Goal: Obtain resource: Download file/media

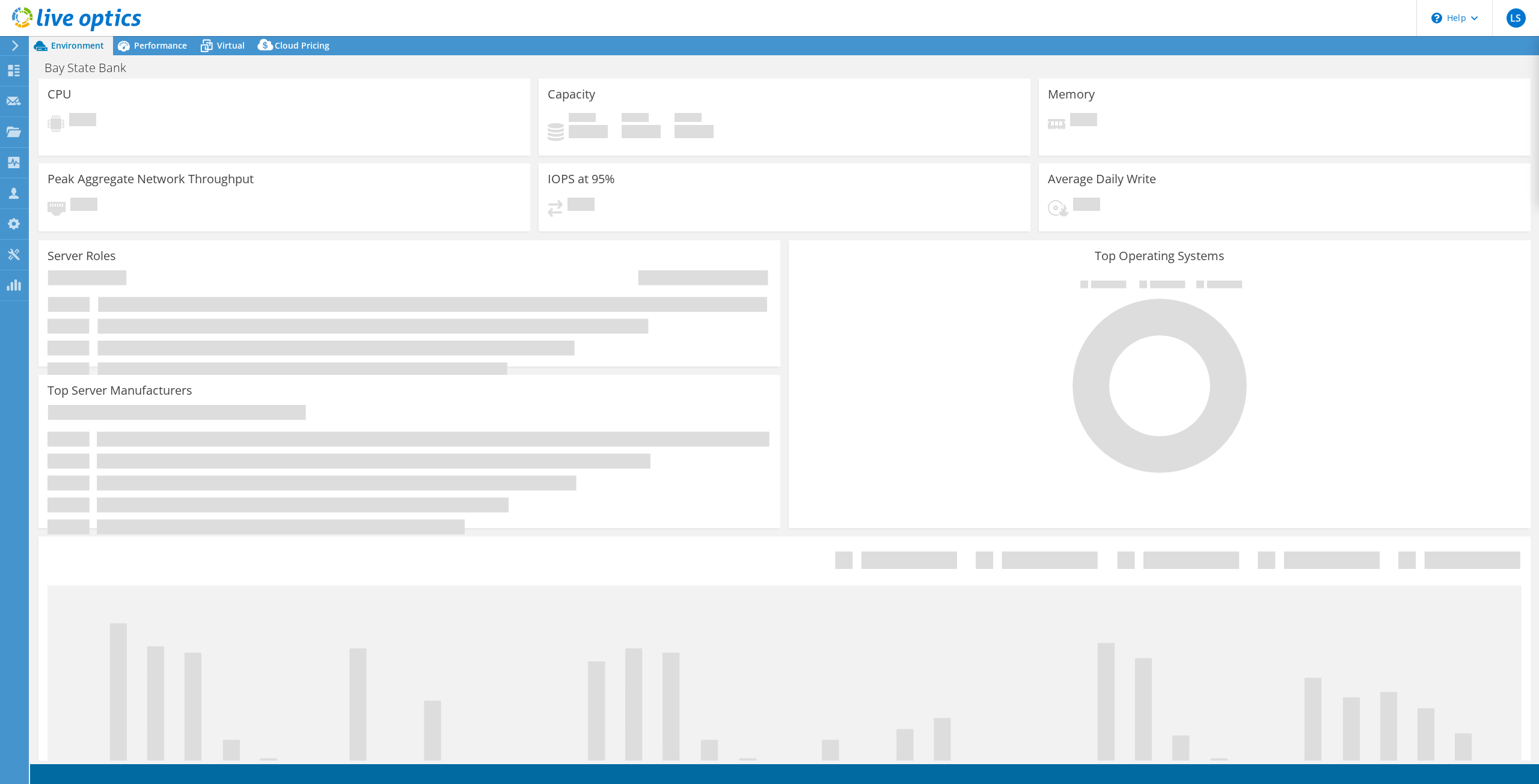
select select "USD"
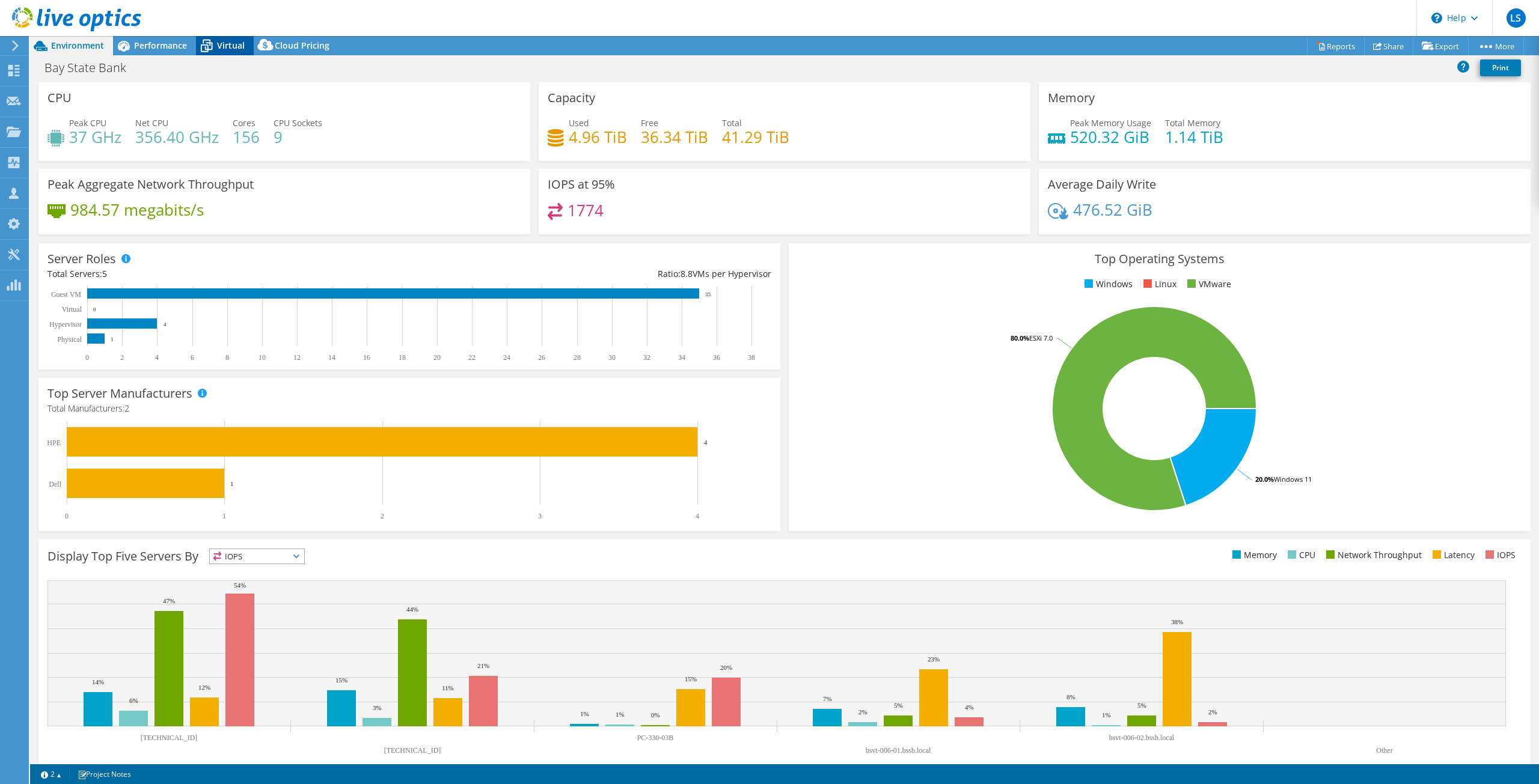
click at [238, 46] on span "Virtual" at bounding box center [231, 45] width 28 height 11
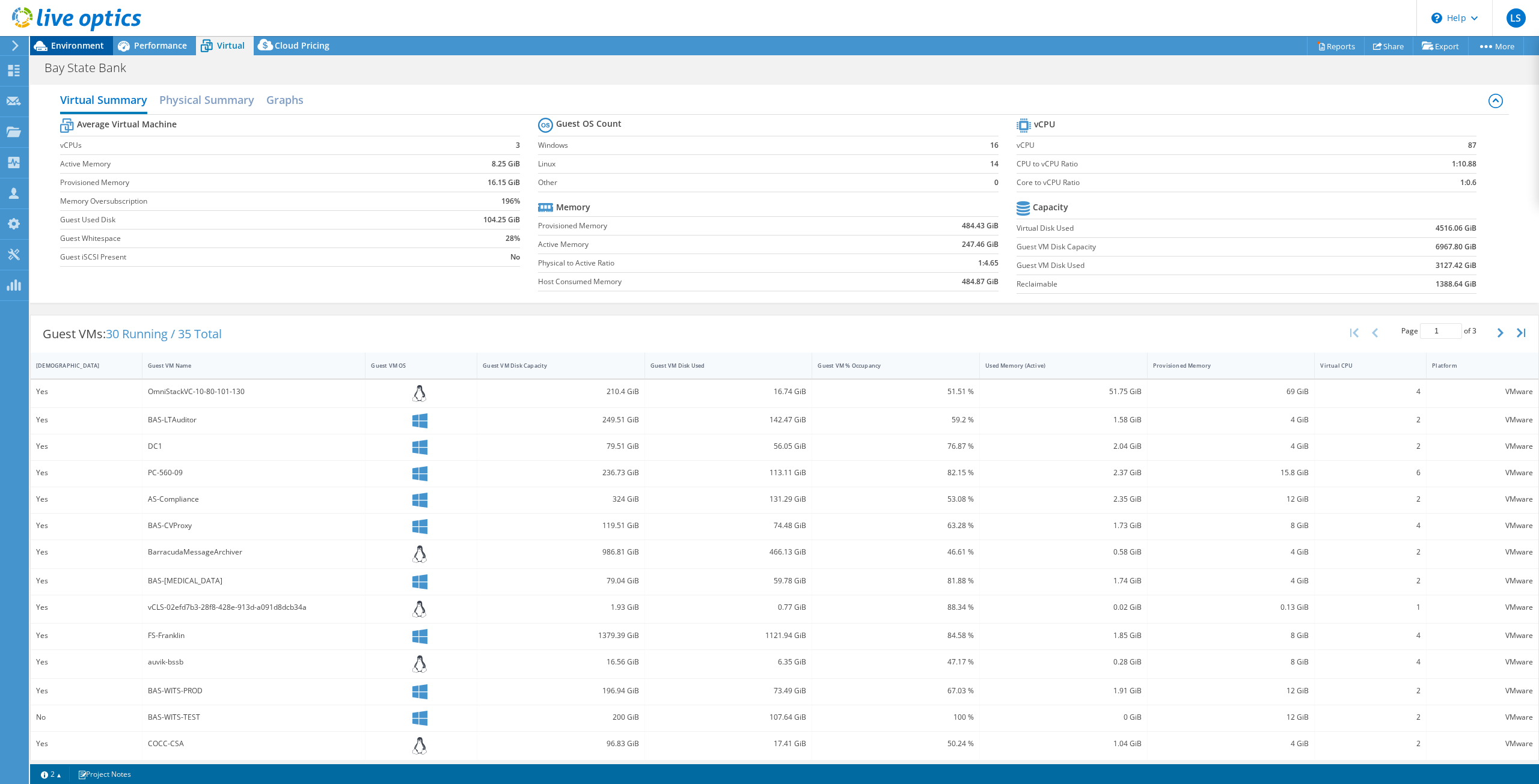
click at [85, 46] on span "Environment" at bounding box center [77, 45] width 53 height 11
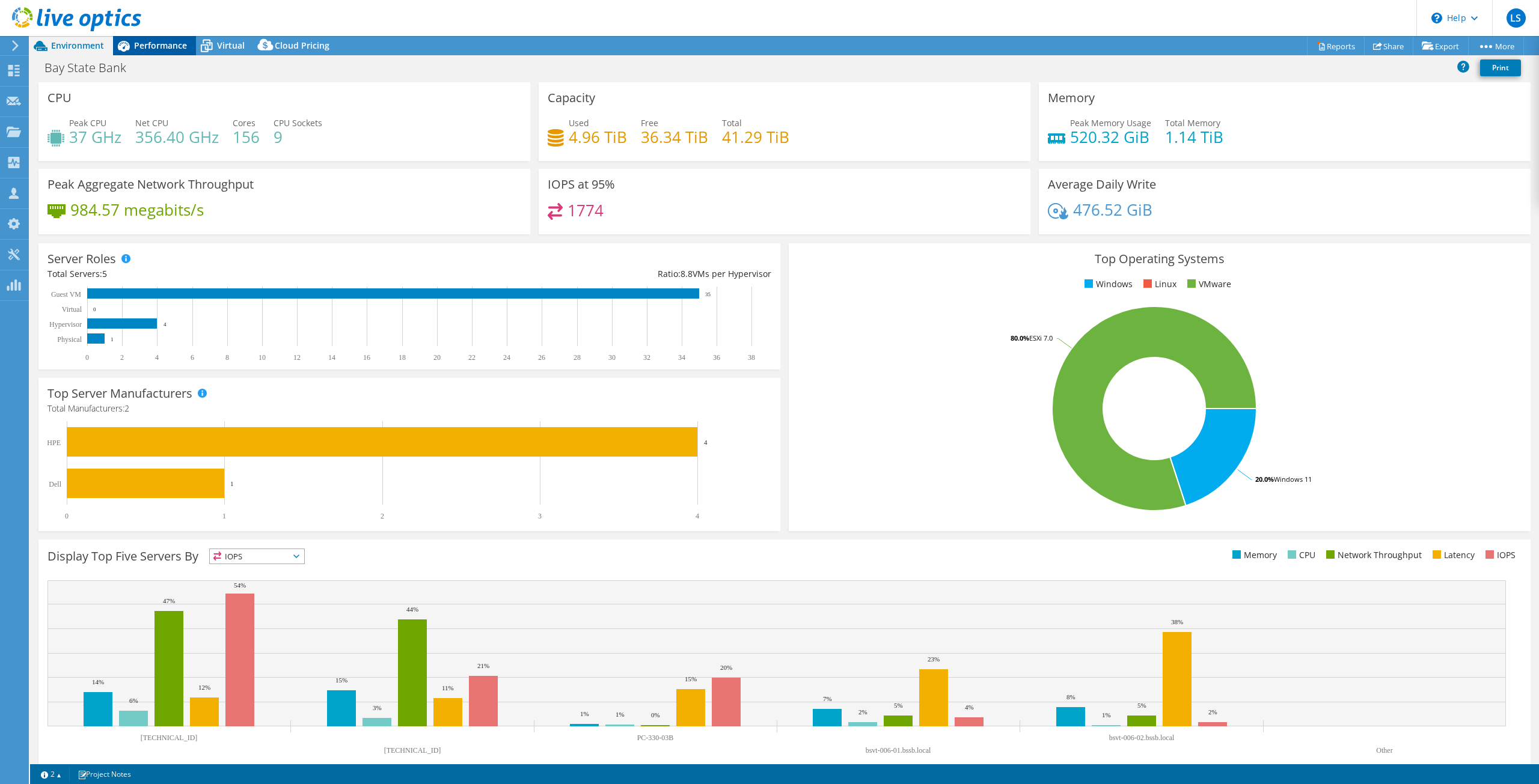
click at [163, 48] on span "Performance" at bounding box center [160, 45] width 53 height 11
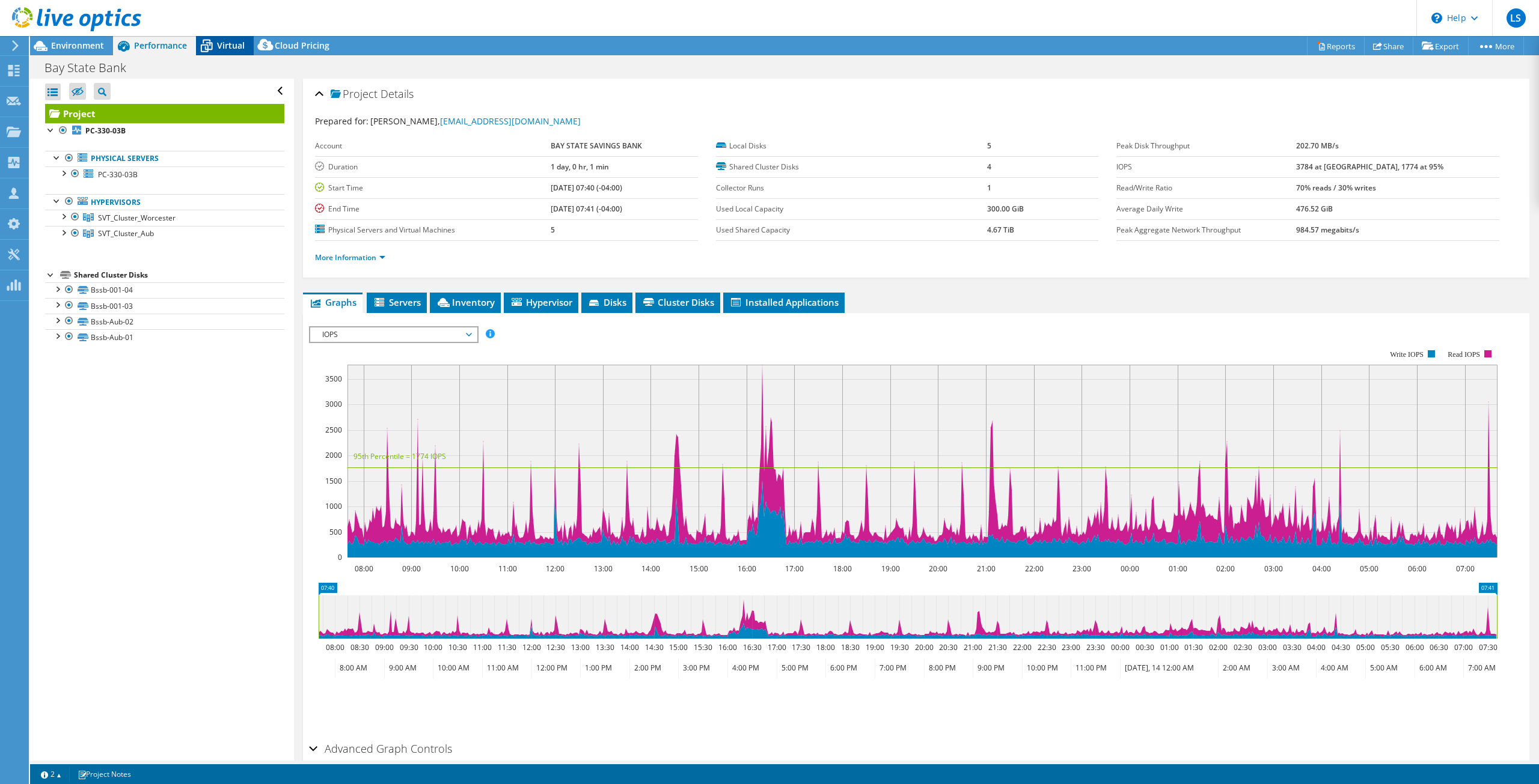
click at [222, 49] on span "Virtual" at bounding box center [231, 45] width 28 height 11
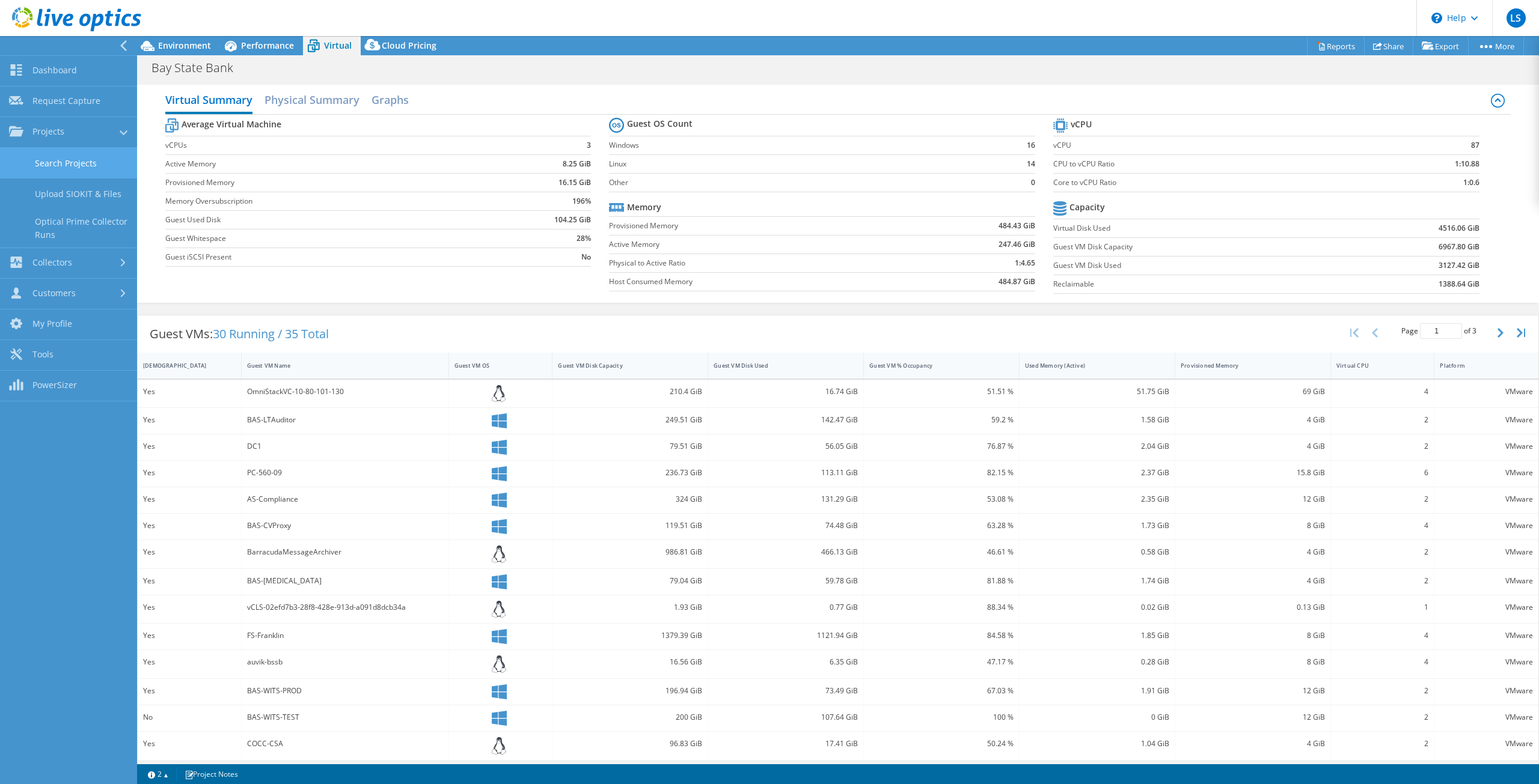
click at [66, 167] on link "Search Projects" at bounding box center [69, 162] width 137 height 30
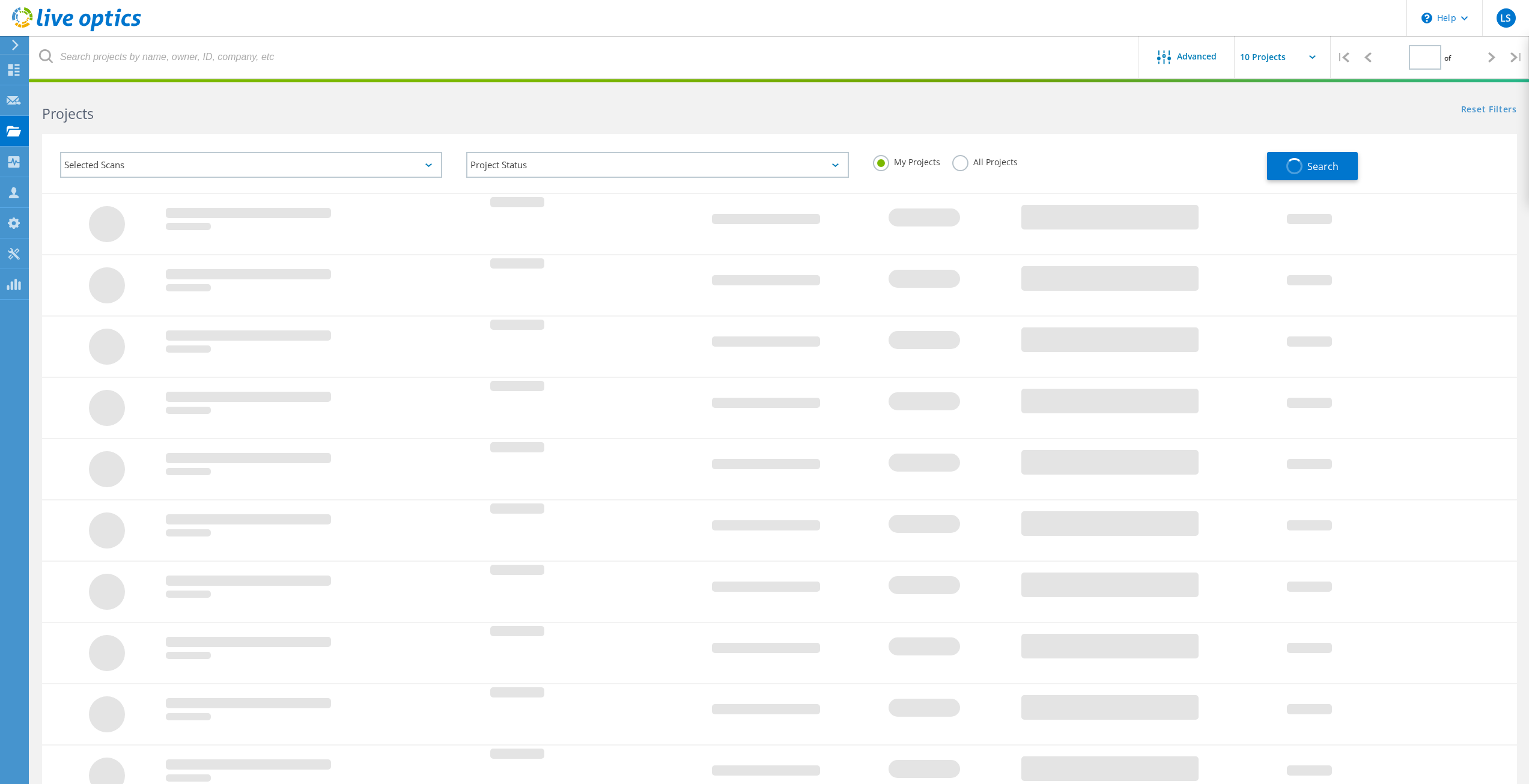
type input "1"
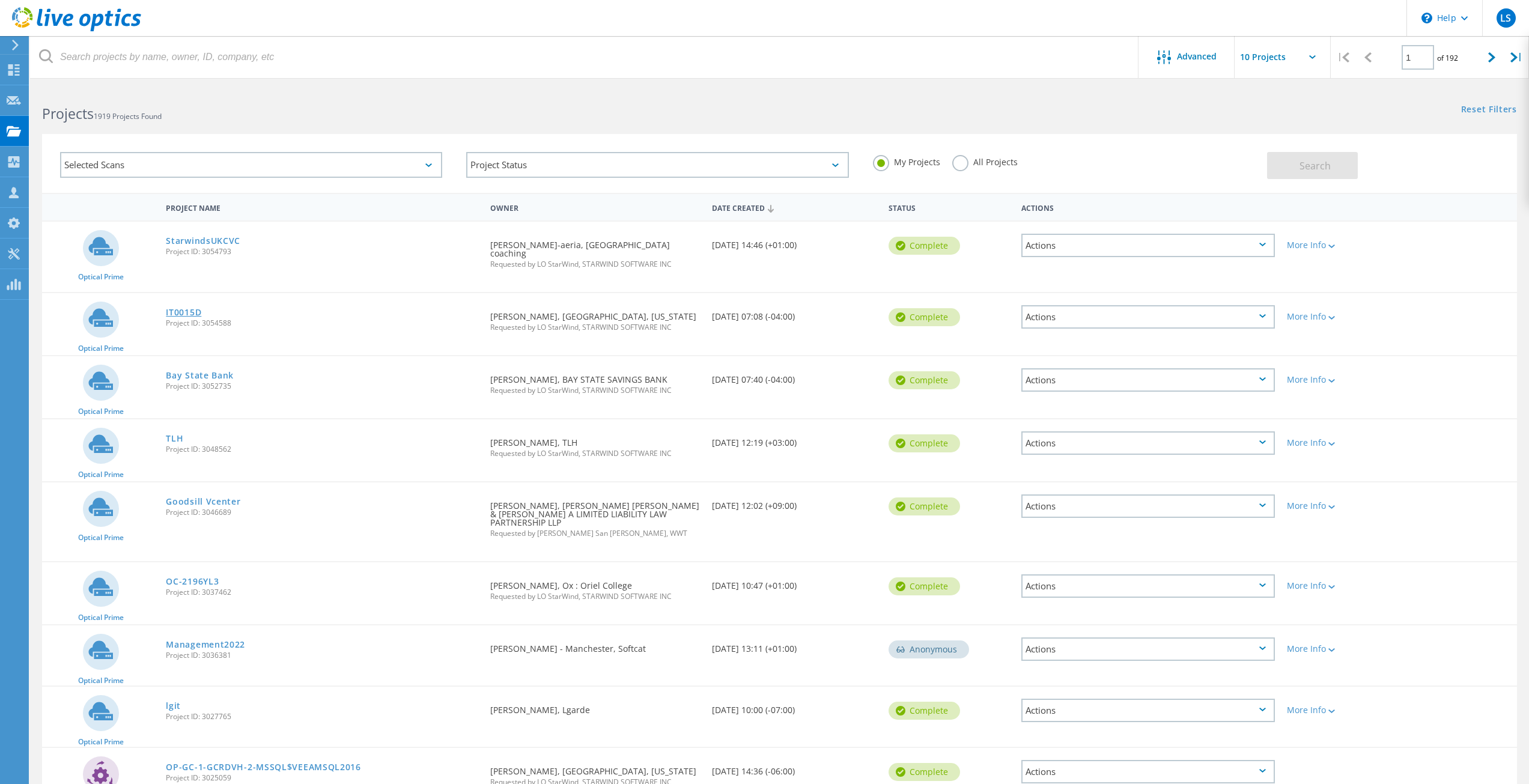
click at [185, 308] on link "IT0015D" at bounding box center [183, 313] width 36 height 9
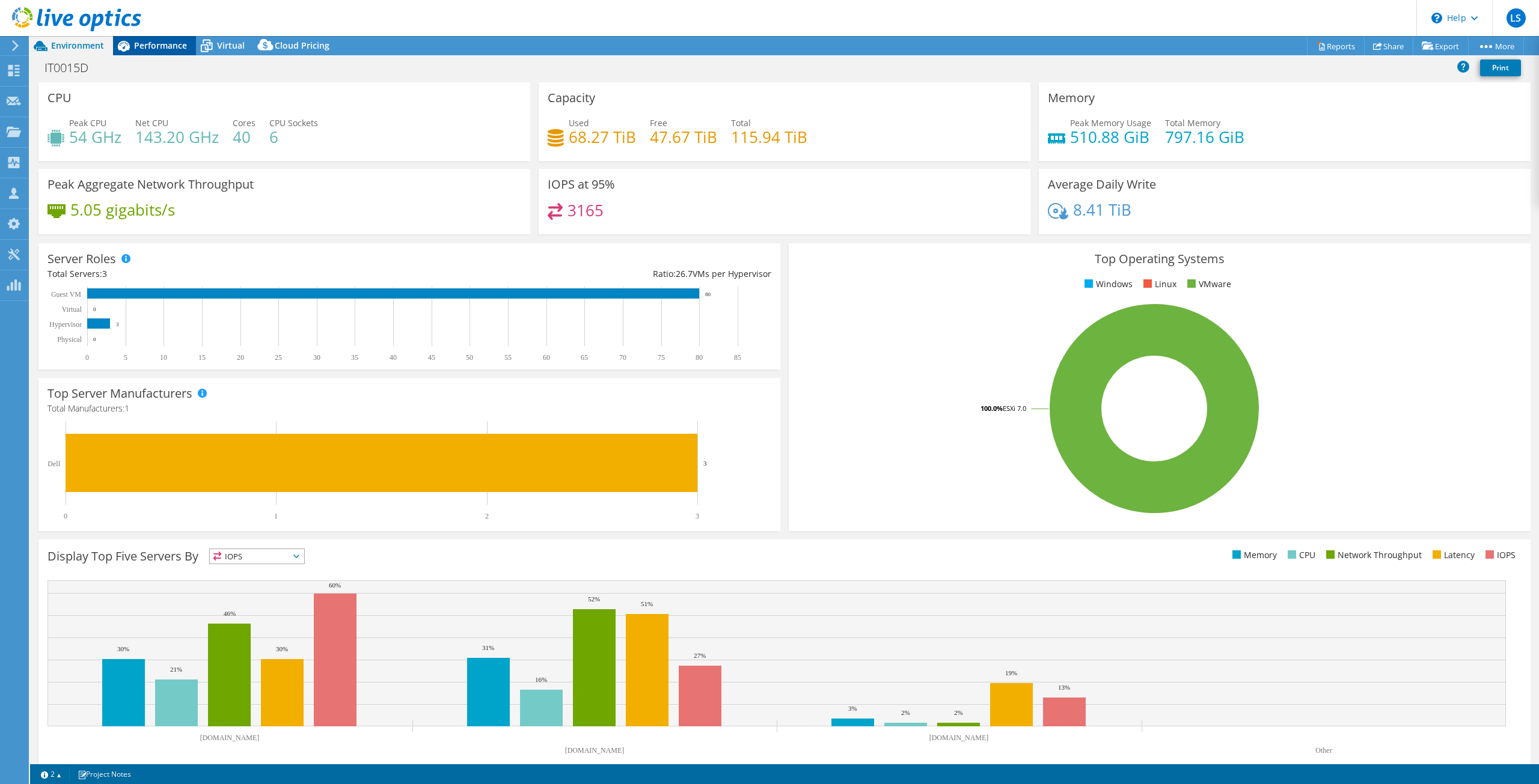
click at [145, 45] on span "Performance" at bounding box center [160, 45] width 53 height 11
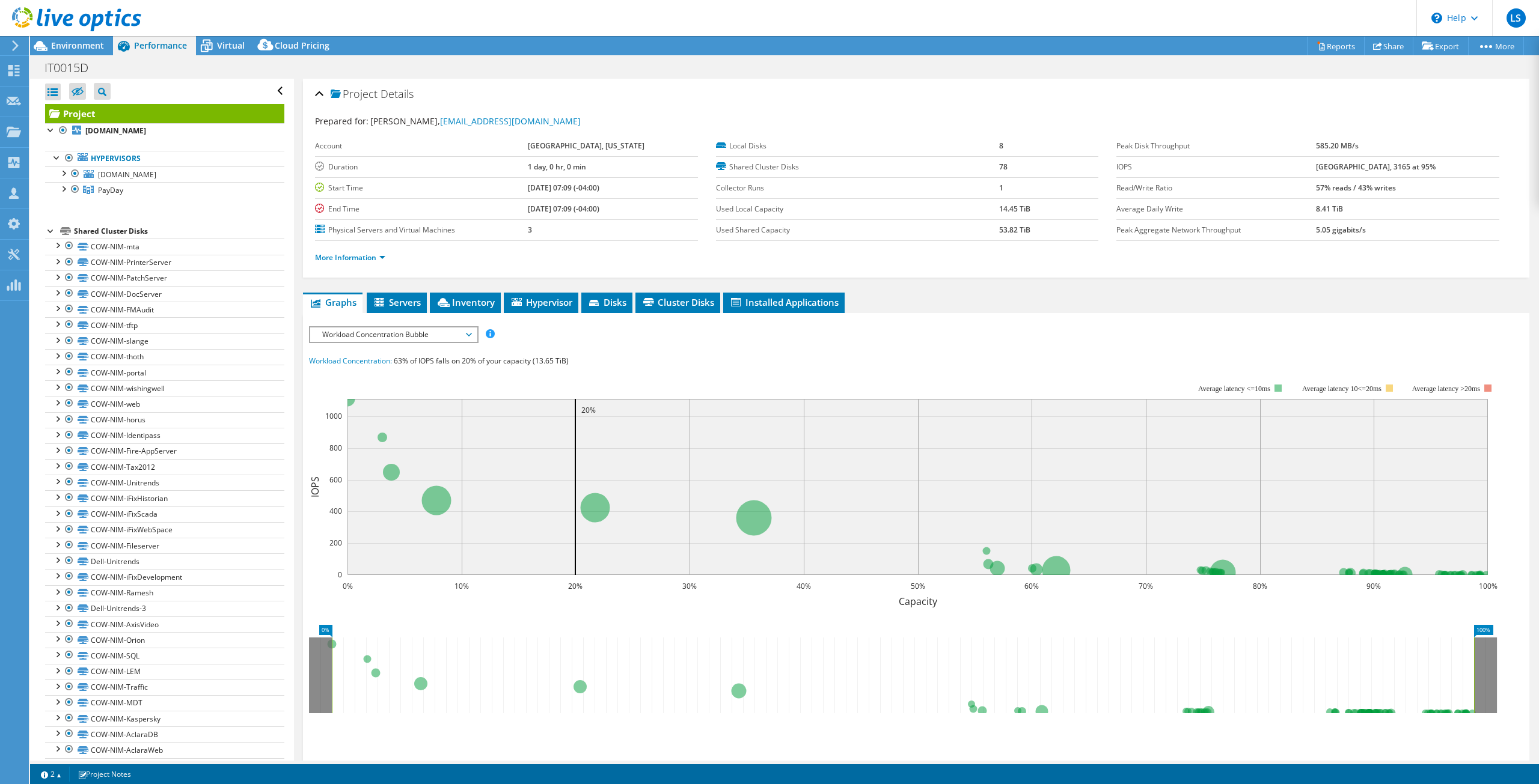
click at [48, 230] on div at bounding box center [51, 230] width 12 height 12
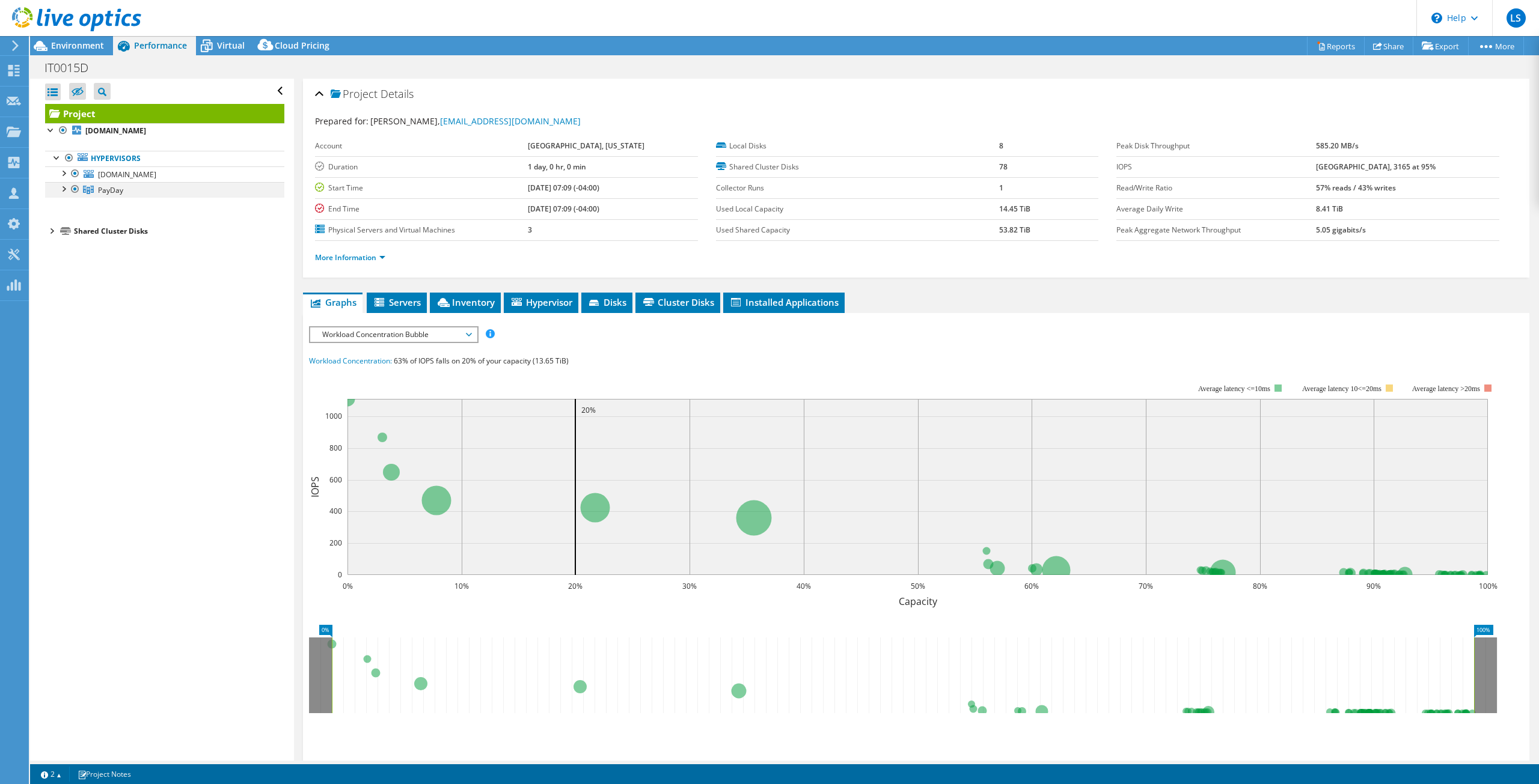
click at [64, 190] on div at bounding box center [63, 188] width 12 height 12
click at [65, 188] on div at bounding box center [63, 188] width 12 height 12
click at [65, 172] on div at bounding box center [63, 173] width 12 height 12
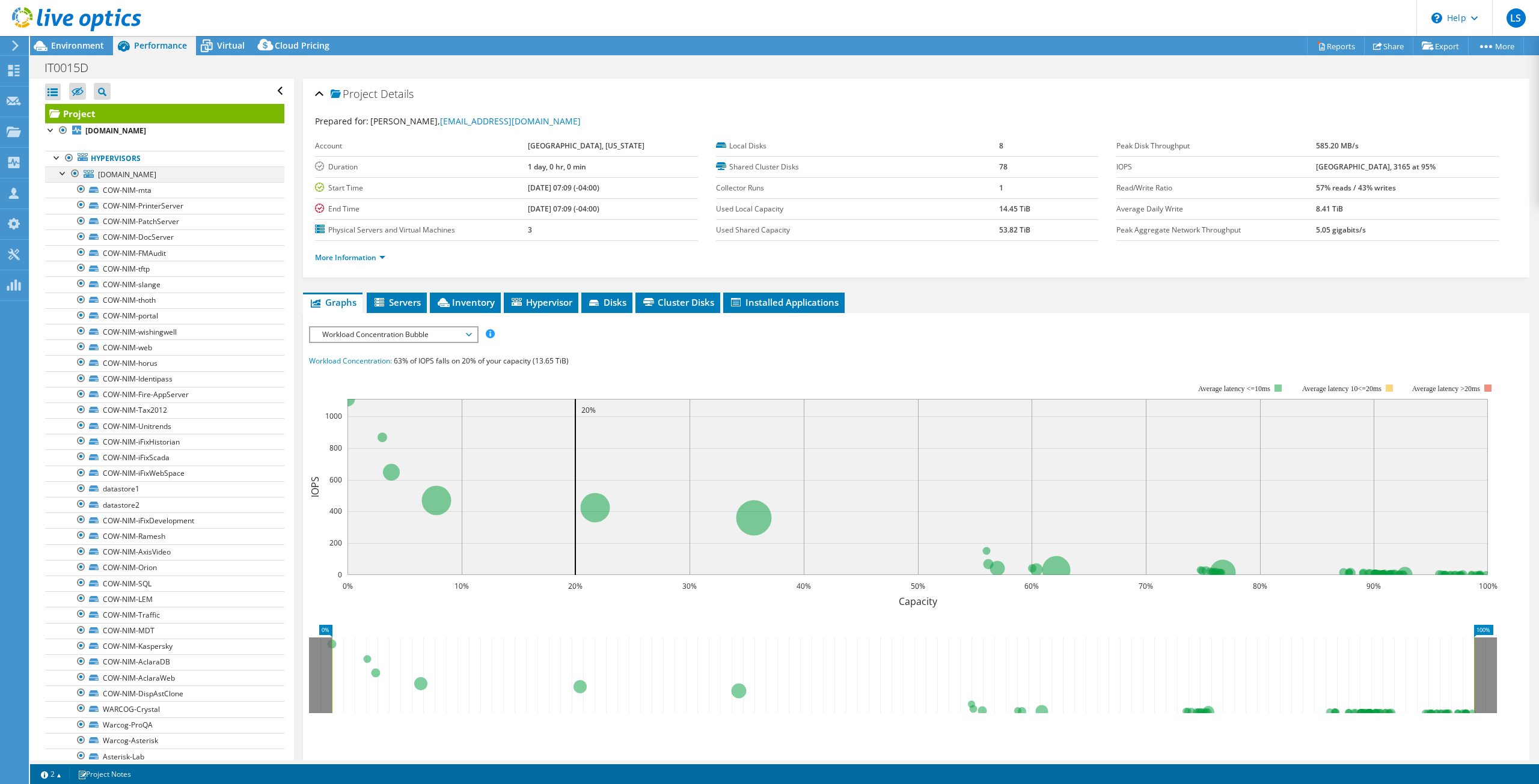
click at [65, 172] on div at bounding box center [63, 173] width 12 height 12
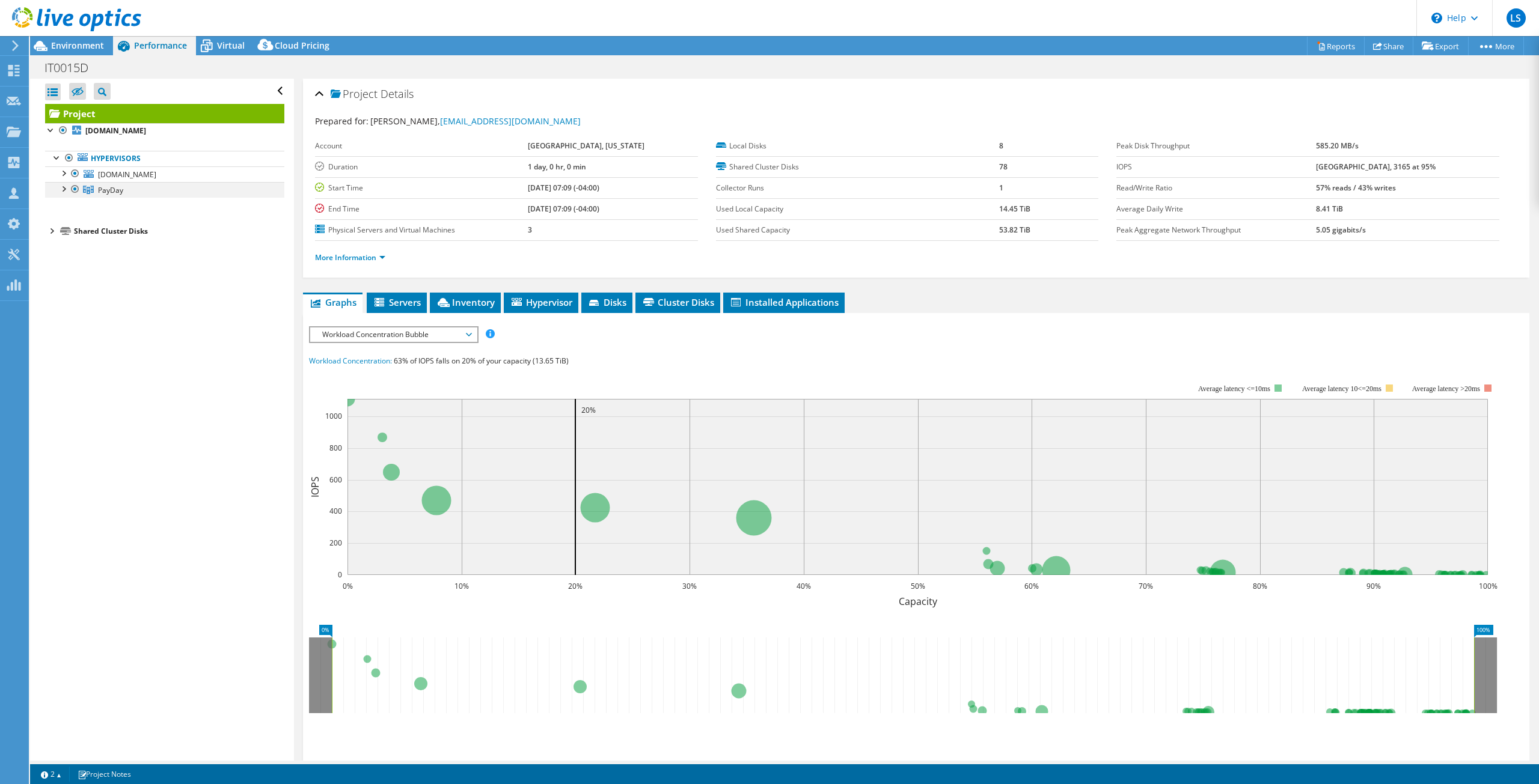
click at [76, 191] on div at bounding box center [76, 189] width 12 height 15
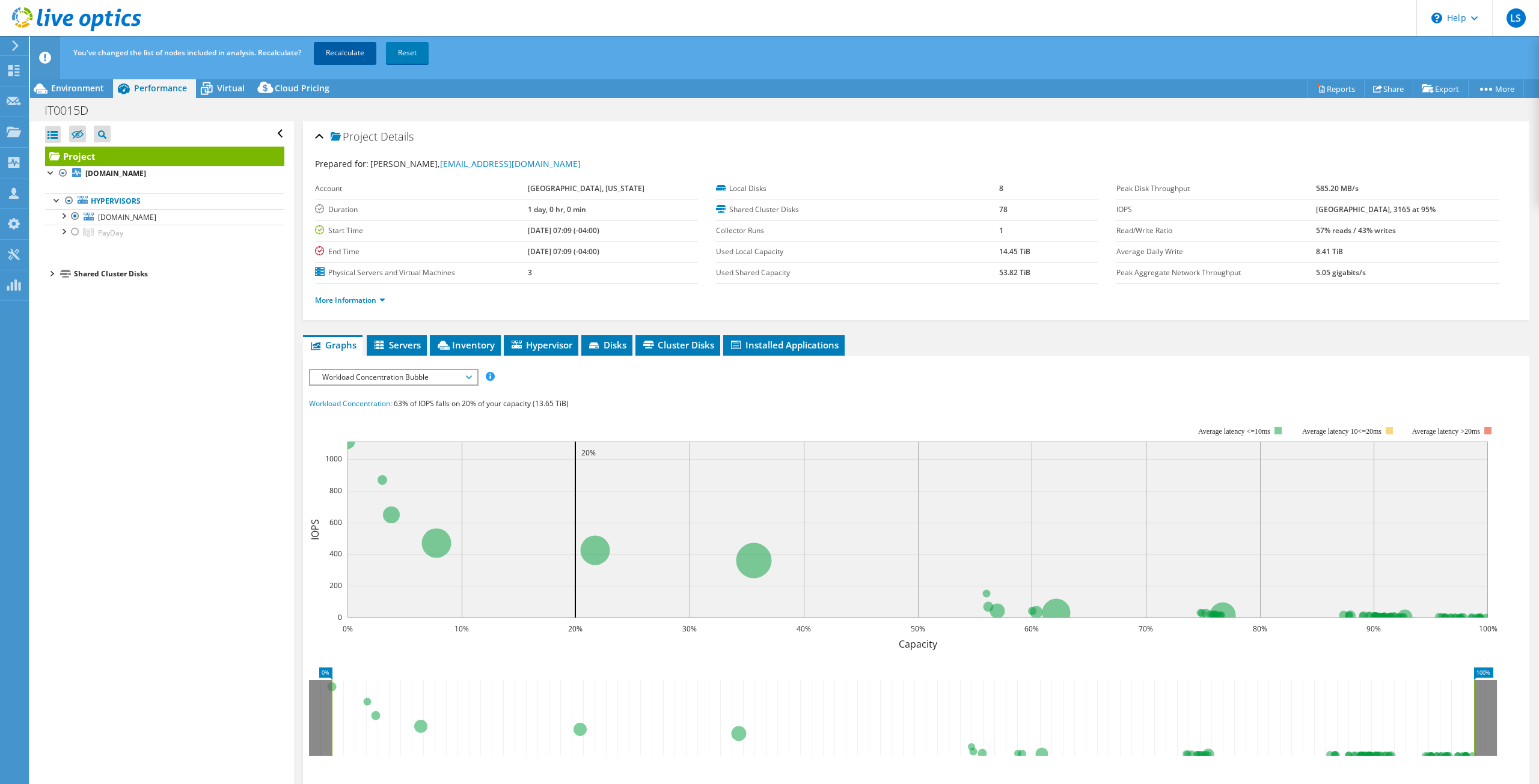
click at [339, 42] on link "Recalculate" at bounding box center [345, 52] width 63 height 22
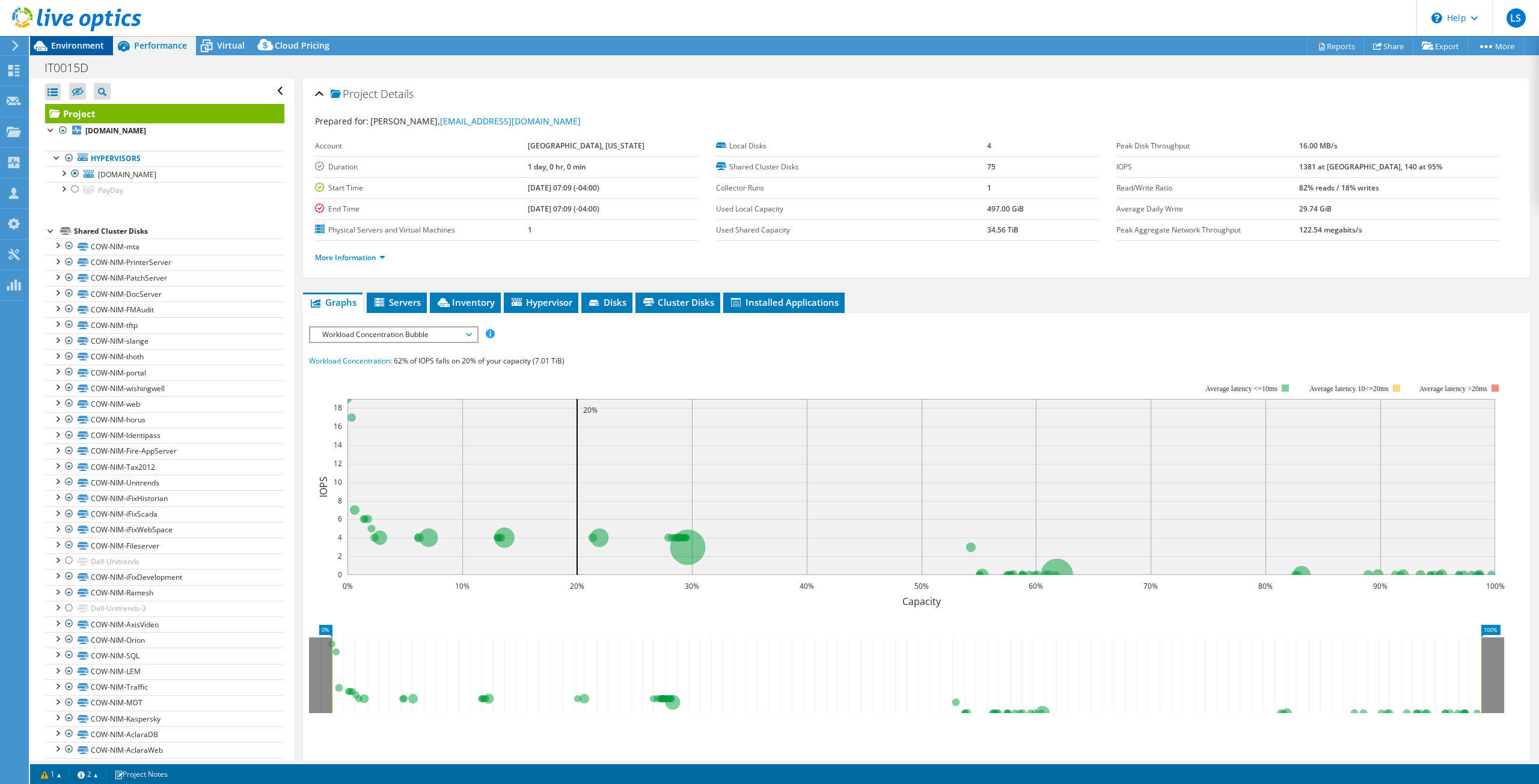
click at [79, 43] on span "Environment" at bounding box center [77, 45] width 53 height 11
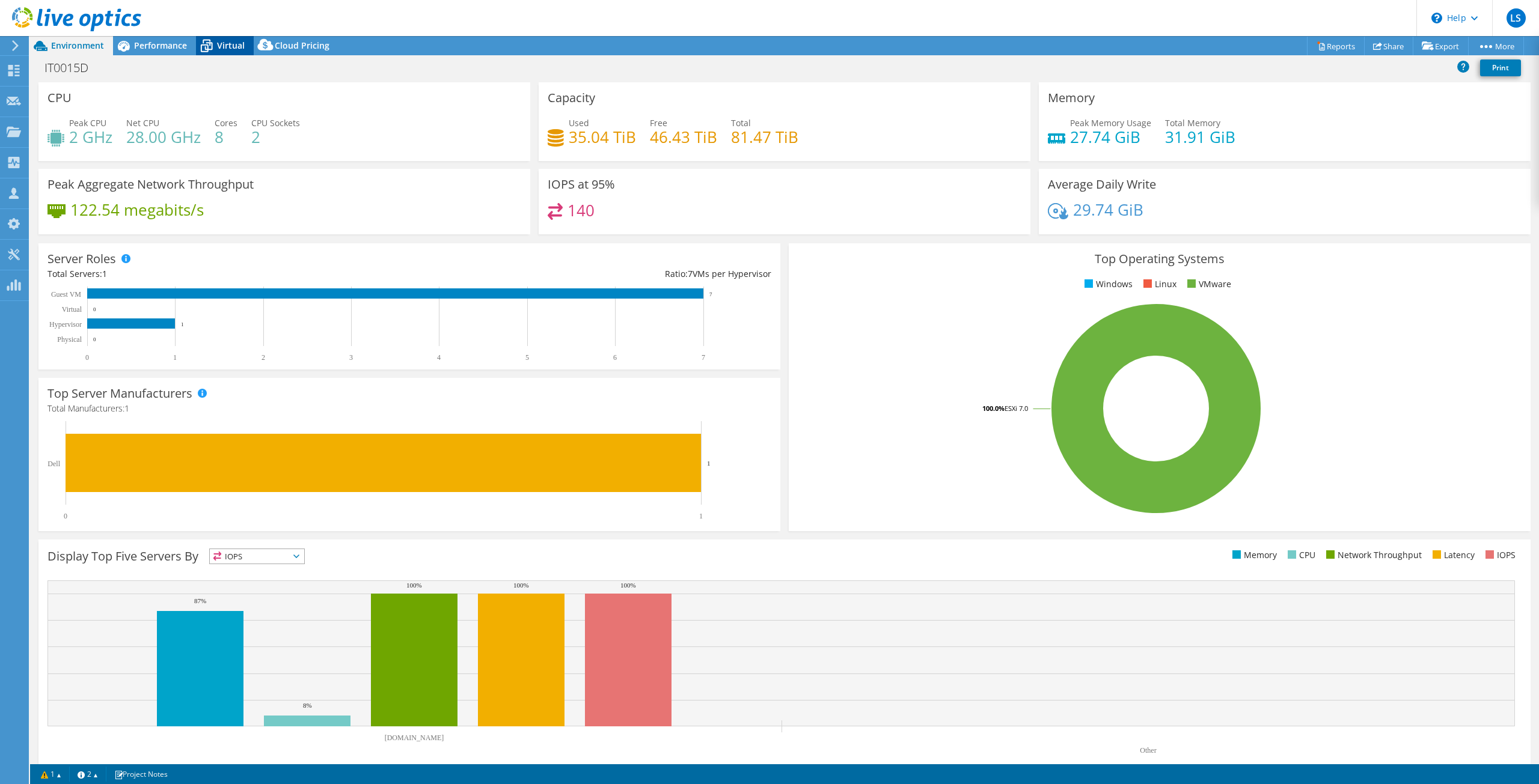
click at [224, 46] on span "Virtual" at bounding box center [231, 45] width 28 height 11
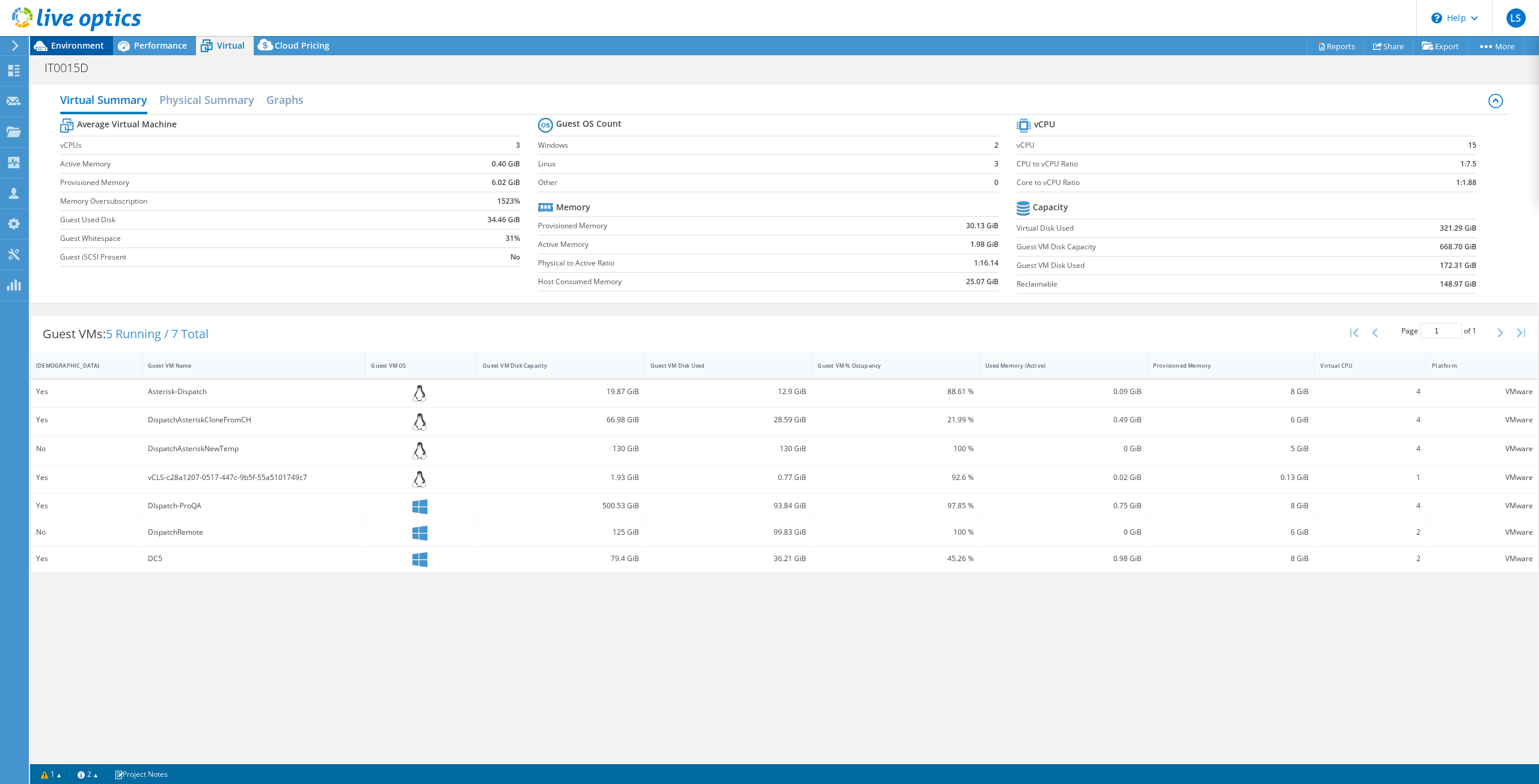
click at [82, 49] on span "Environment" at bounding box center [77, 45] width 53 height 11
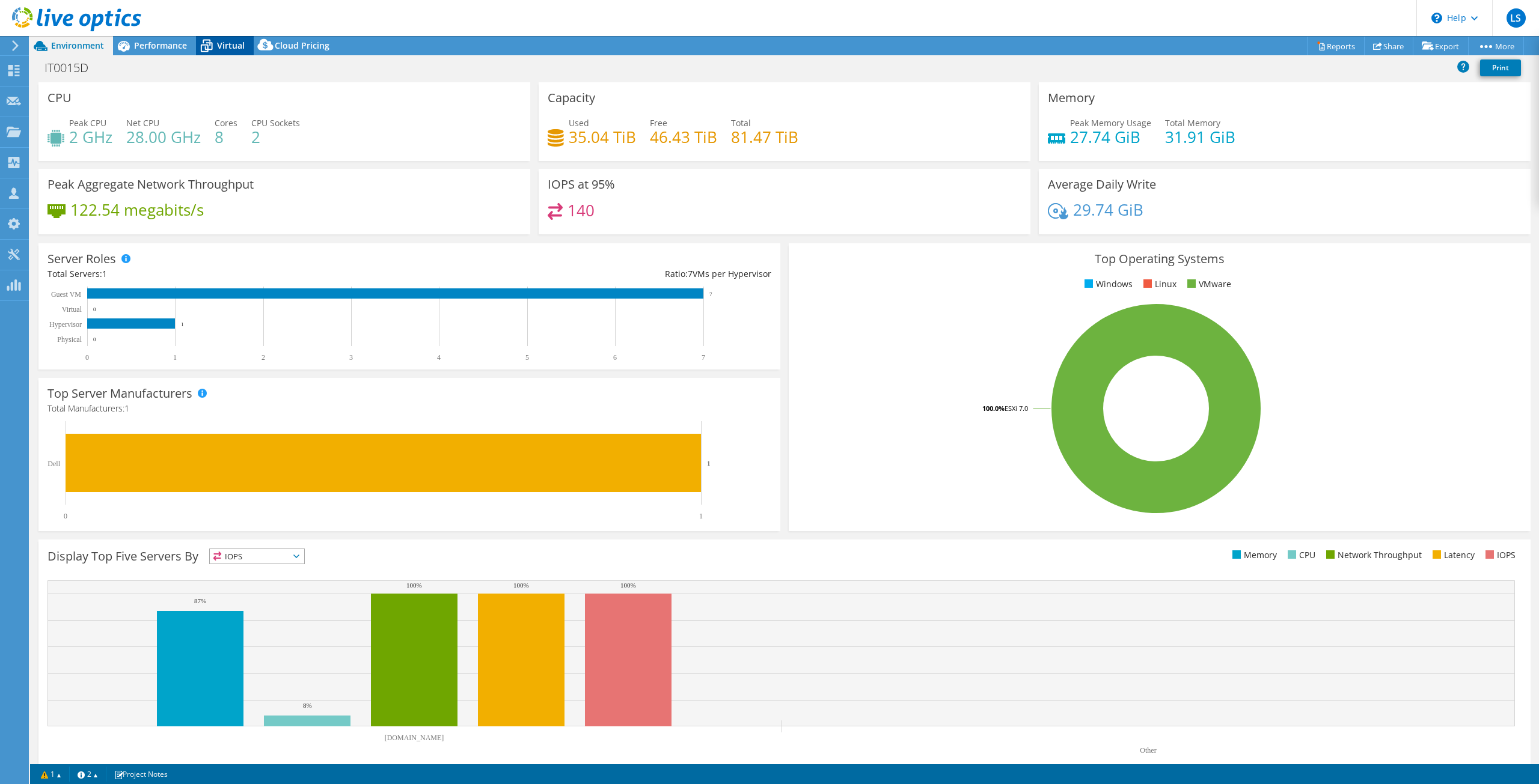
click at [217, 48] on span "Virtual" at bounding box center [231, 45] width 28 height 11
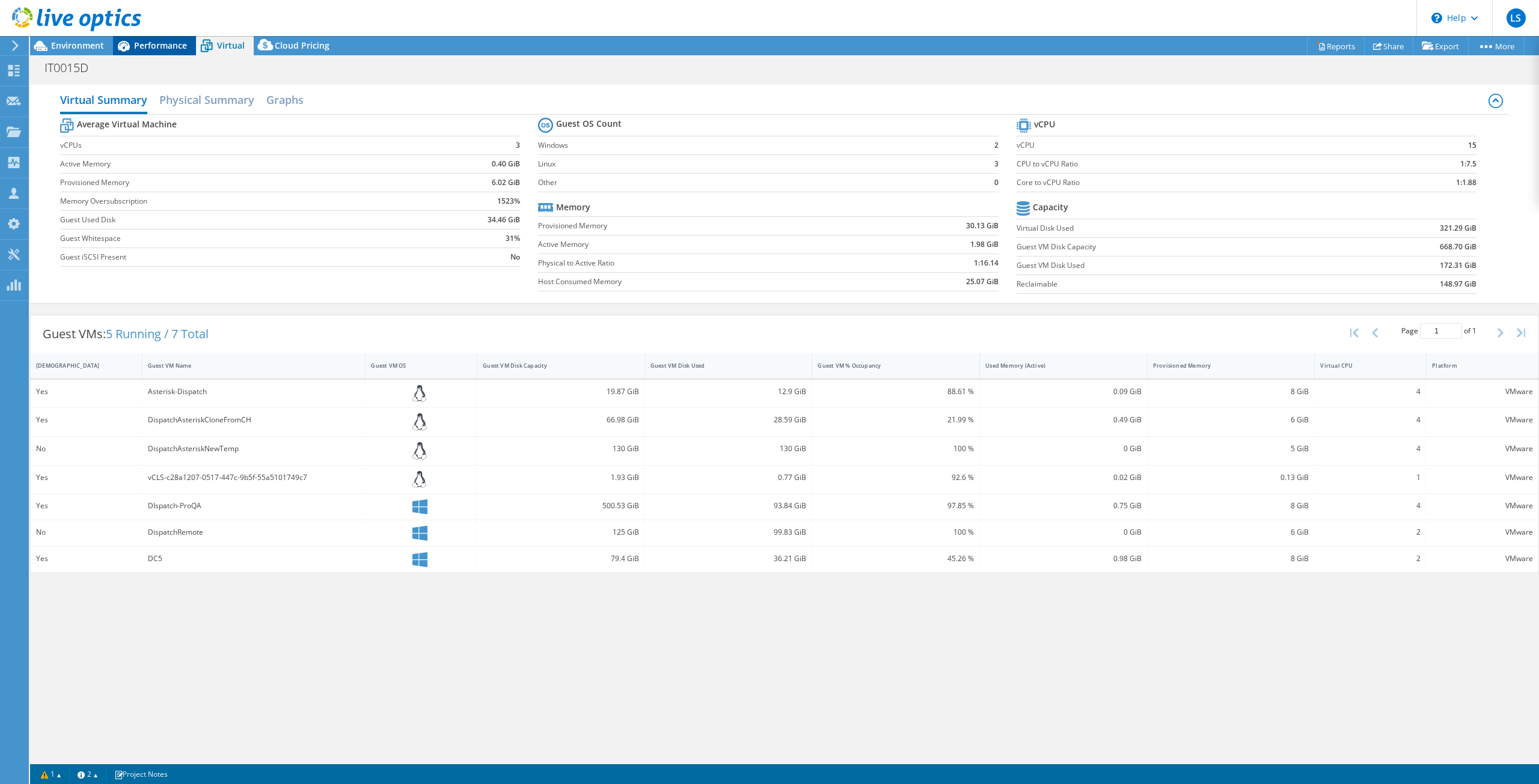
click at [155, 48] on span "Performance" at bounding box center [160, 45] width 53 height 11
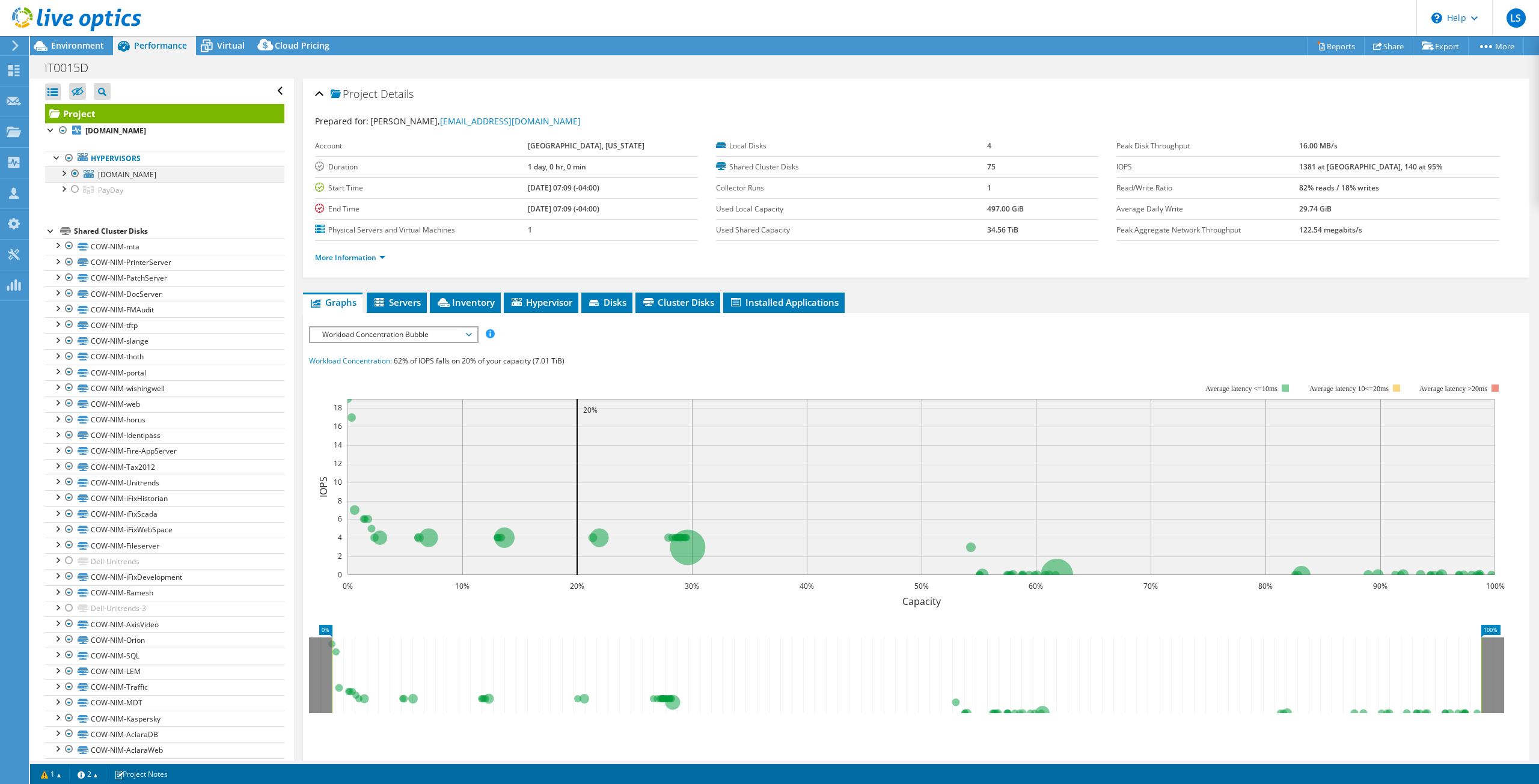
click at [63, 172] on div at bounding box center [63, 173] width 12 height 12
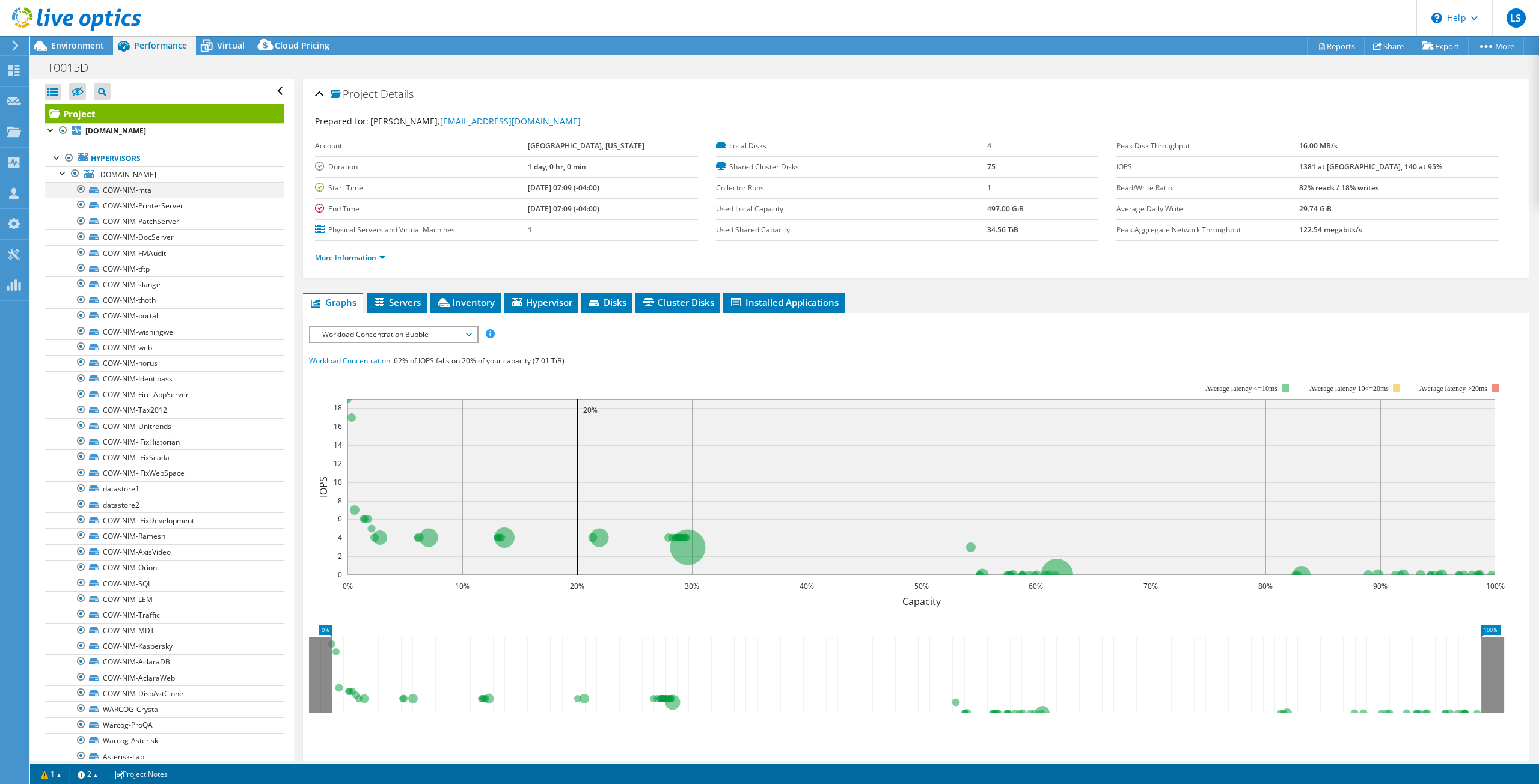
click at [81, 188] on div at bounding box center [82, 189] width 12 height 15
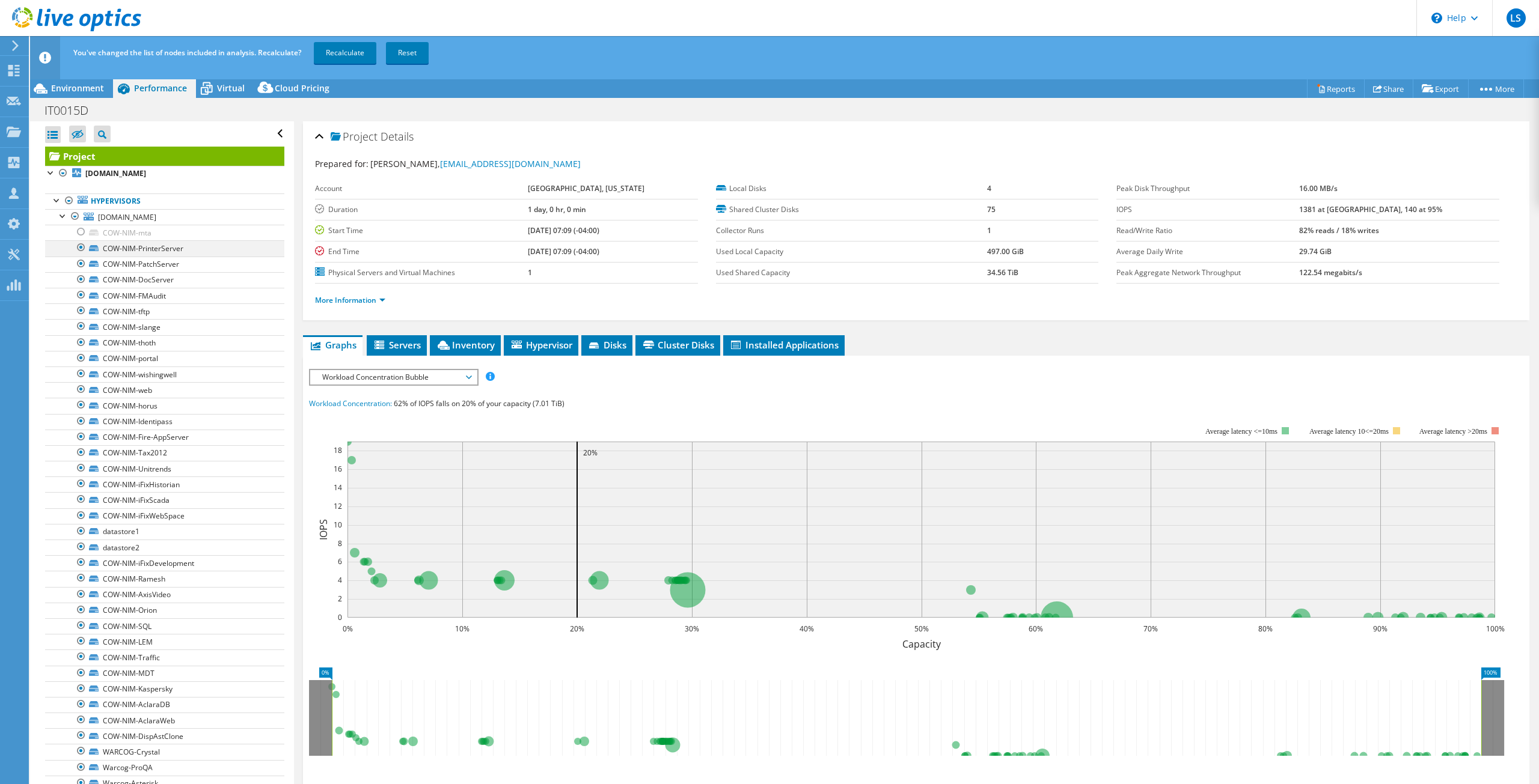
click at [82, 249] on div at bounding box center [82, 247] width 12 height 15
click at [80, 268] on div at bounding box center [82, 263] width 12 height 15
click at [81, 278] on div at bounding box center [82, 279] width 12 height 15
click at [81, 298] on div at bounding box center [82, 294] width 12 height 15
click at [83, 316] on div at bounding box center [82, 310] width 12 height 15
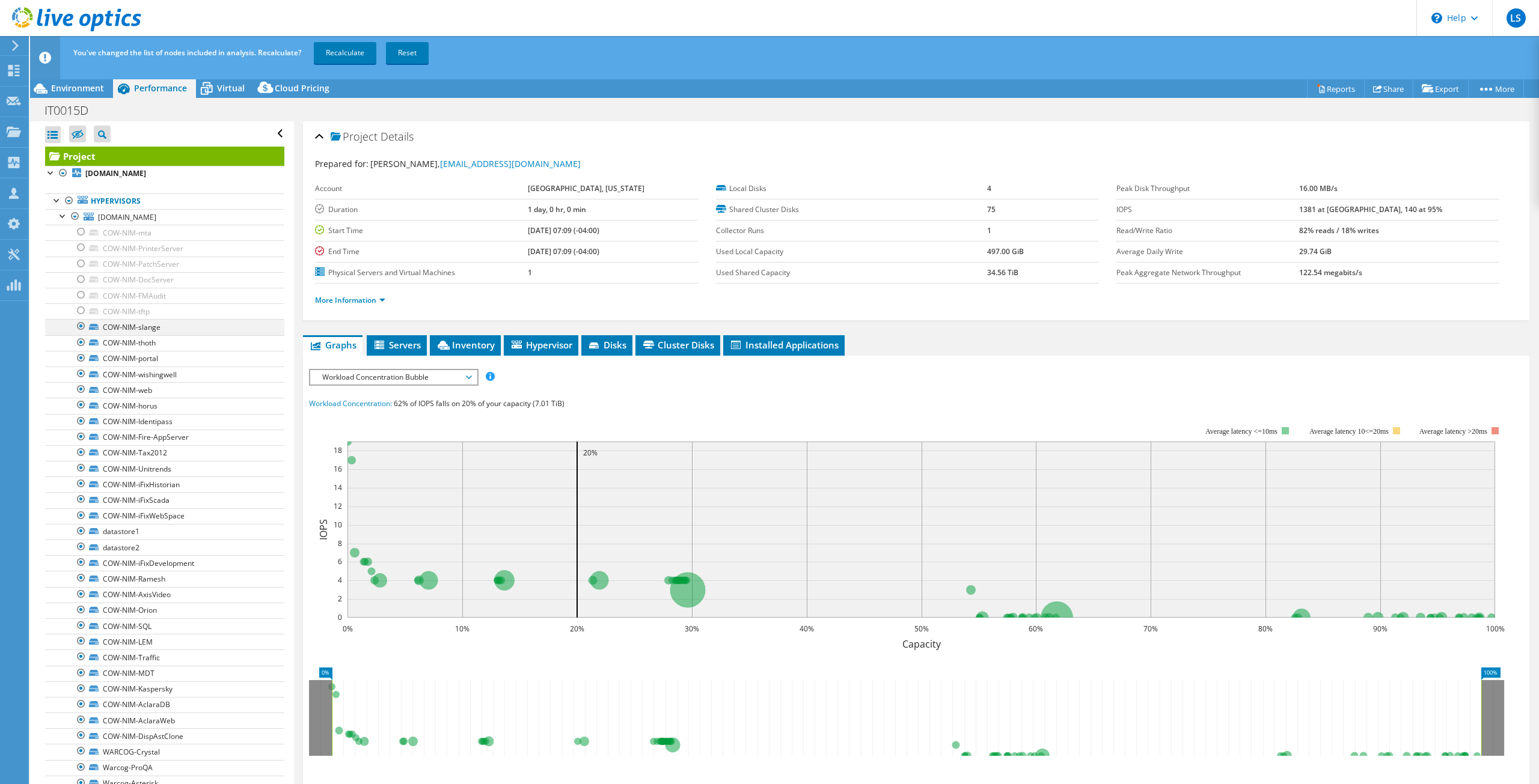
click at [83, 329] on div at bounding box center [82, 326] width 12 height 15
click at [79, 346] on div at bounding box center [82, 342] width 12 height 15
click at [82, 359] on div at bounding box center [82, 358] width 12 height 15
click at [77, 374] on div at bounding box center [82, 373] width 12 height 15
click at [82, 386] on div at bounding box center [82, 389] width 12 height 15
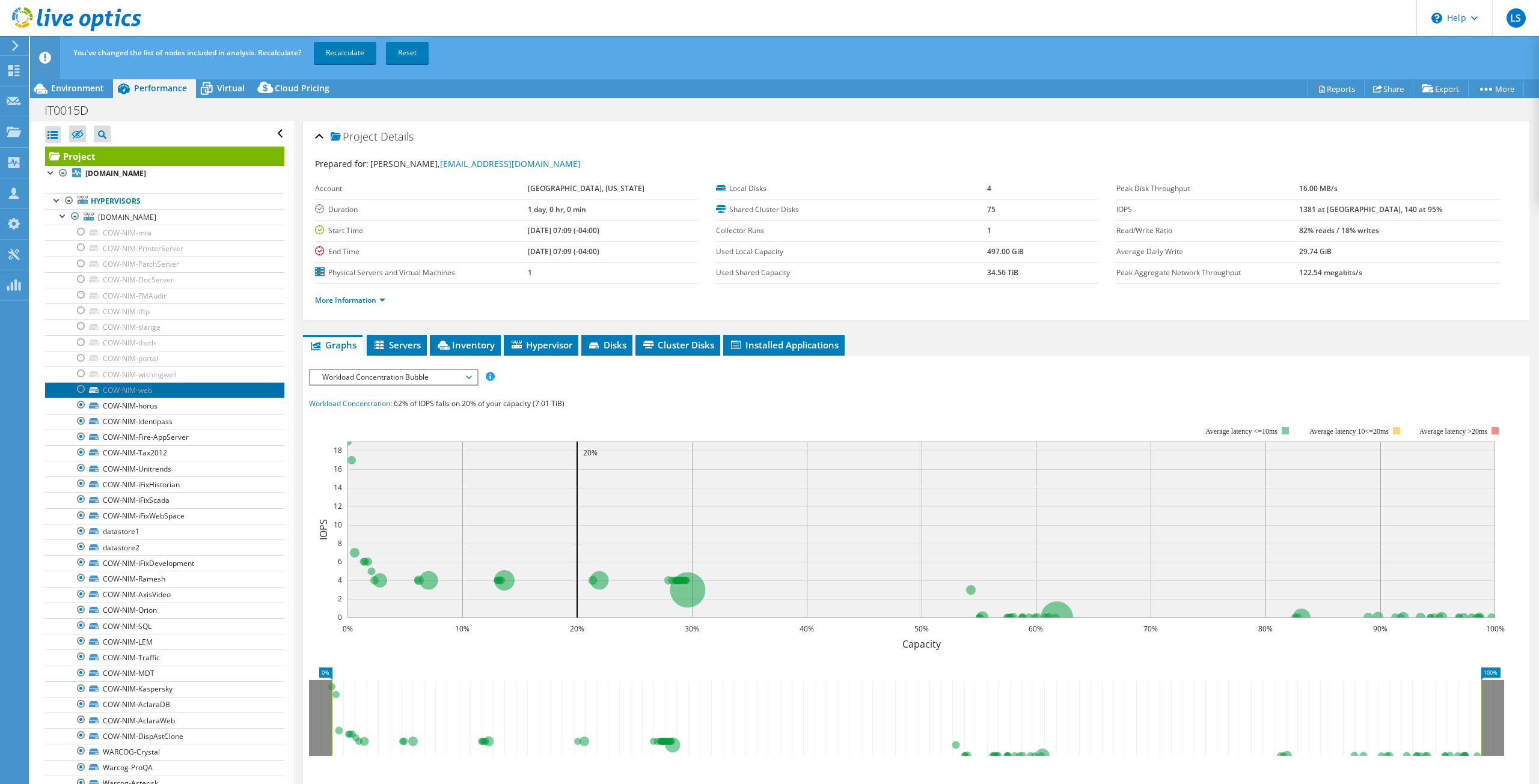
click at [79, 397] on link "COW-NIM-web" at bounding box center [164, 390] width 239 height 16
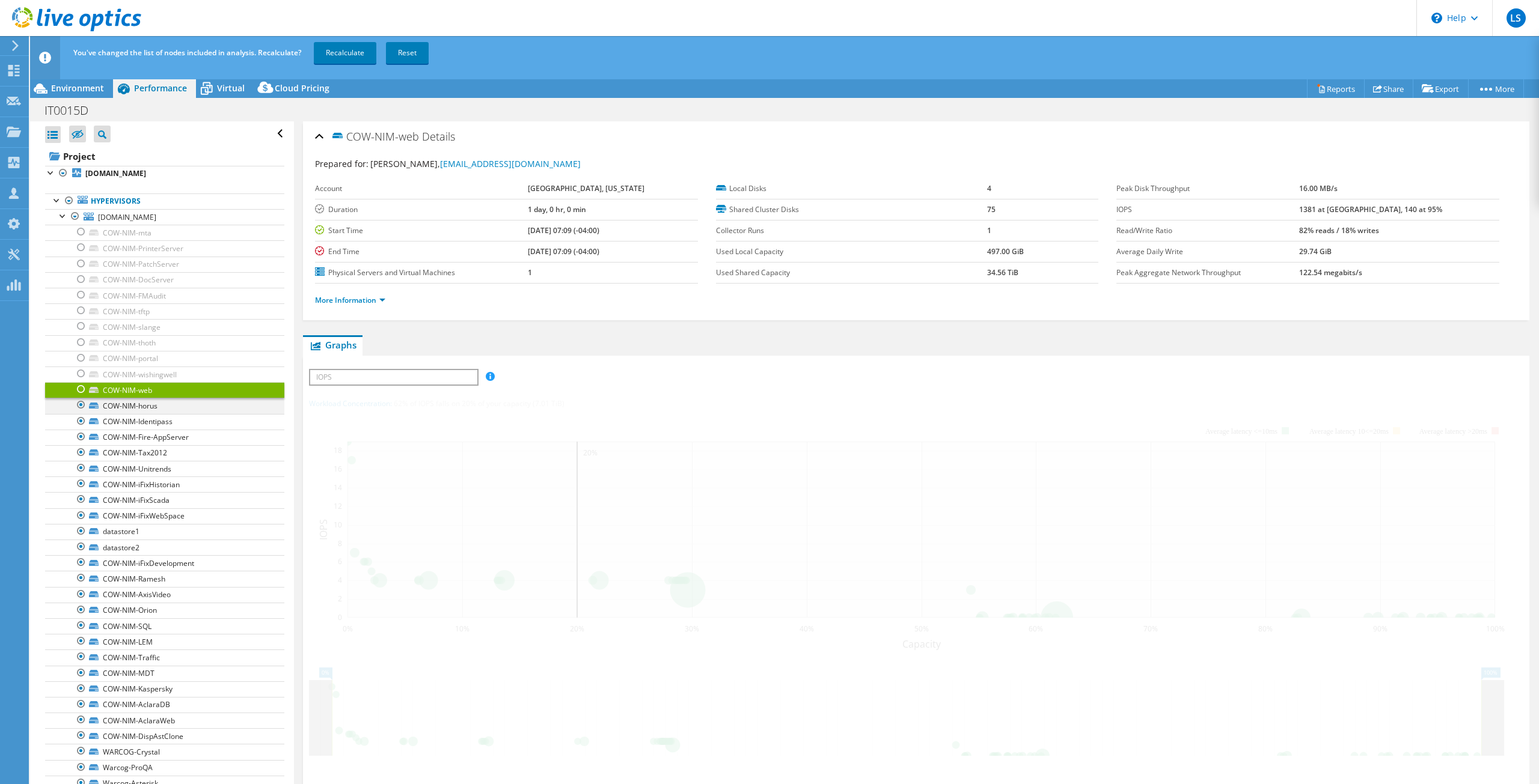
click at [79, 406] on div at bounding box center [82, 405] width 12 height 15
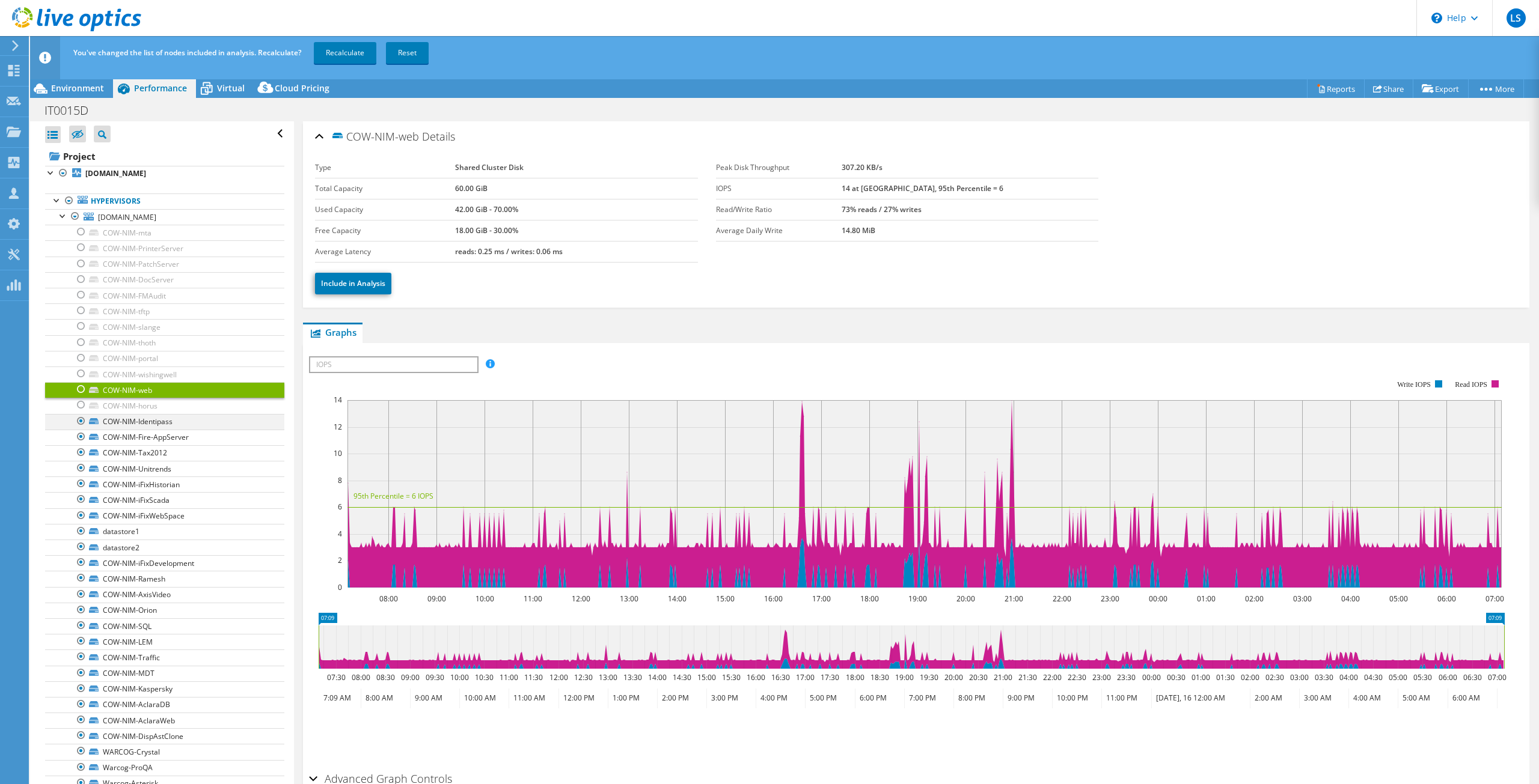
click at [80, 420] on div at bounding box center [82, 421] width 12 height 15
click at [79, 433] on div at bounding box center [82, 437] width 12 height 15
click at [81, 450] on div at bounding box center [82, 452] width 12 height 15
click at [82, 468] on div at bounding box center [82, 468] width 12 height 15
click at [81, 480] on div at bounding box center [82, 484] width 12 height 15
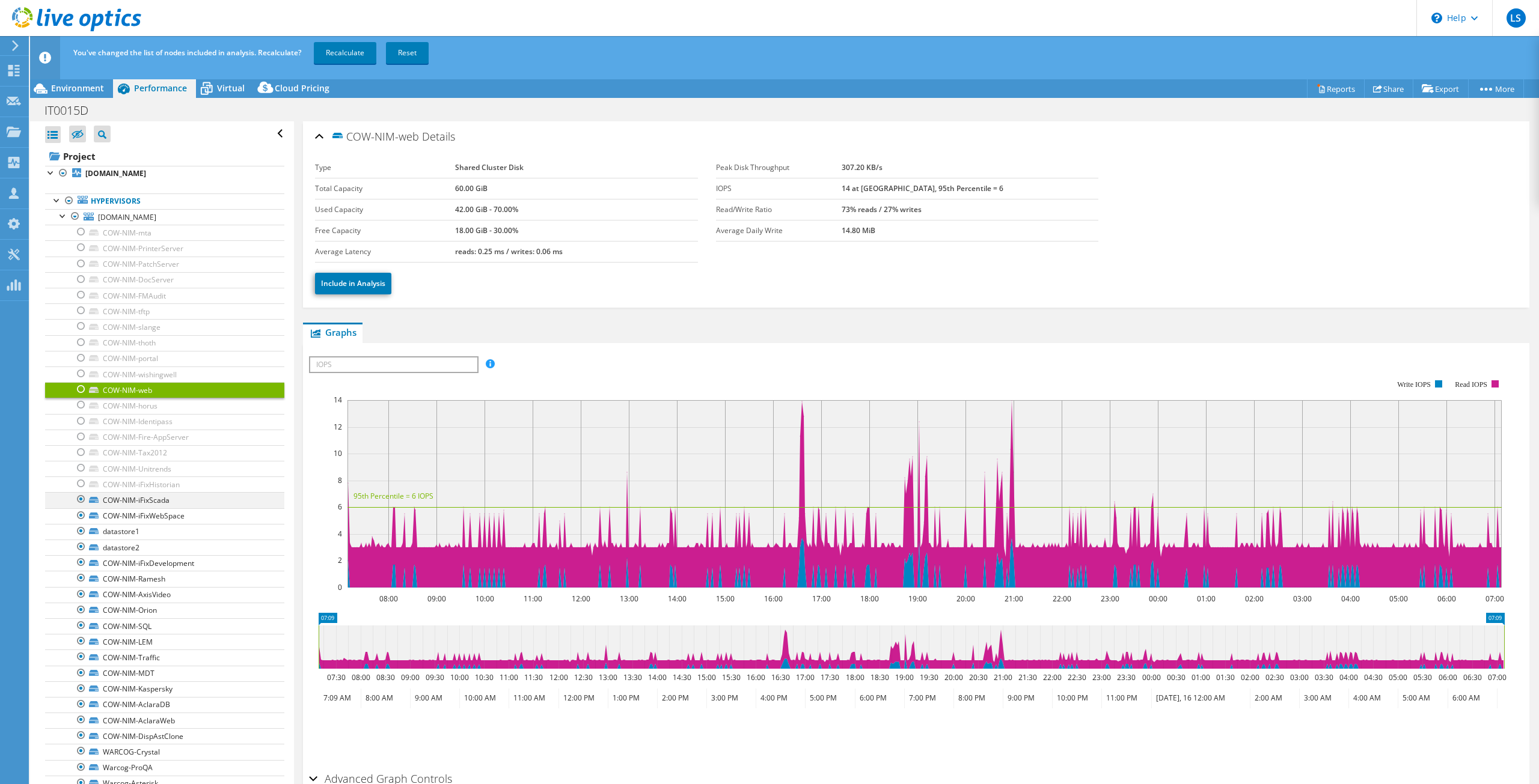
click at [82, 498] on div at bounding box center [82, 499] width 12 height 15
click at [82, 511] on div at bounding box center [82, 515] width 12 height 15
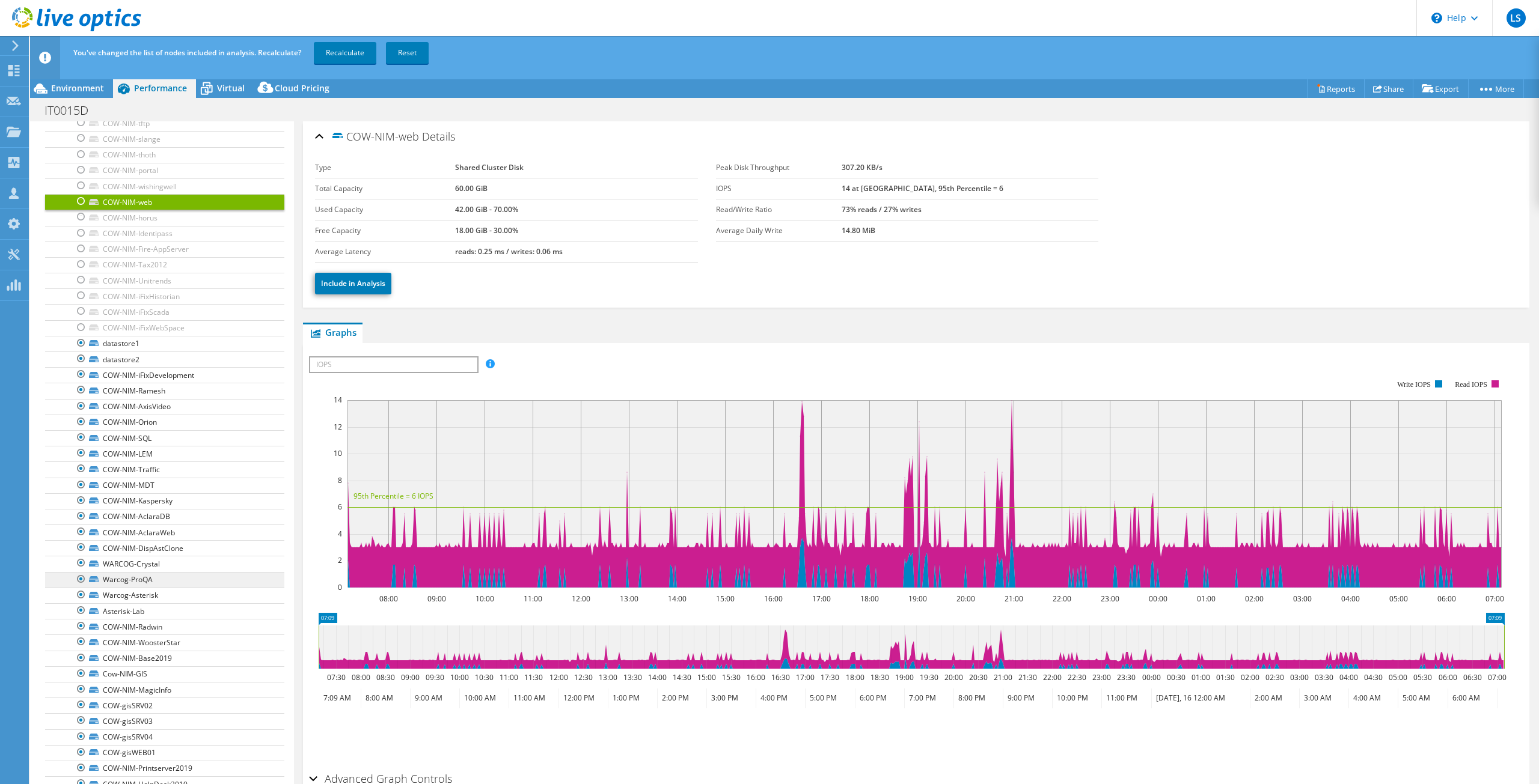
scroll to position [181, 0]
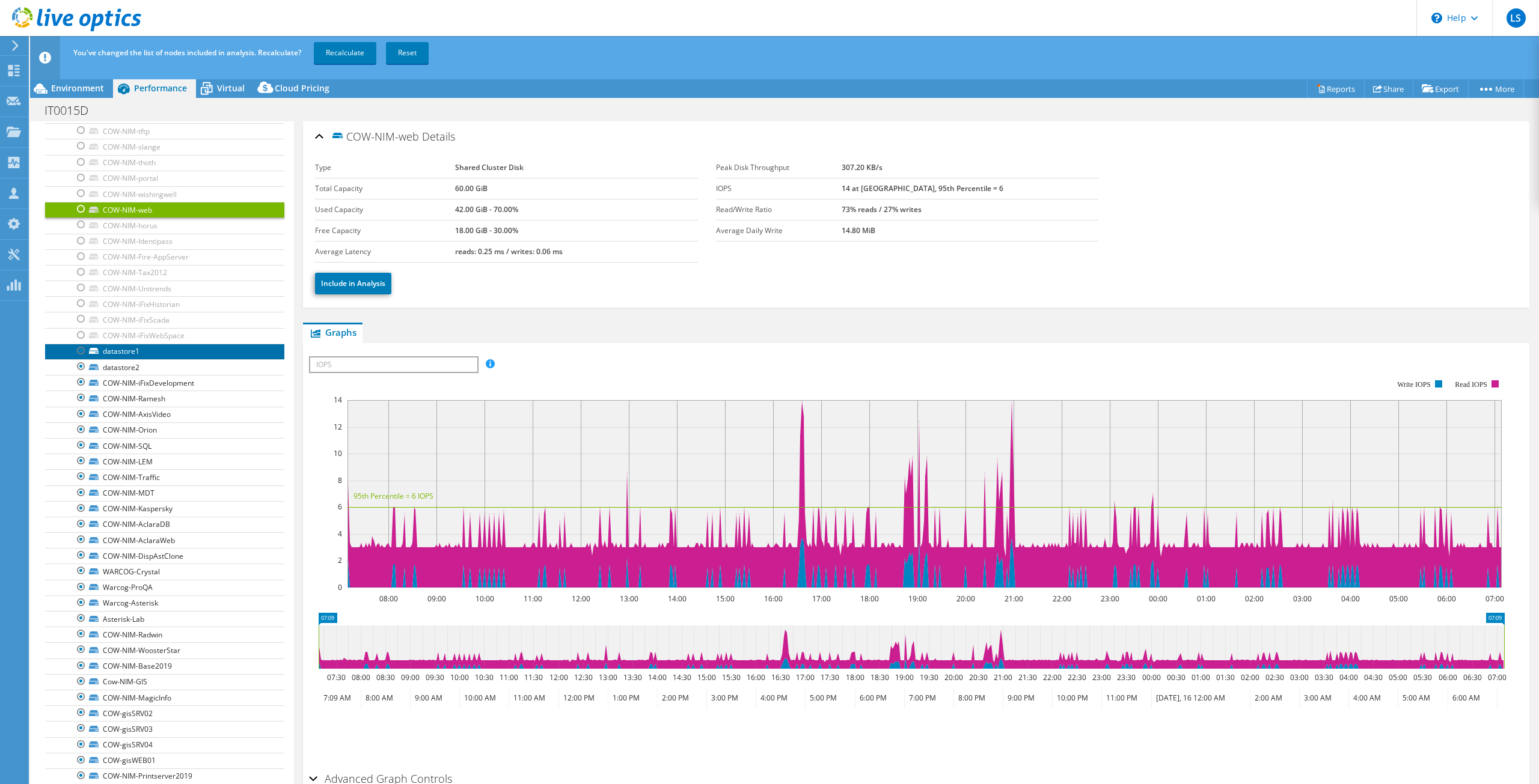
click at [143, 353] on link "datastore1" at bounding box center [164, 352] width 239 height 16
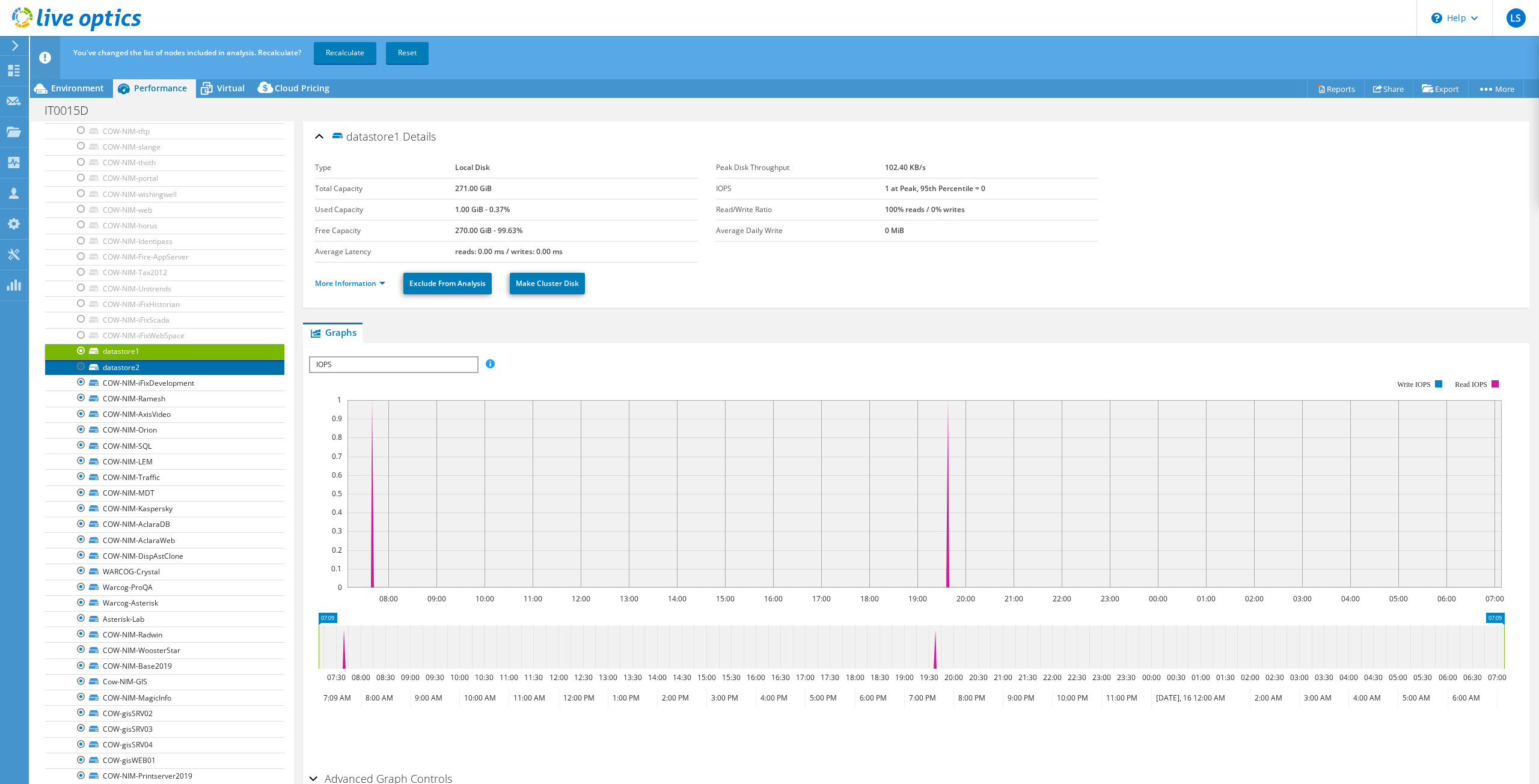
click at [155, 369] on link "datastore2" at bounding box center [164, 367] width 239 height 16
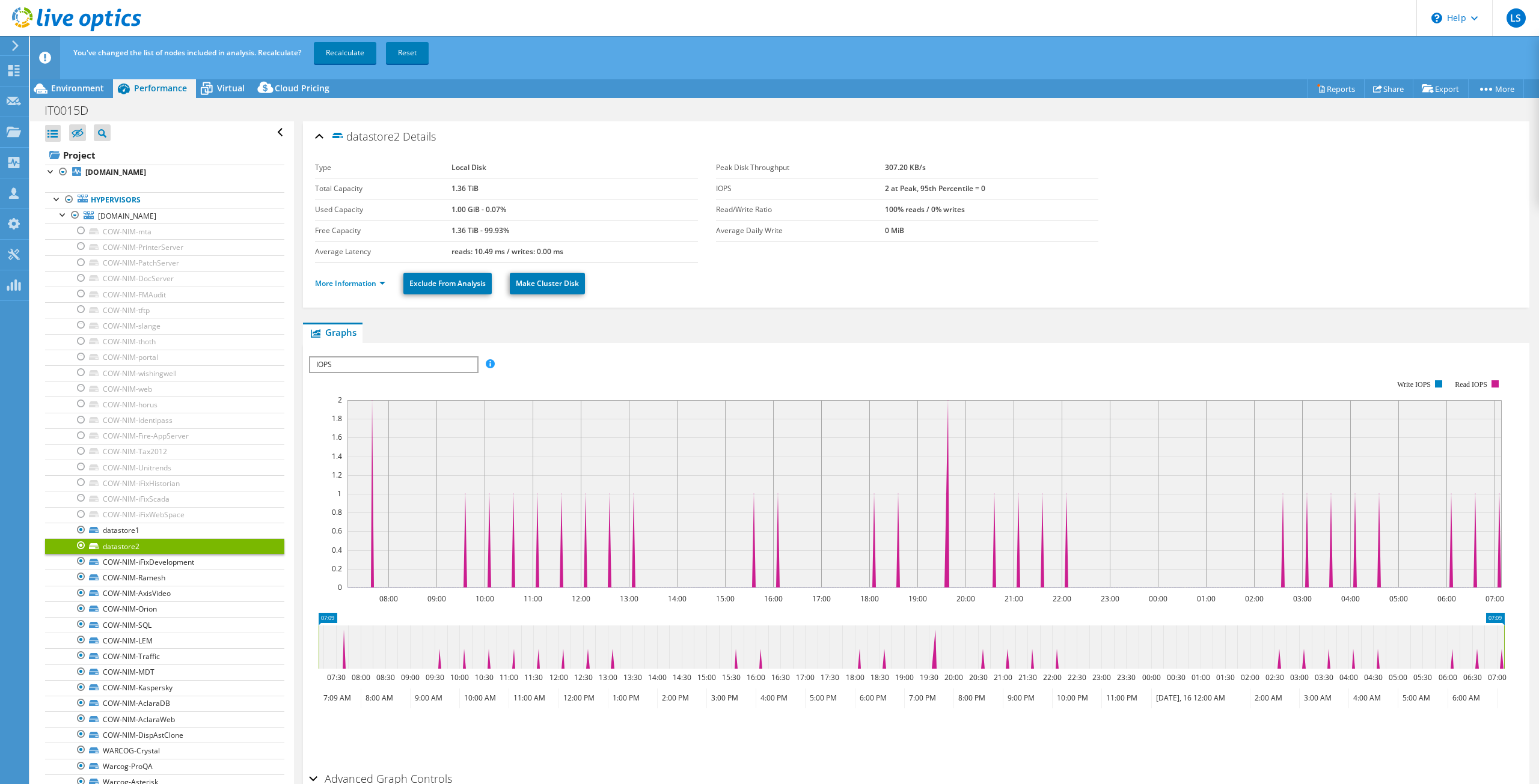
scroll to position [0, 0]
click at [402, 52] on link "Reset" at bounding box center [406, 52] width 43 height 22
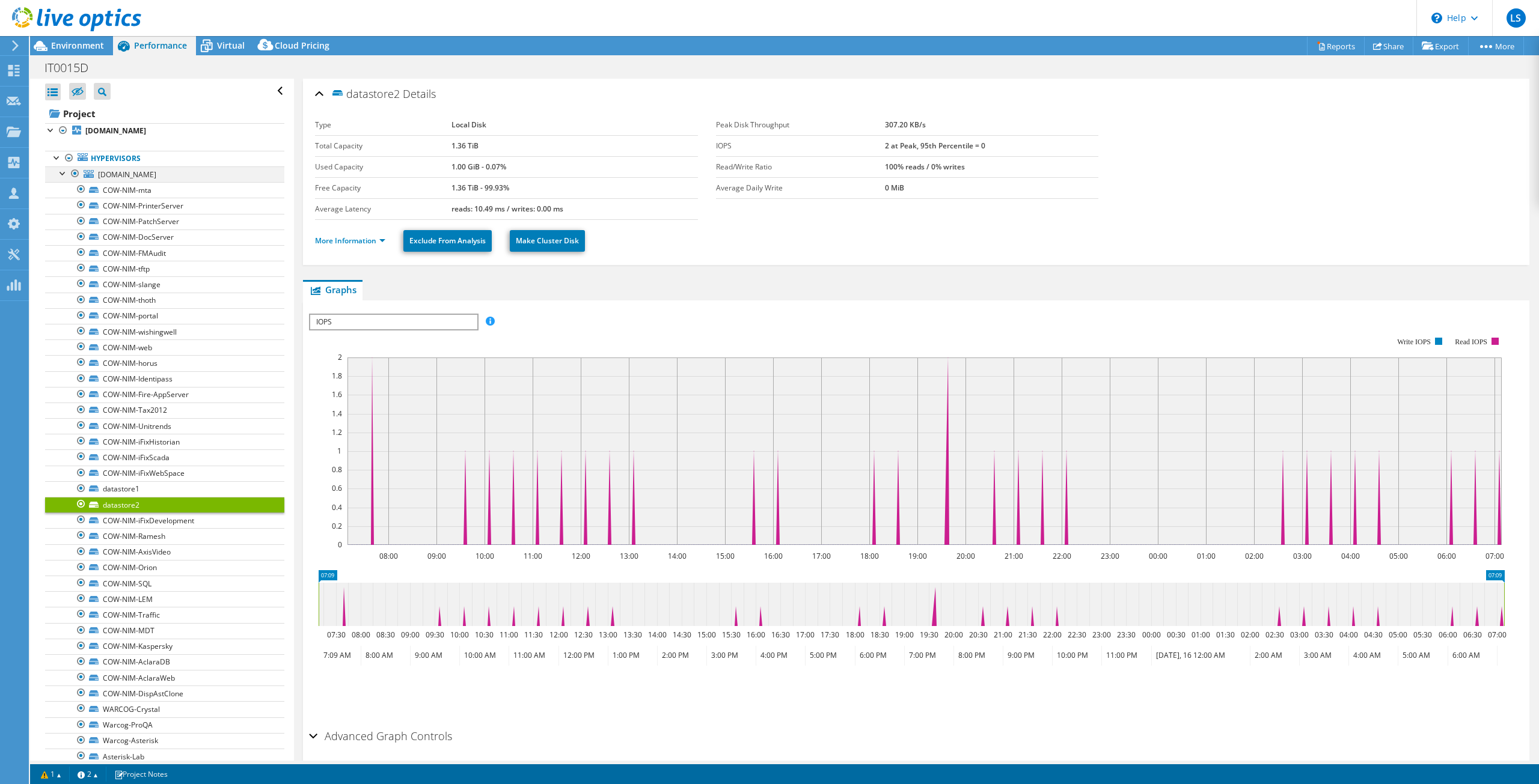
click at [63, 173] on div at bounding box center [63, 173] width 12 height 12
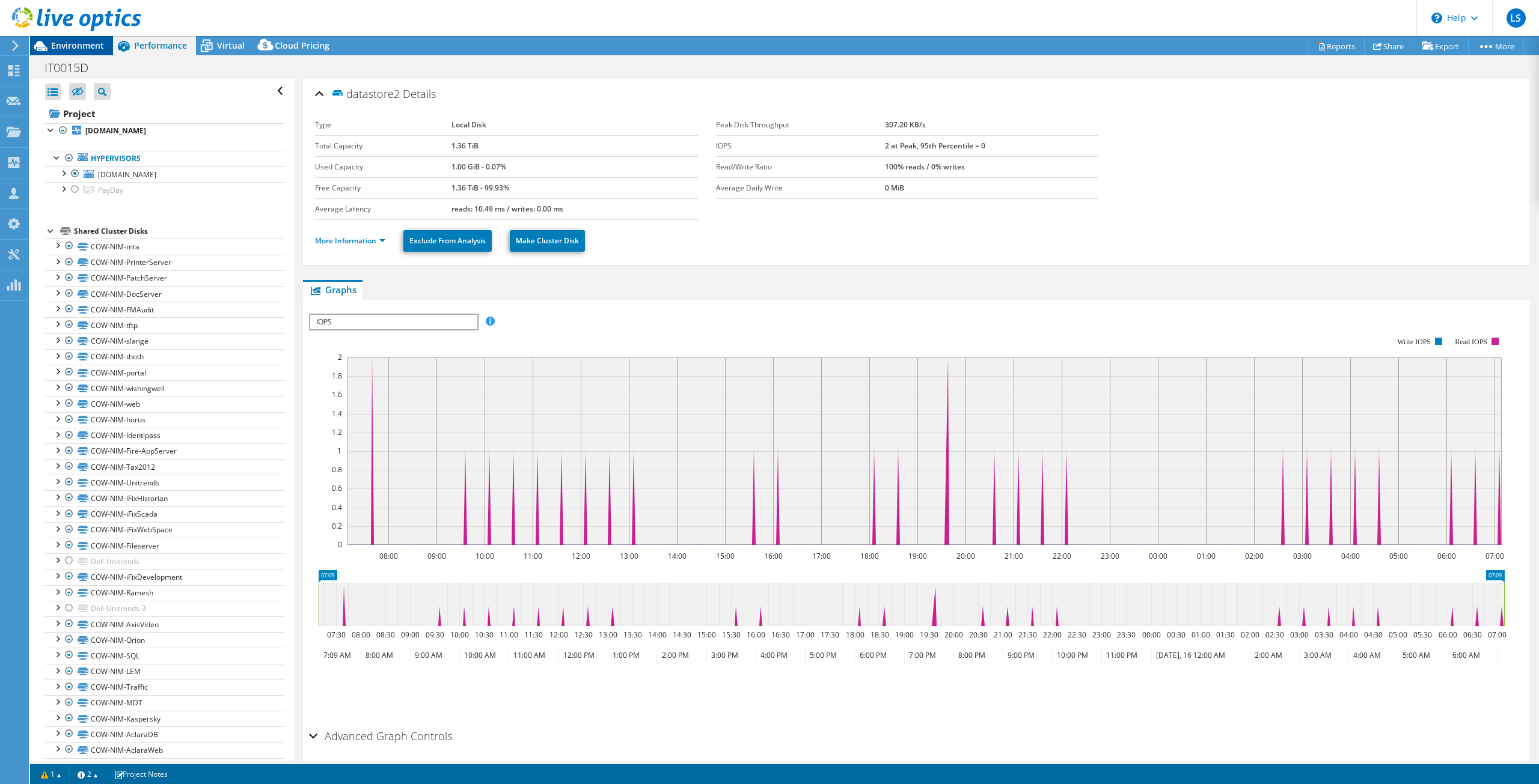
click at [96, 42] on span "Environment" at bounding box center [77, 45] width 53 height 11
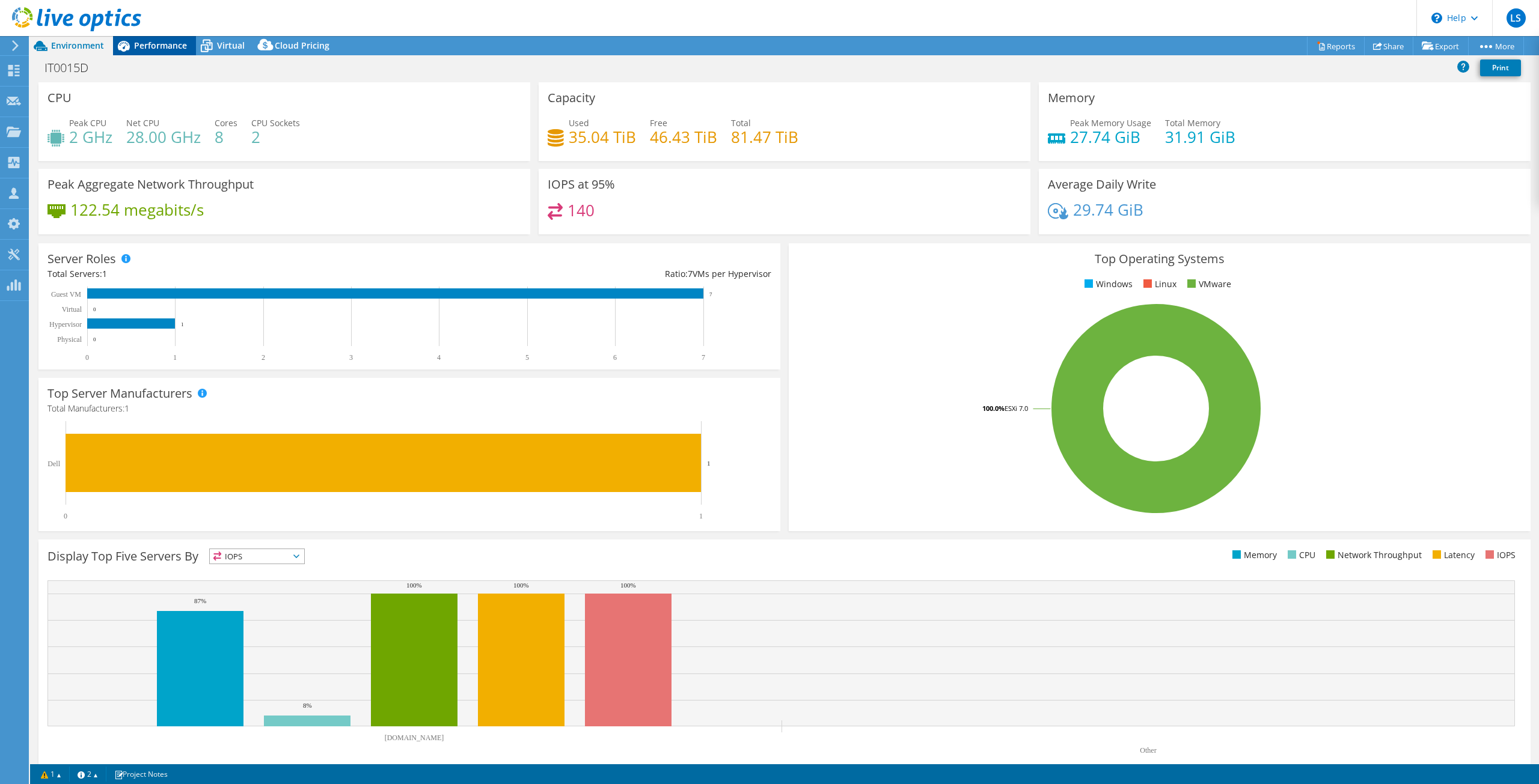
click at [155, 48] on span "Performance" at bounding box center [160, 45] width 53 height 11
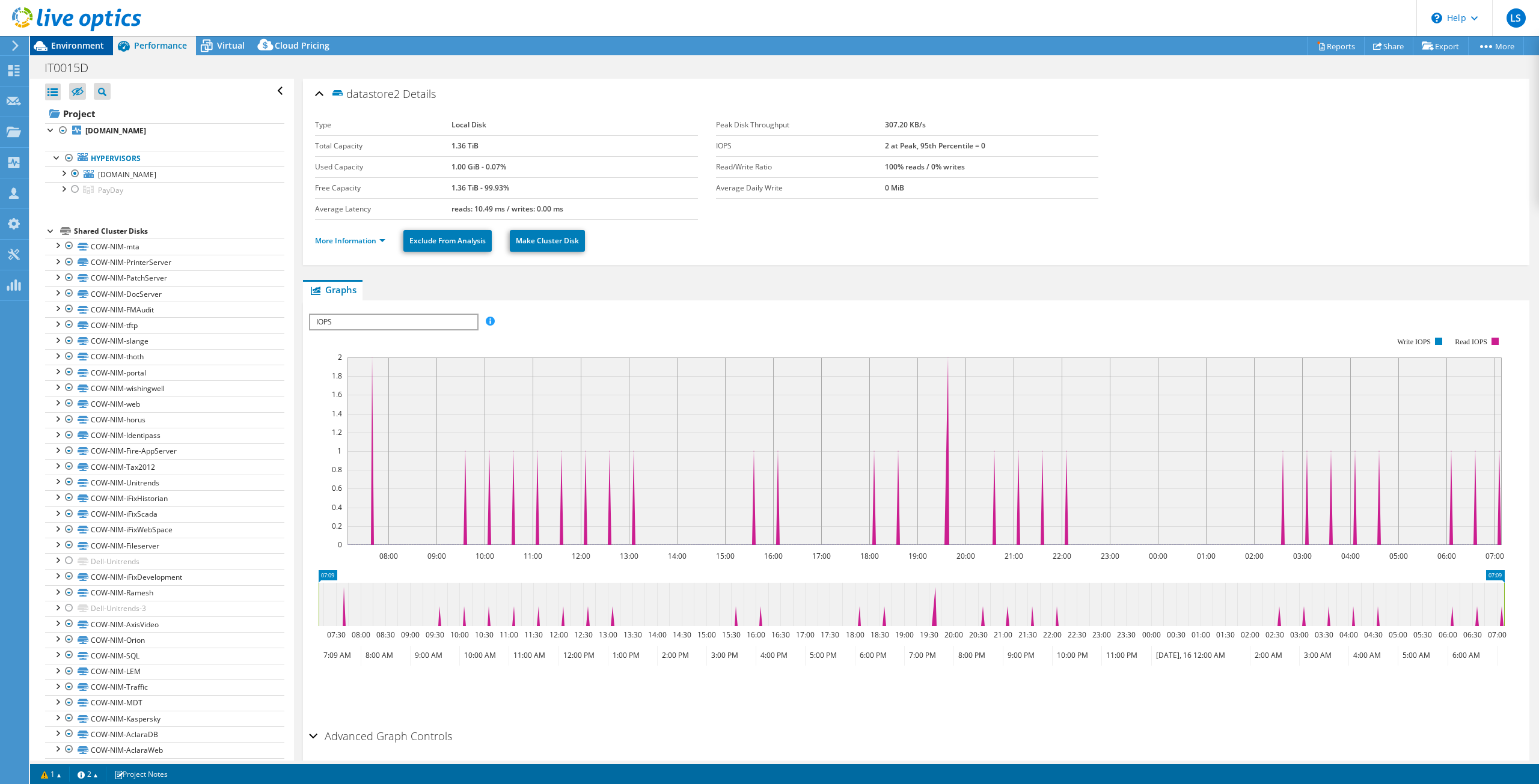
click at [85, 46] on span "Environment" at bounding box center [77, 45] width 53 height 11
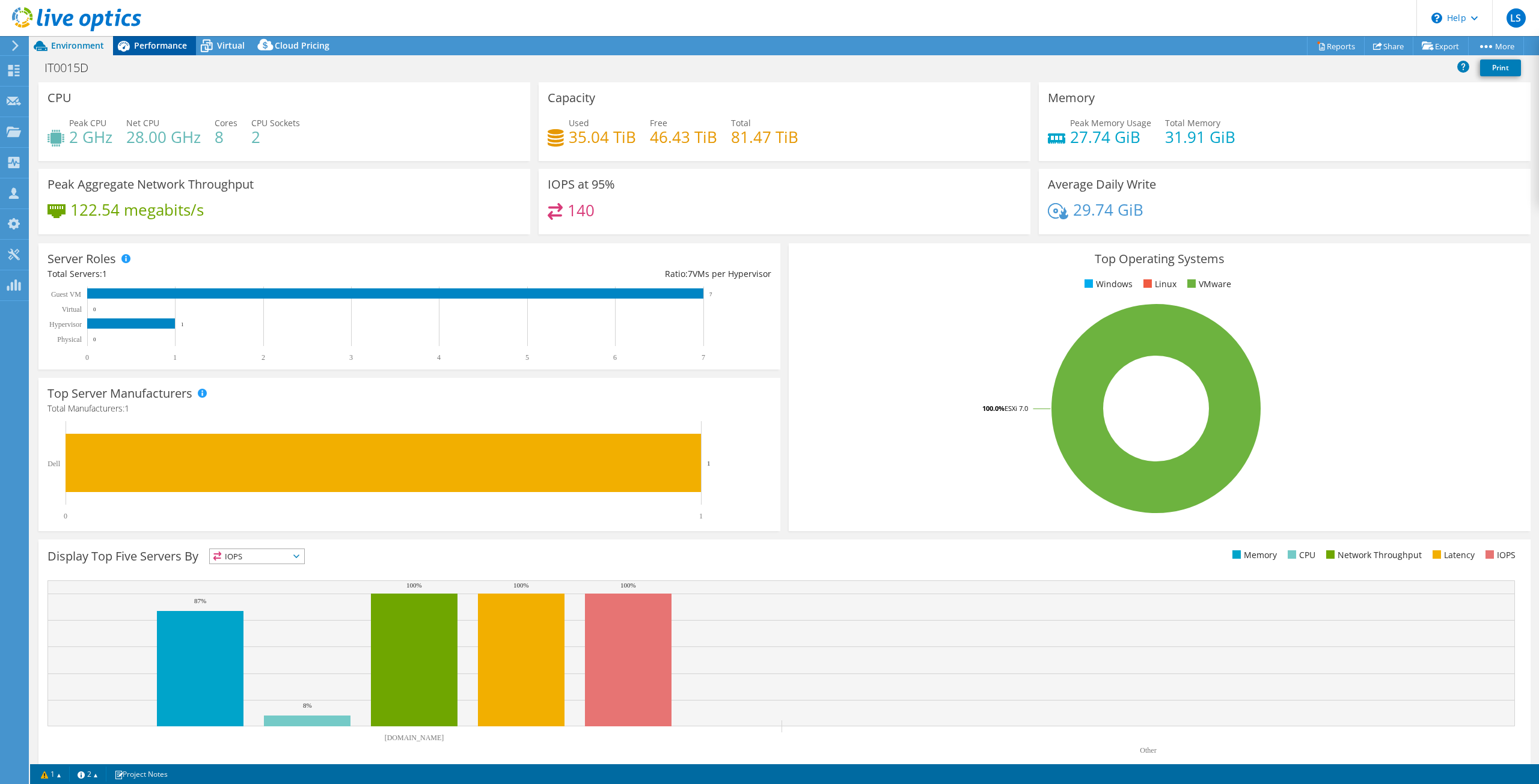
click at [158, 44] on span "Performance" at bounding box center [160, 45] width 53 height 11
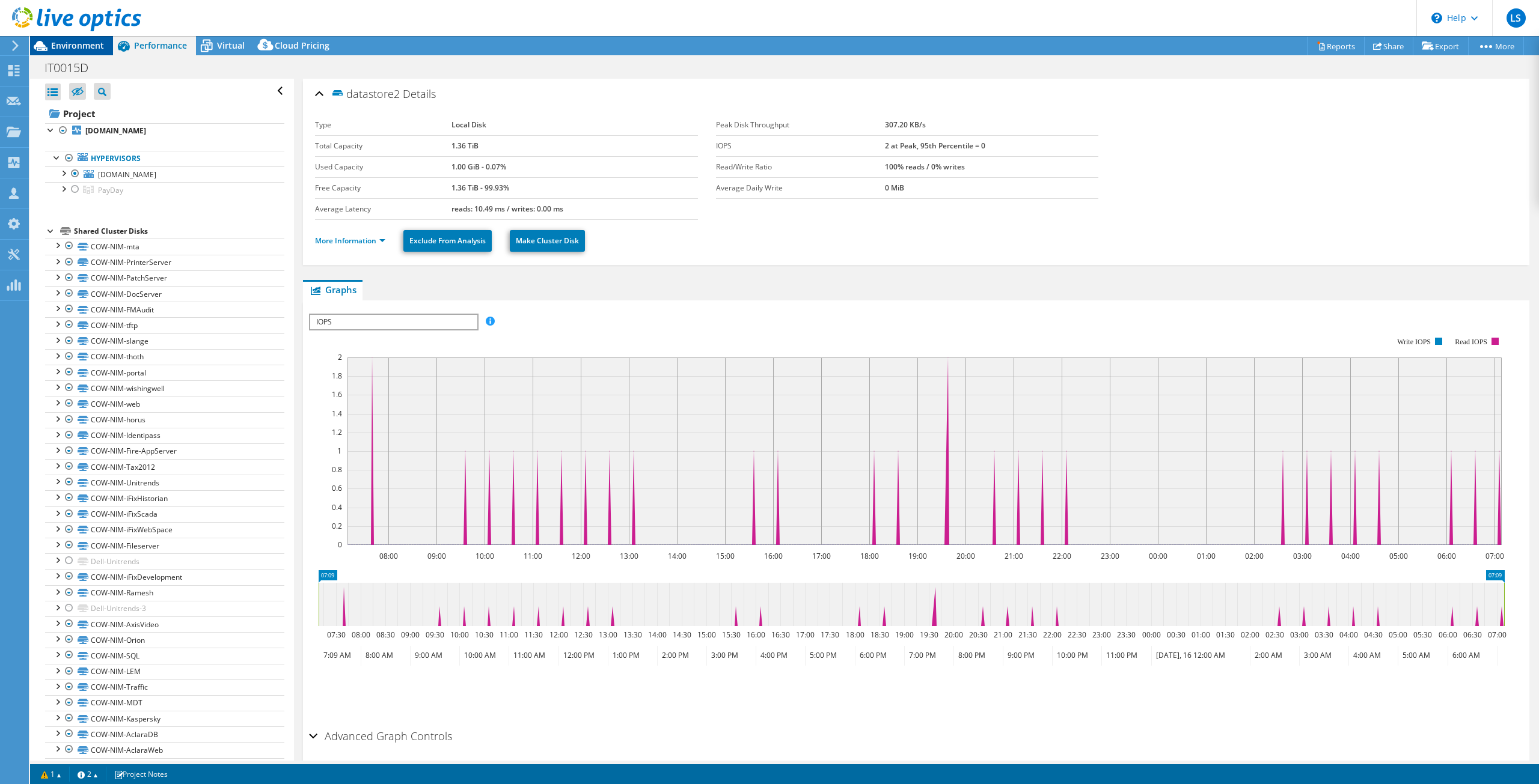
click at [104, 49] on div "Environment" at bounding box center [72, 46] width 83 height 19
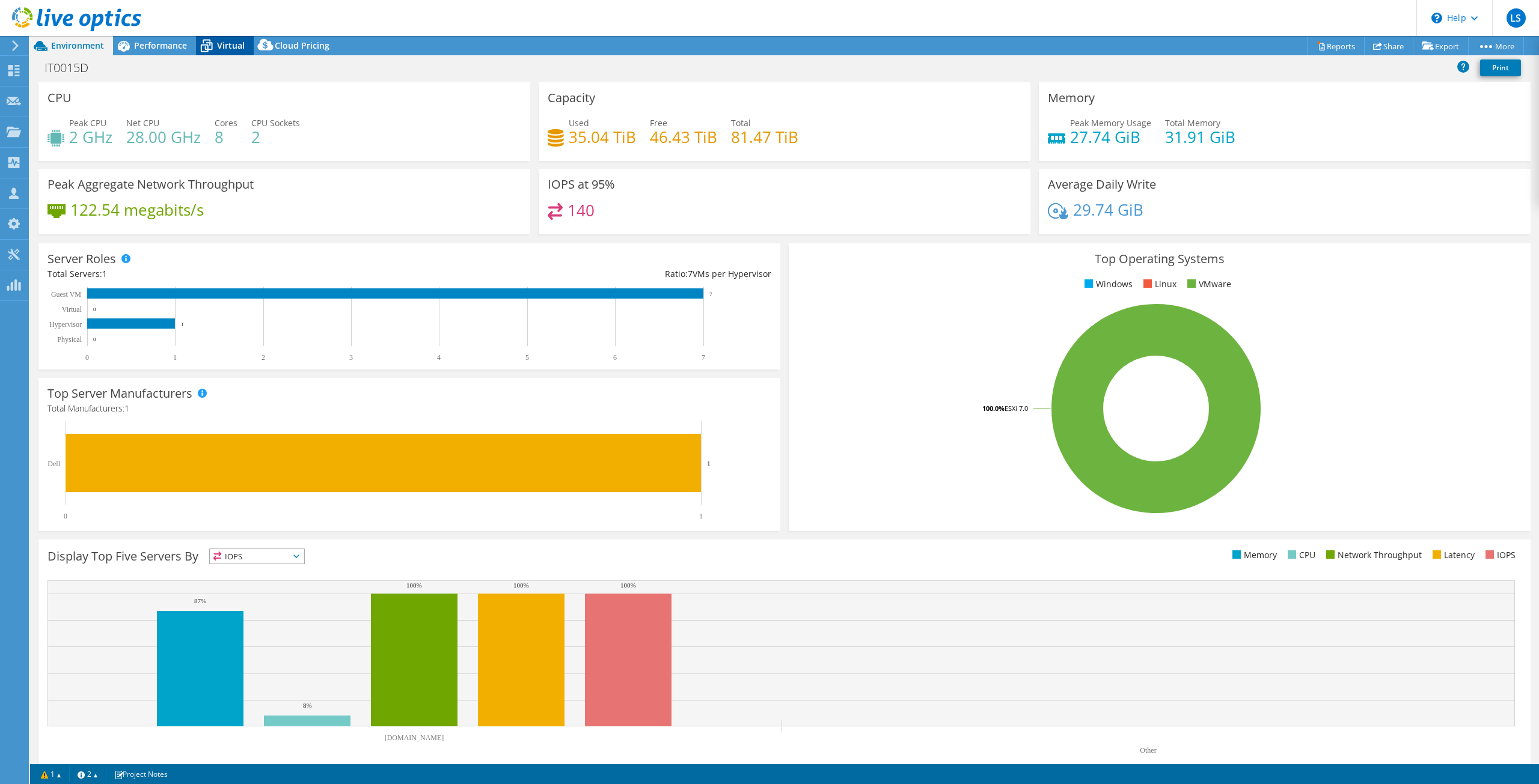
click at [209, 42] on icon at bounding box center [207, 46] width 21 height 21
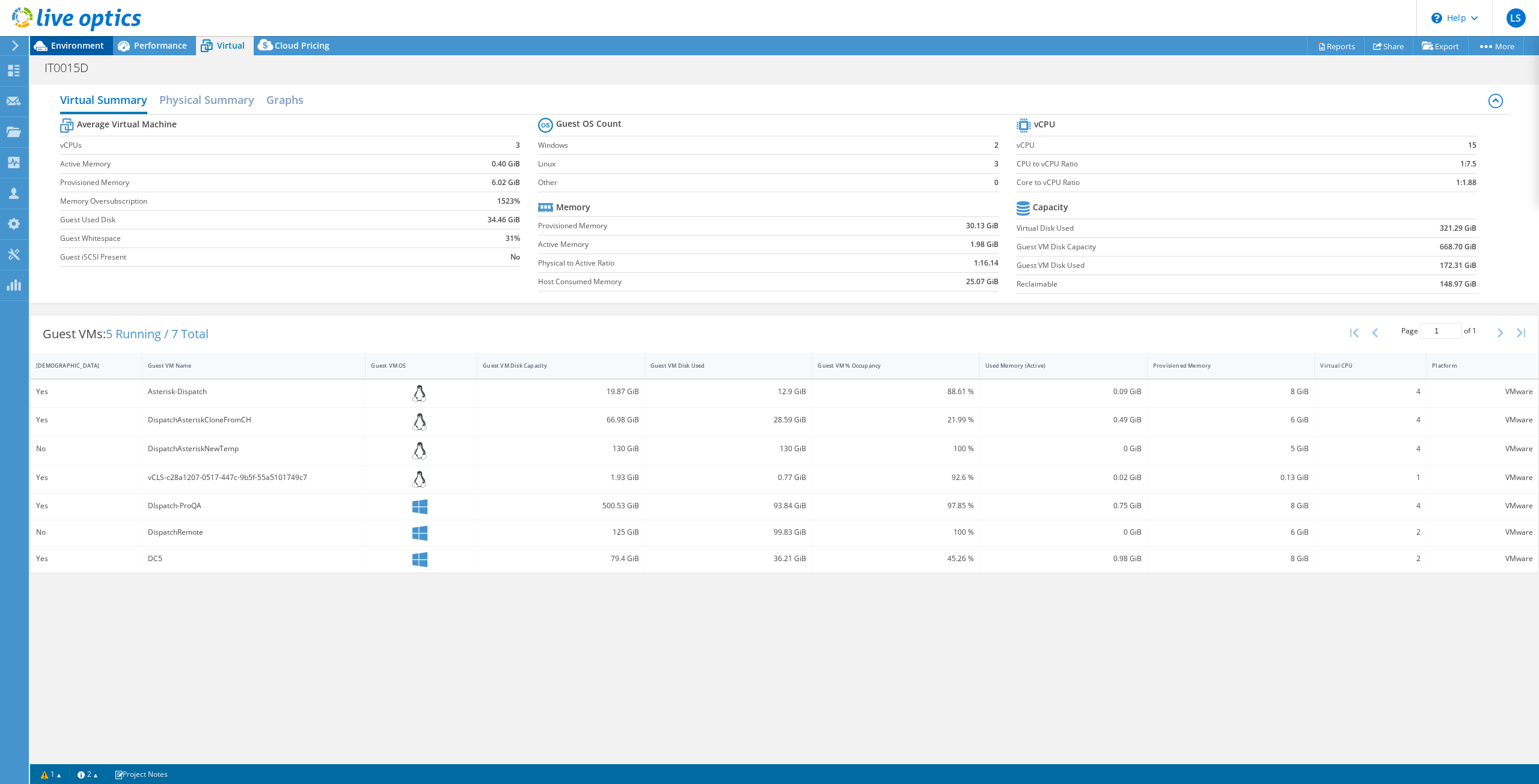
click at [66, 44] on span "Environment" at bounding box center [77, 45] width 53 height 11
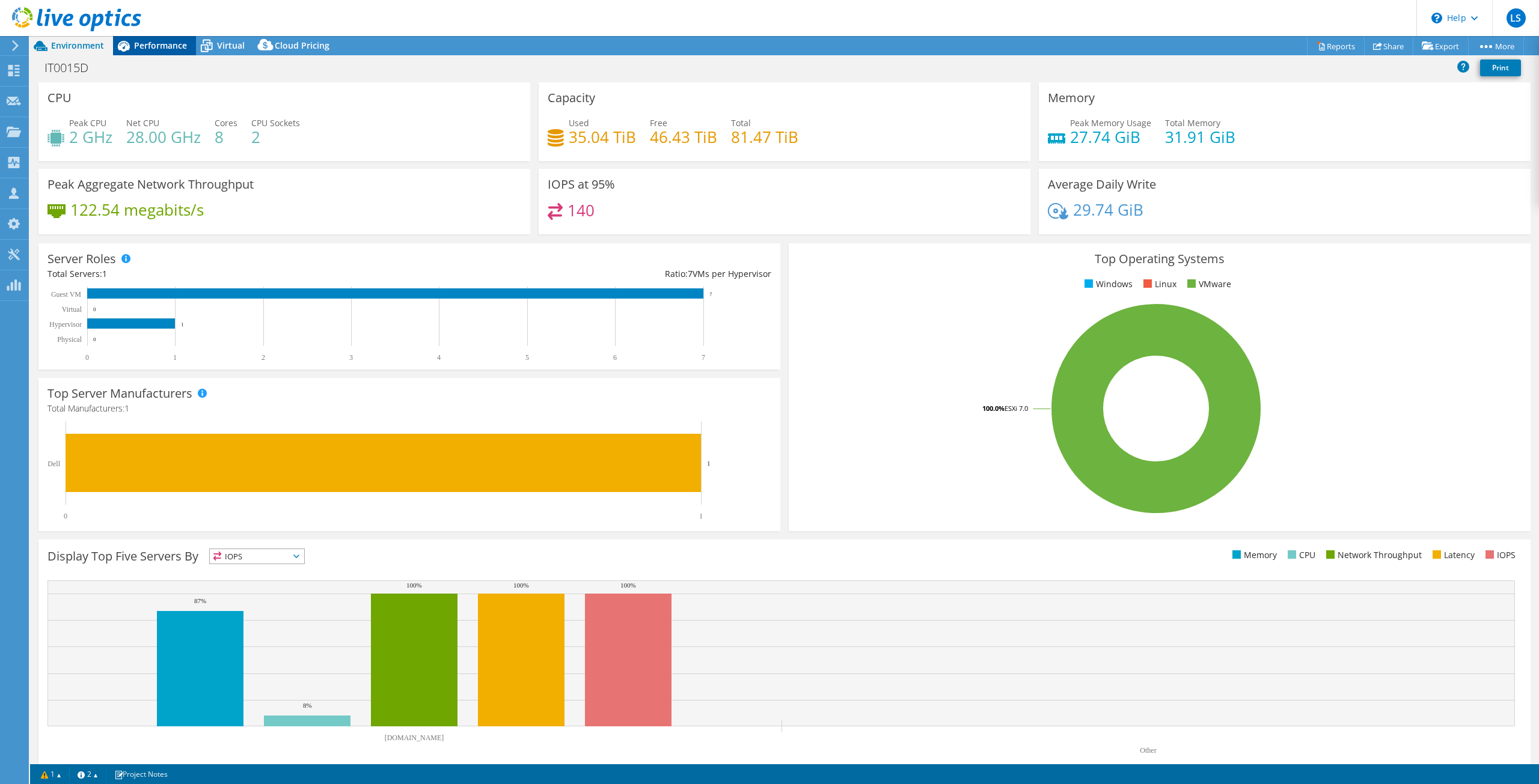
click at [167, 43] on span "Performance" at bounding box center [160, 45] width 53 height 11
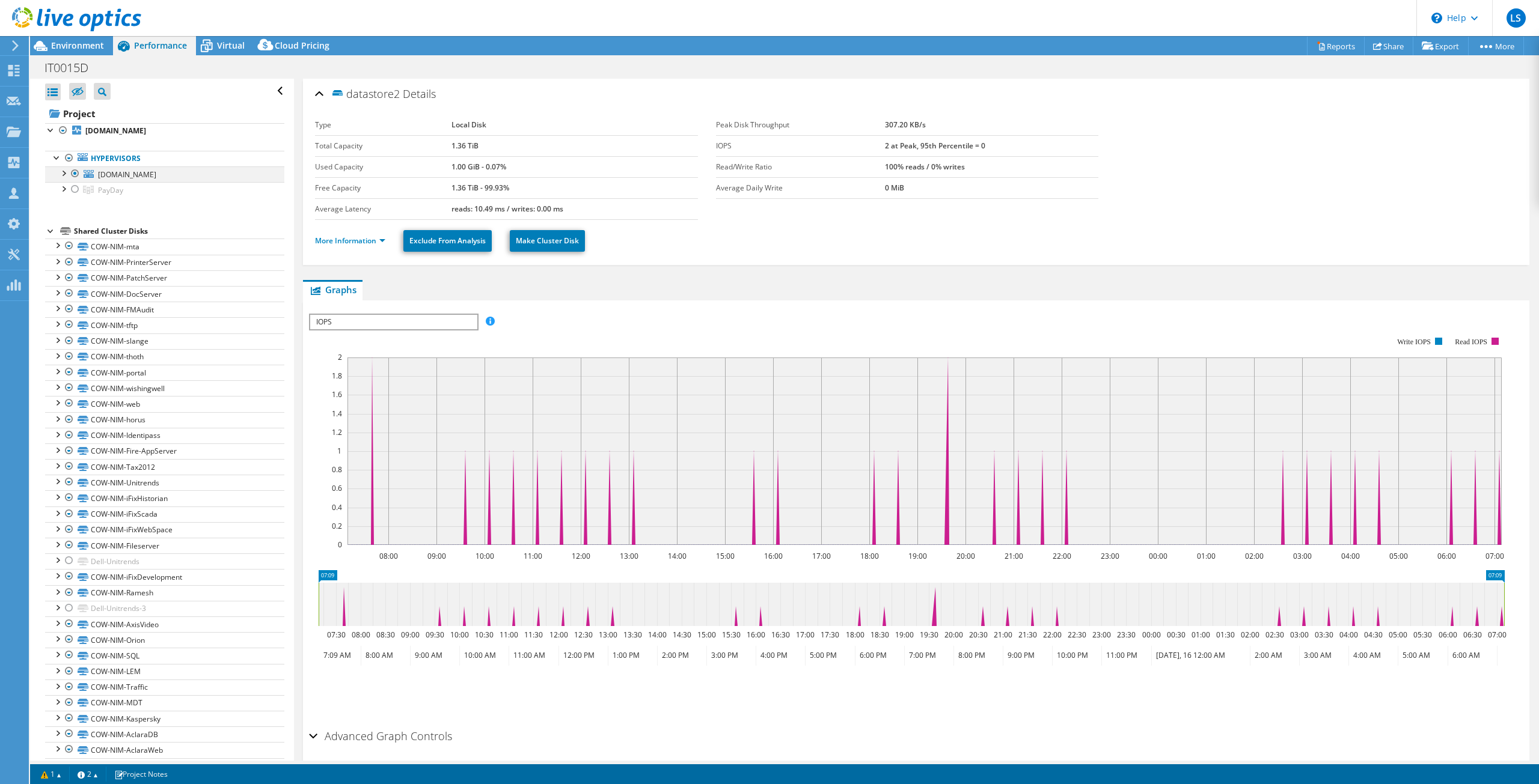
click at [76, 175] on div at bounding box center [76, 174] width 12 height 15
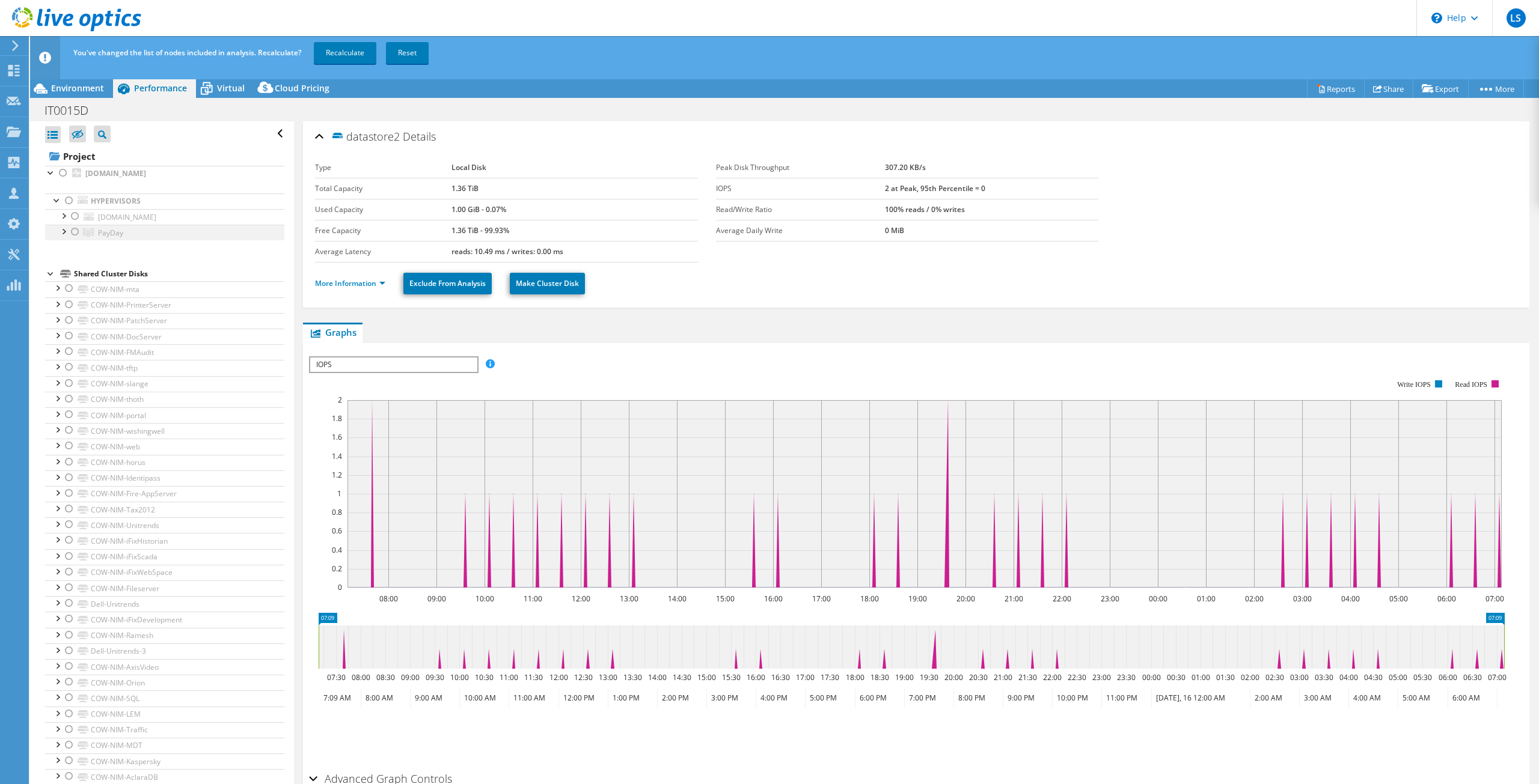
click at [64, 234] on div at bounding box center [63, 231] width 12 height 12
click at [82, 262] on div at bounding box center [82, 263] width 12 height 15
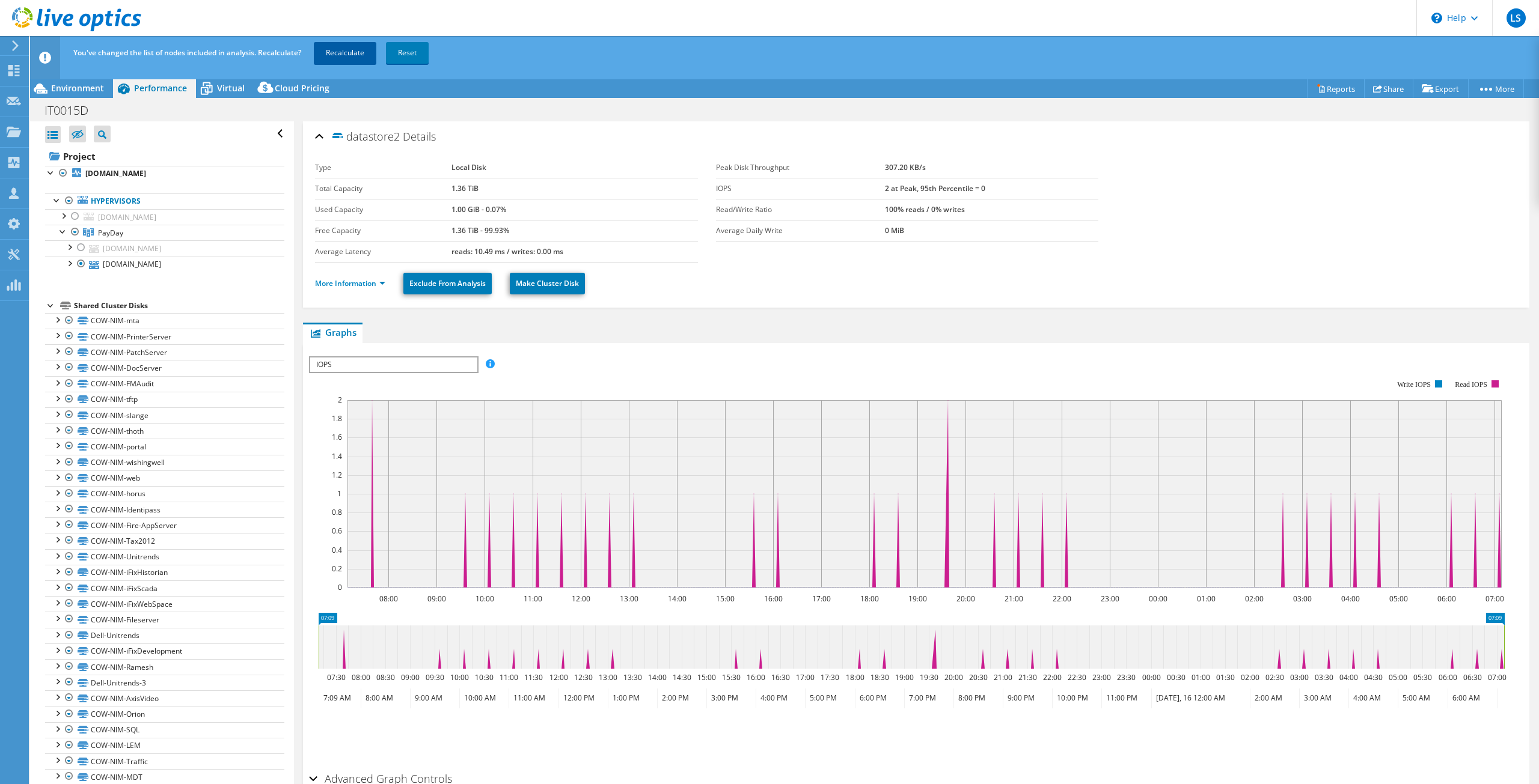
click at [347, 54] on link "Recalculate" at bounding box center [345, 52] width 63 height 22
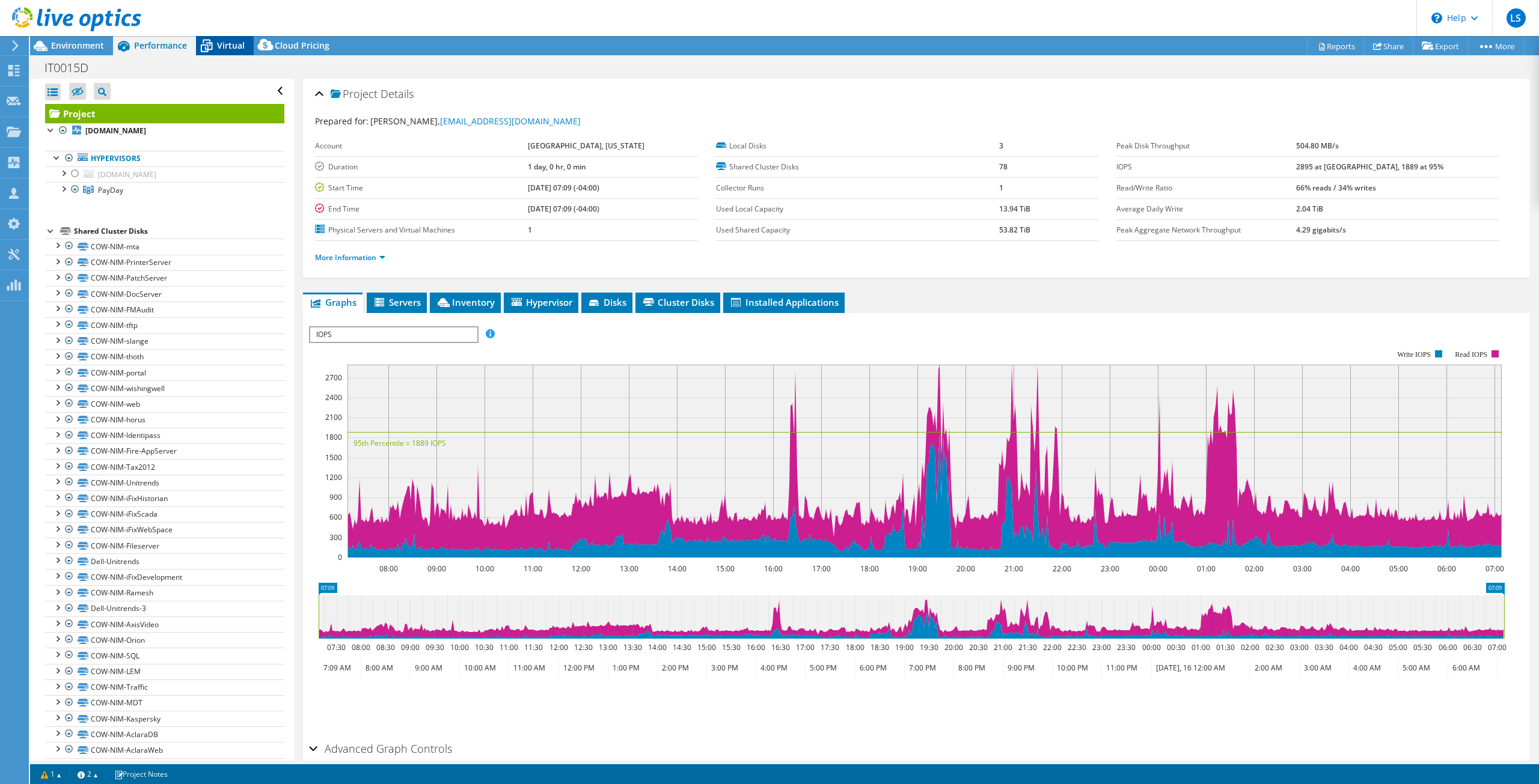
click at [208, 43] on icon at bounding box center [207, 46] width 12 height 10
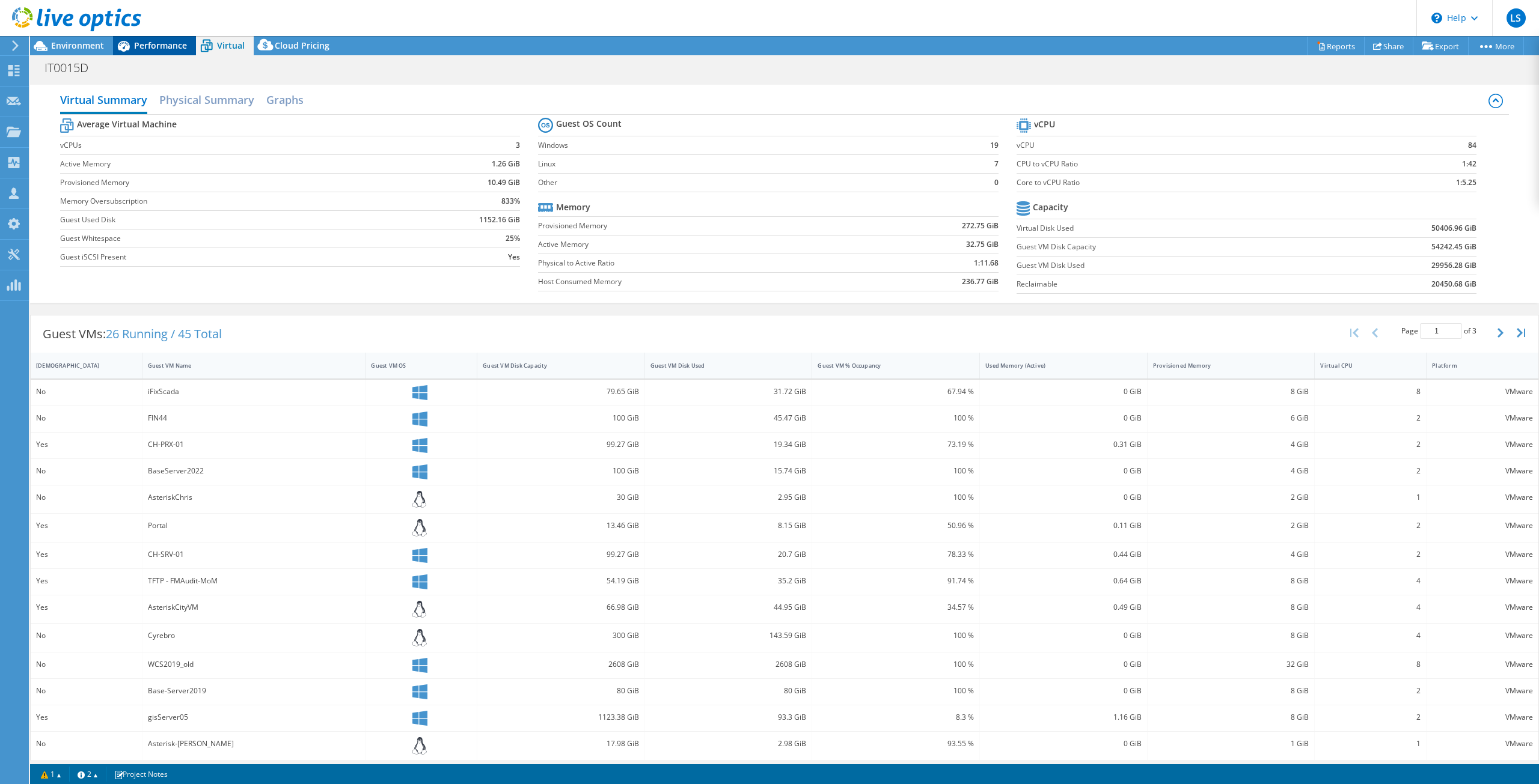
click at [143, 42] on span "Performance" at bounding box center [160, 45] width 53 height 11
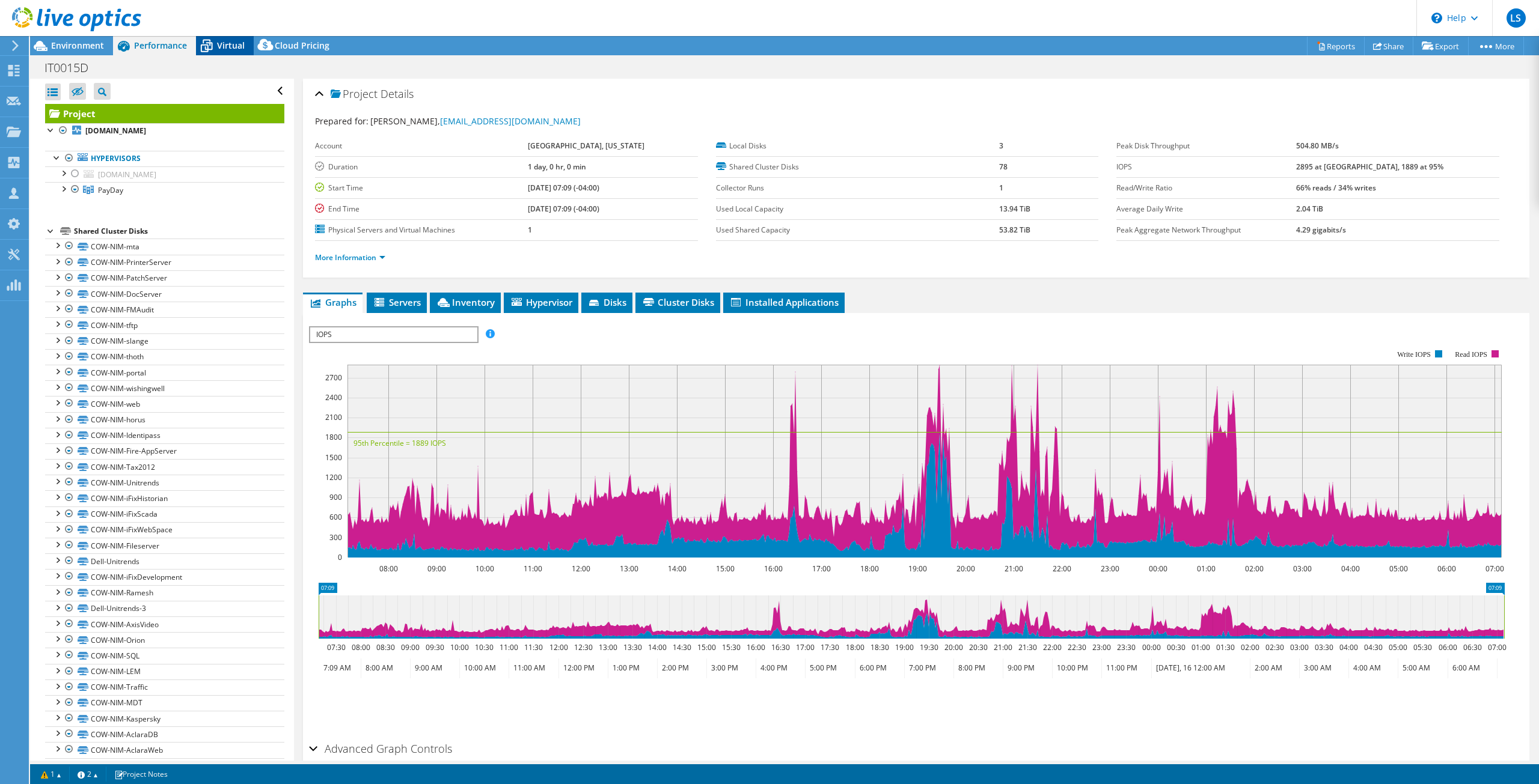
click at [226, 49] on span "Virtual" at bounding box center [231, 45] width 28 height 11
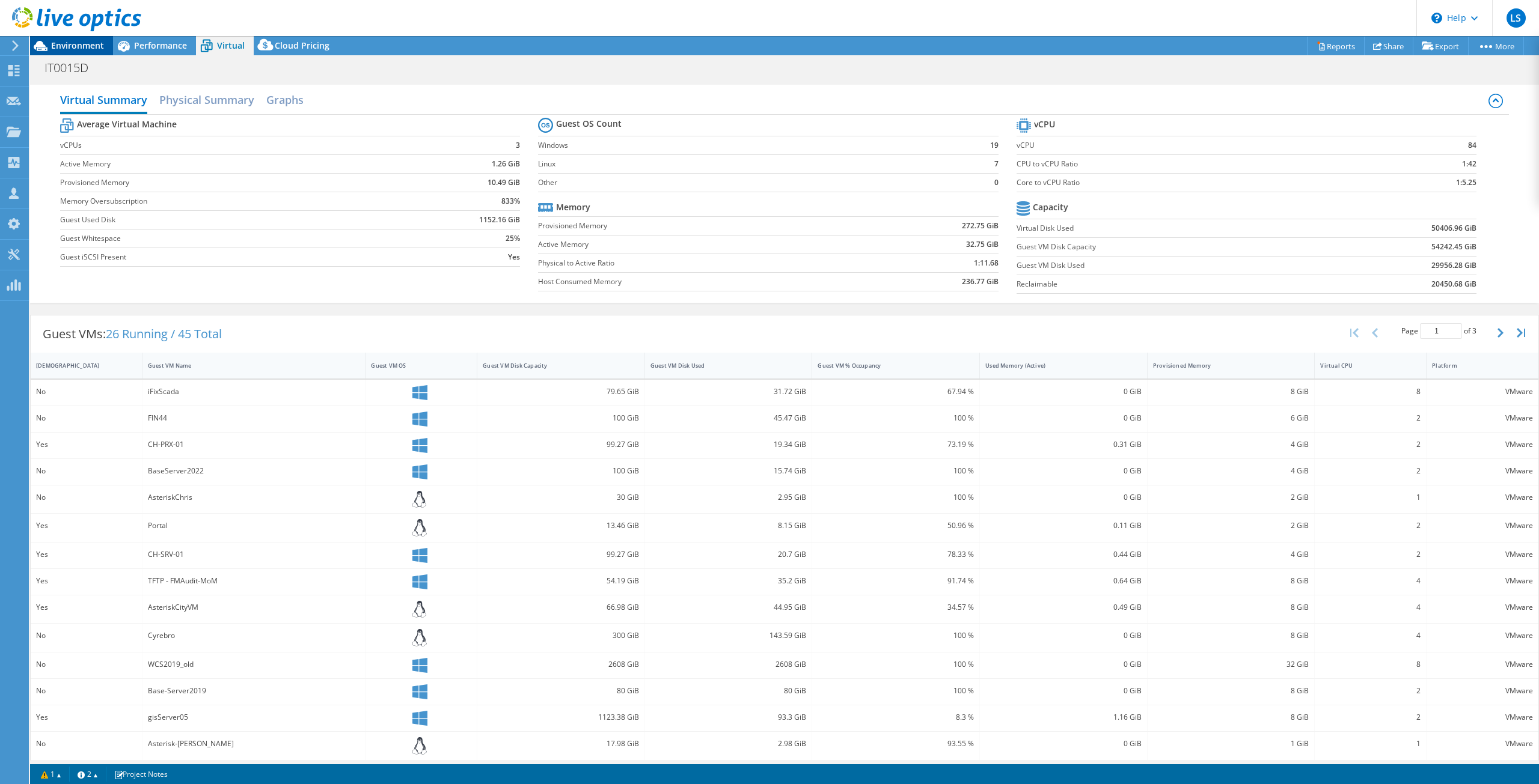
click at [96, 49] on span "Environment" at bounding box center [77, 45] width 53 height 11
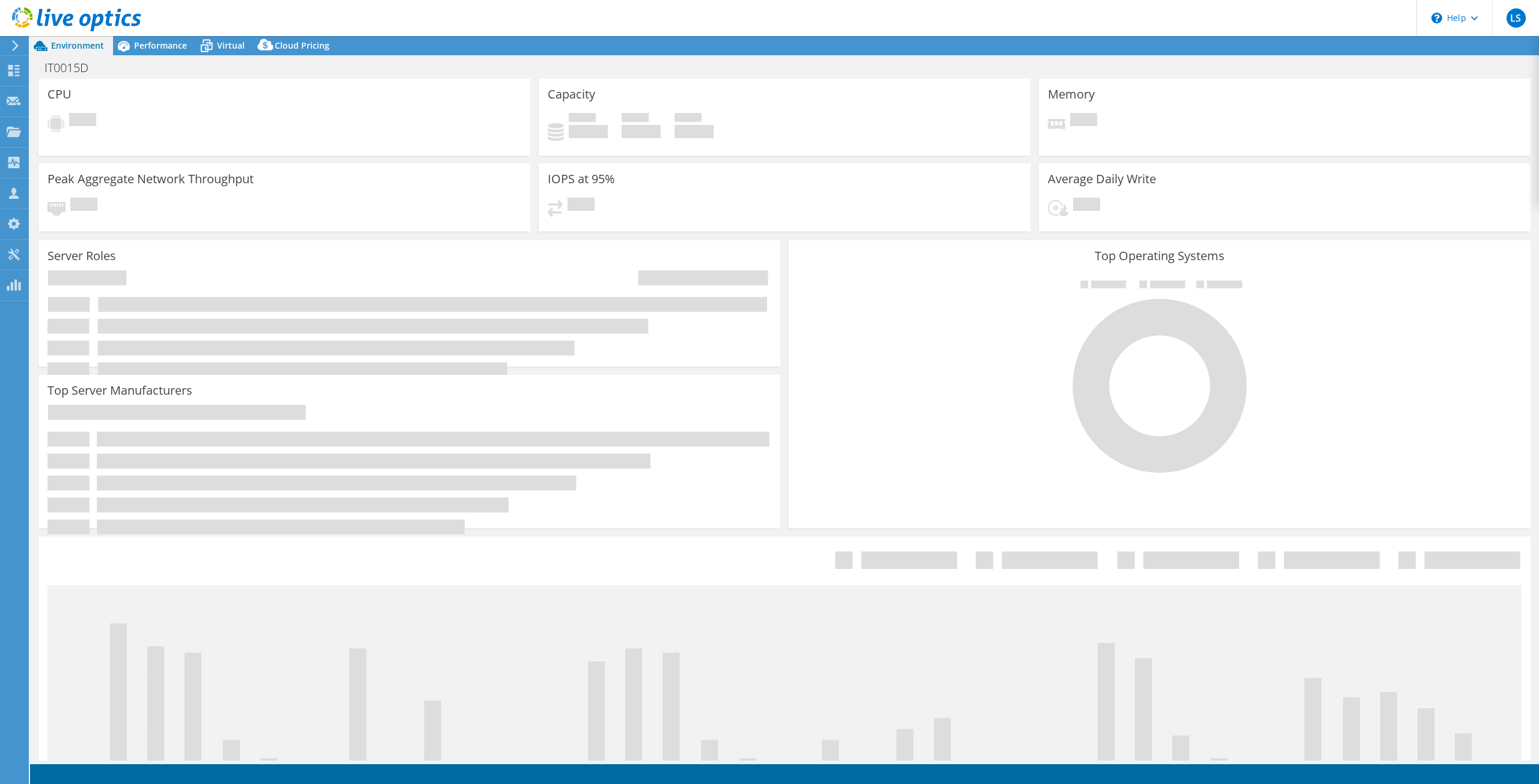
select select
select select "USD"
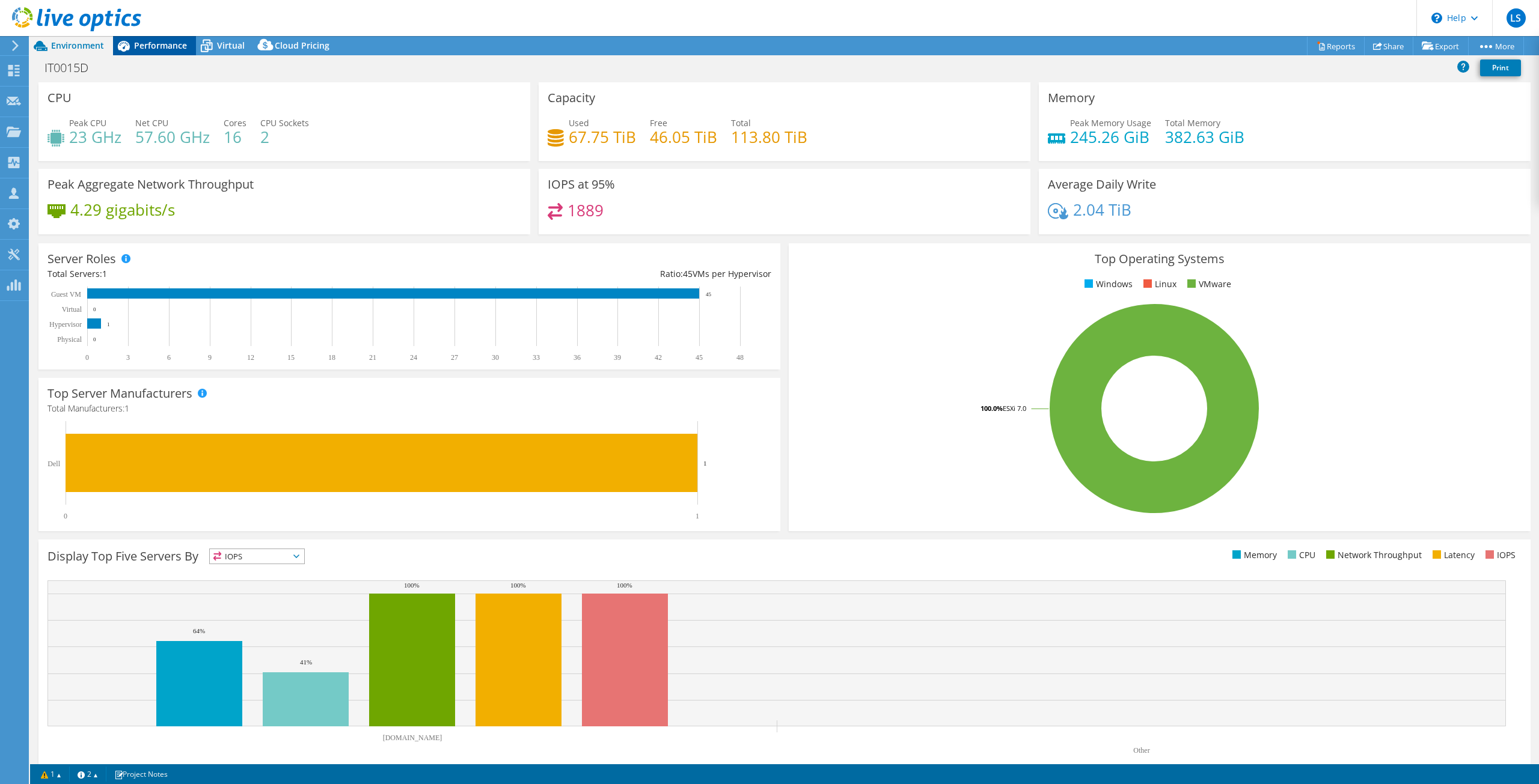
click at [166, 46] on span "Performance" at bounding box center [160, 45] width 53 height 11
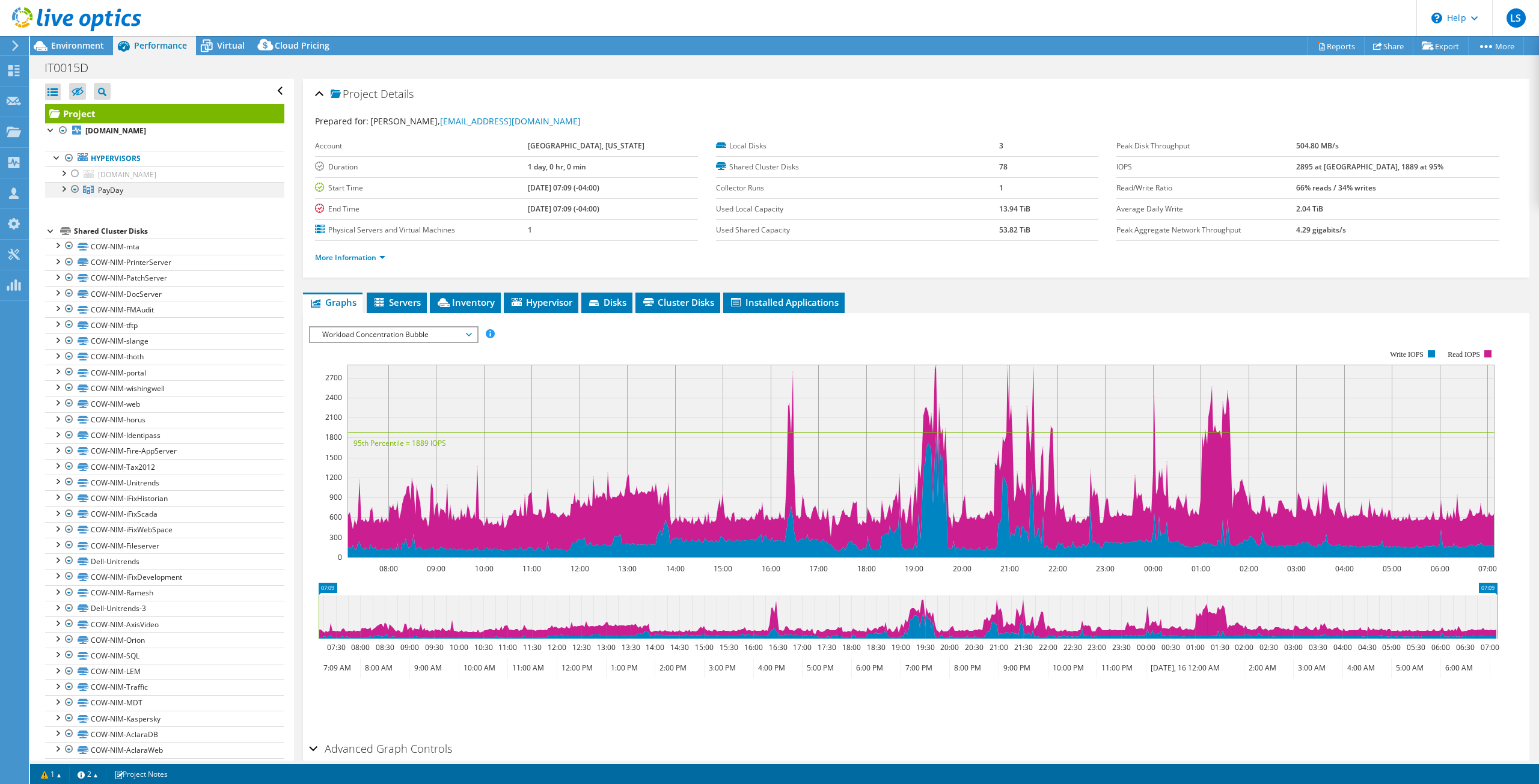
click at [63, 190] on div at bounding box center [63, 188] width 12 height 12
click at [80, 204] on div at bounding box center [82, 205] width 12 height 15
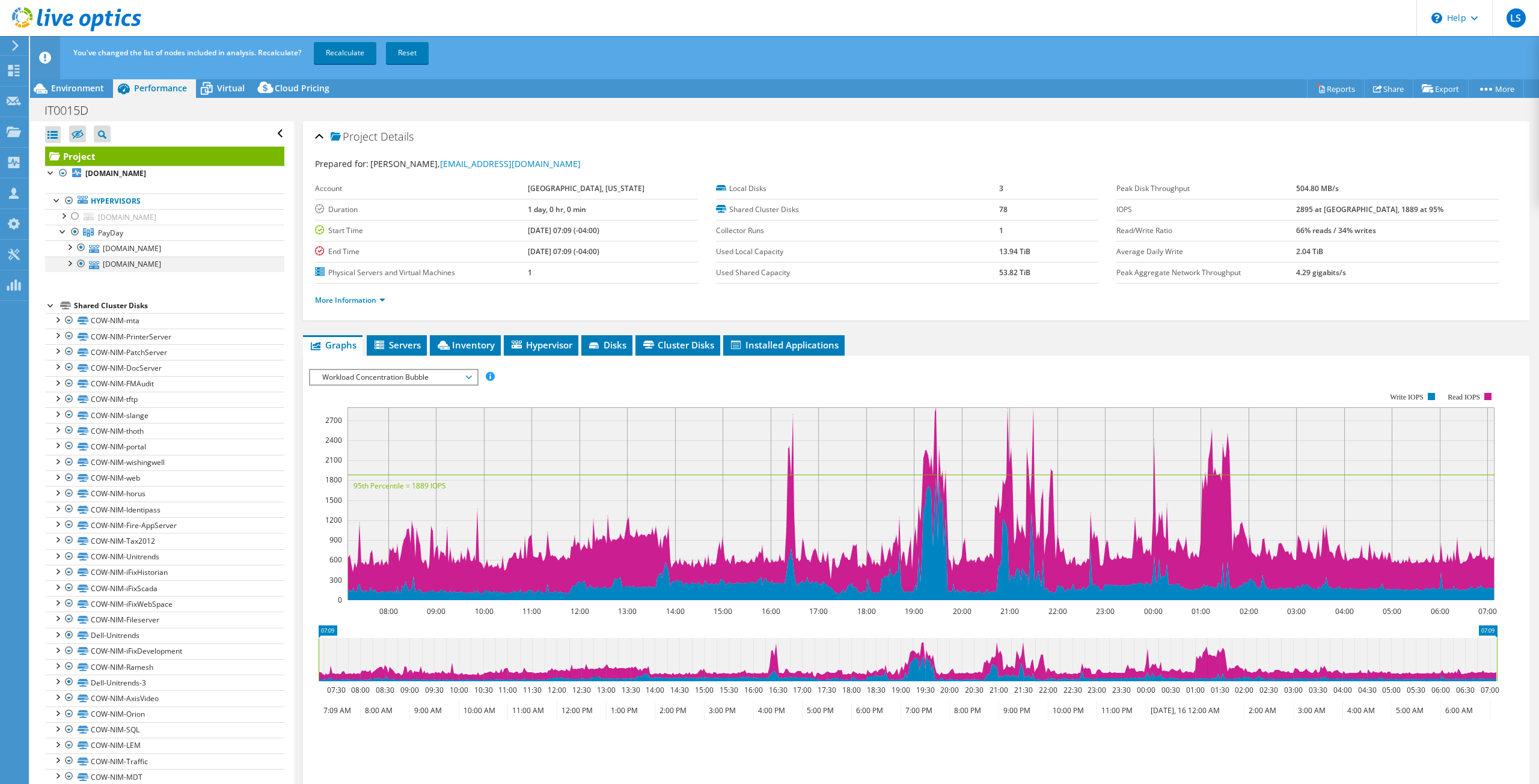
click at [80, 264] on div at bounding box center [82, 263] width 12 height 15
click at [354, 55] on link "Recalculate" at bounding box center [345, 52] width 63 height 22
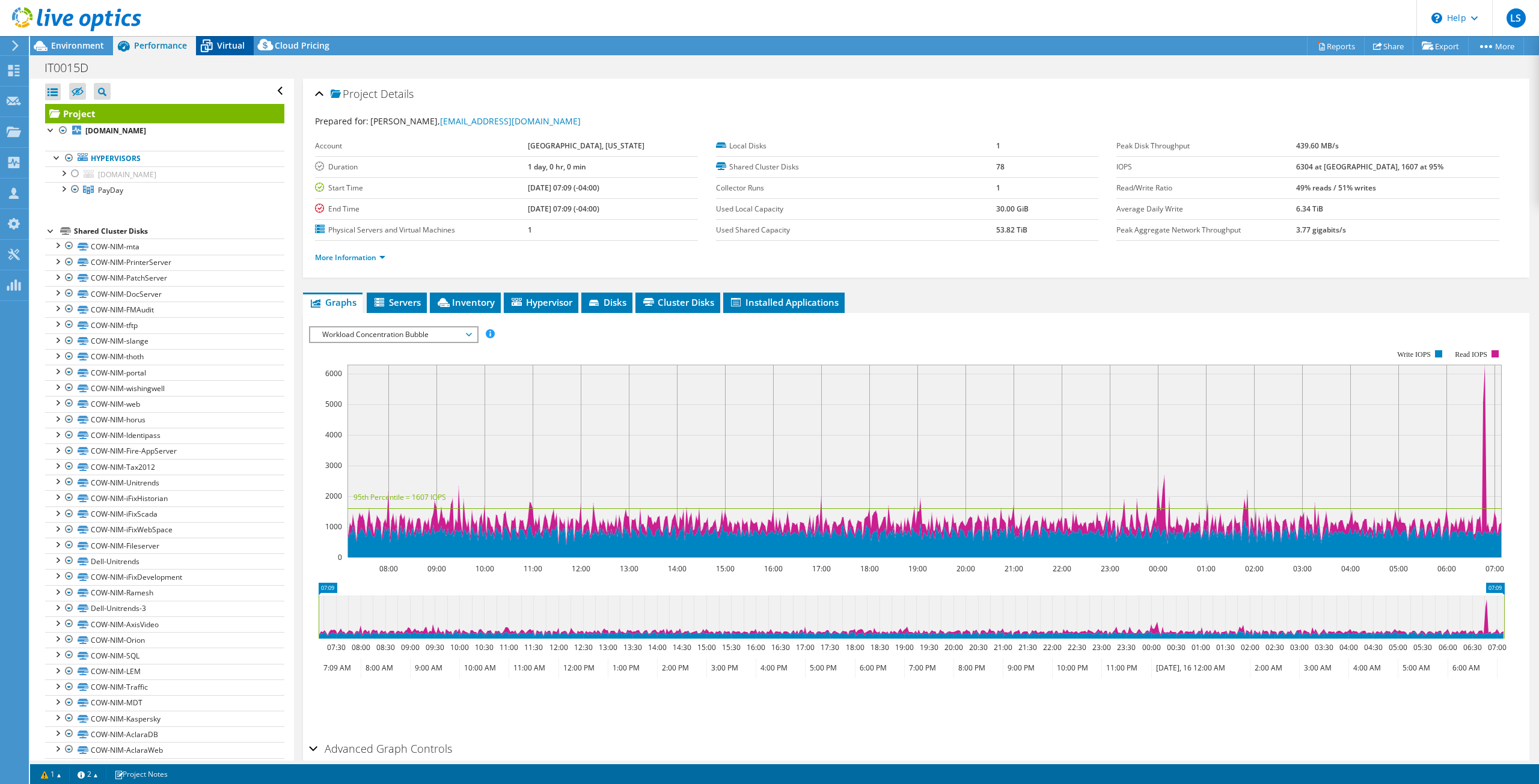
click at [226, 44] on span "Virtual" at bounding box center [231, 45] width 28 height 11
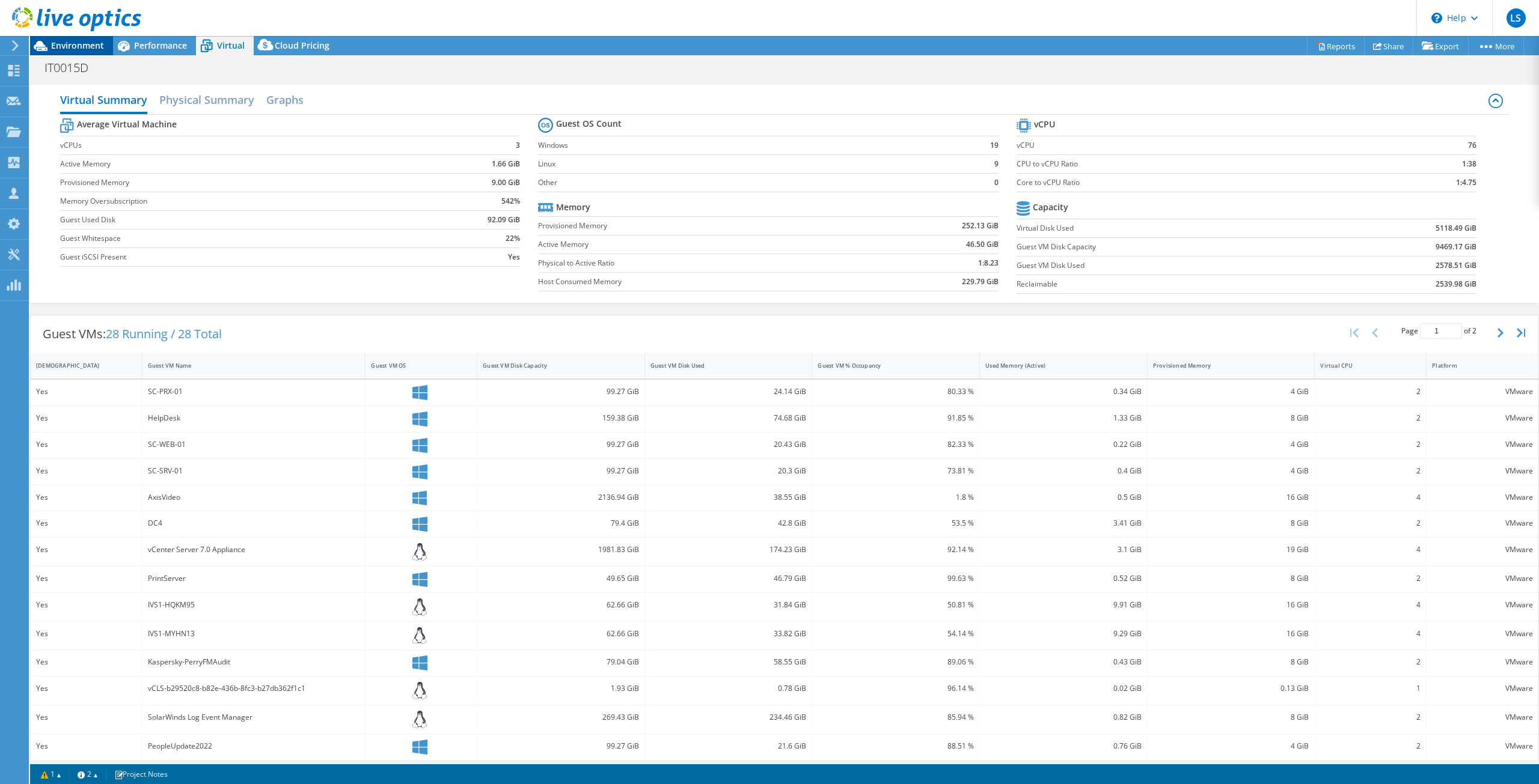
click at [90, 46] on span "Environment" at bounding box center [77, 45] width 53 height 11
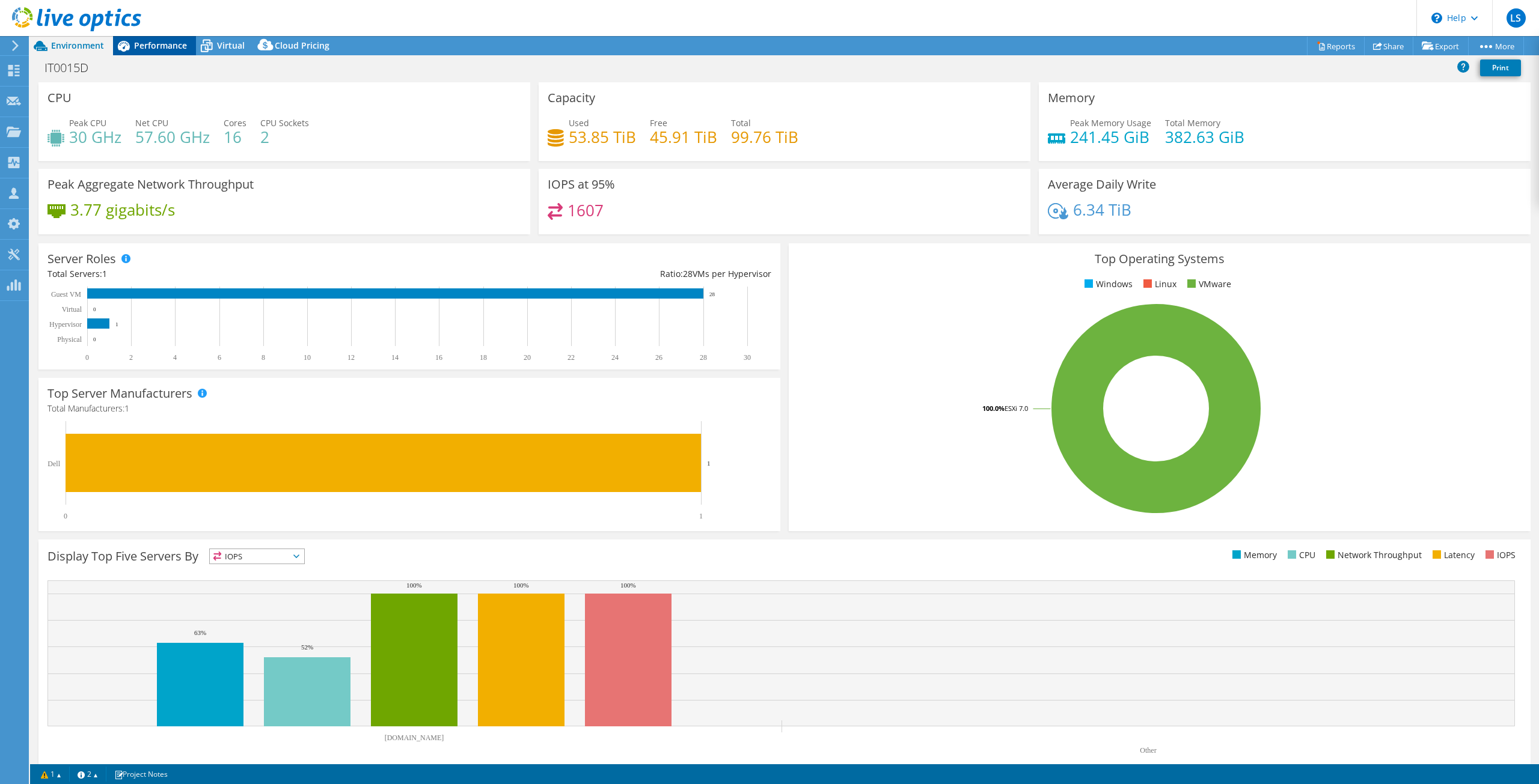
click at [159, 46] on span "Performance" at bounding box center [160, 45] width 53 height 11
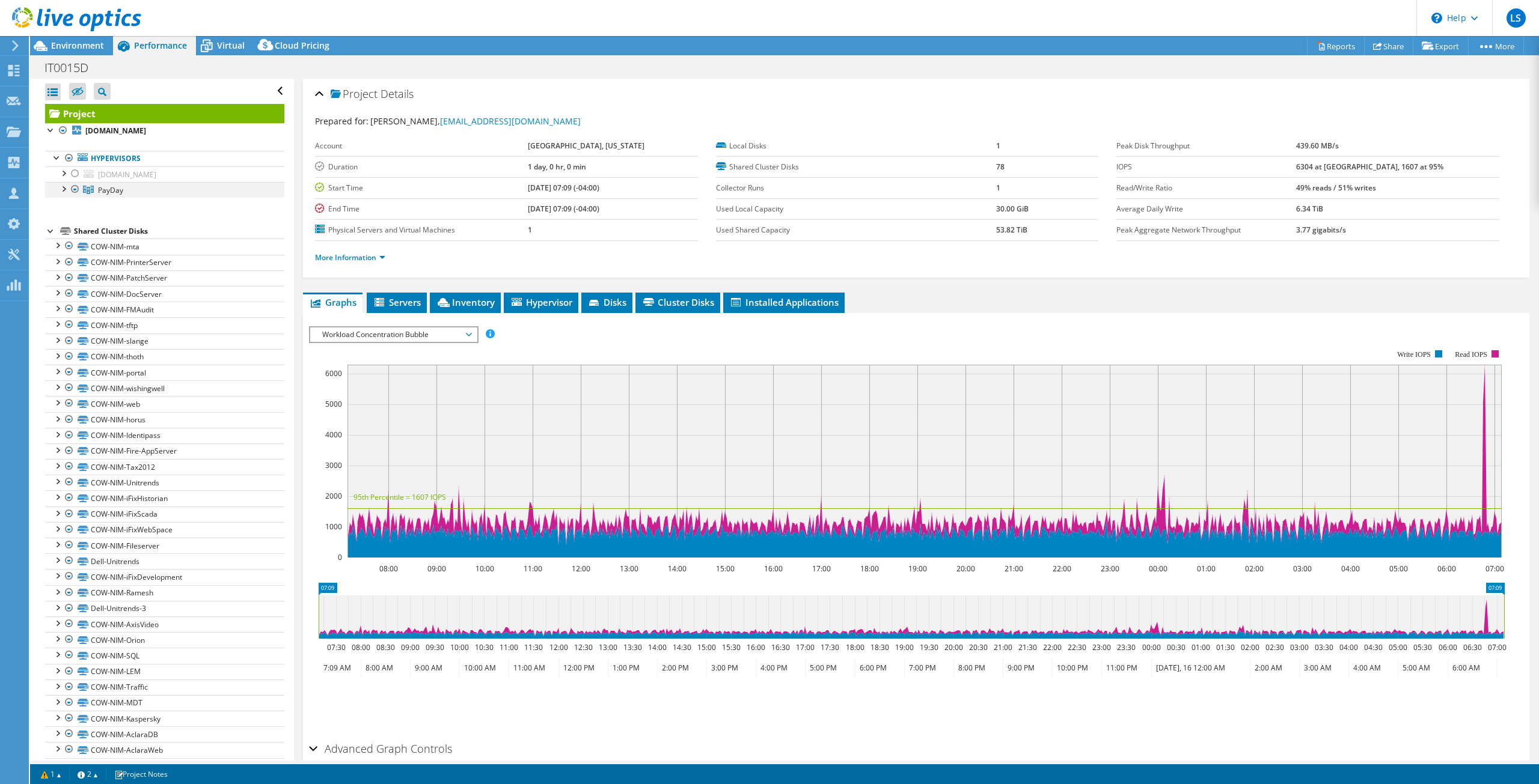
click at [63, 188] on div at bounding box center [63, 188] width 12 height 12
click at [73, 40] on span "Environment" at bounding box center [77, 45] width 53 height 11
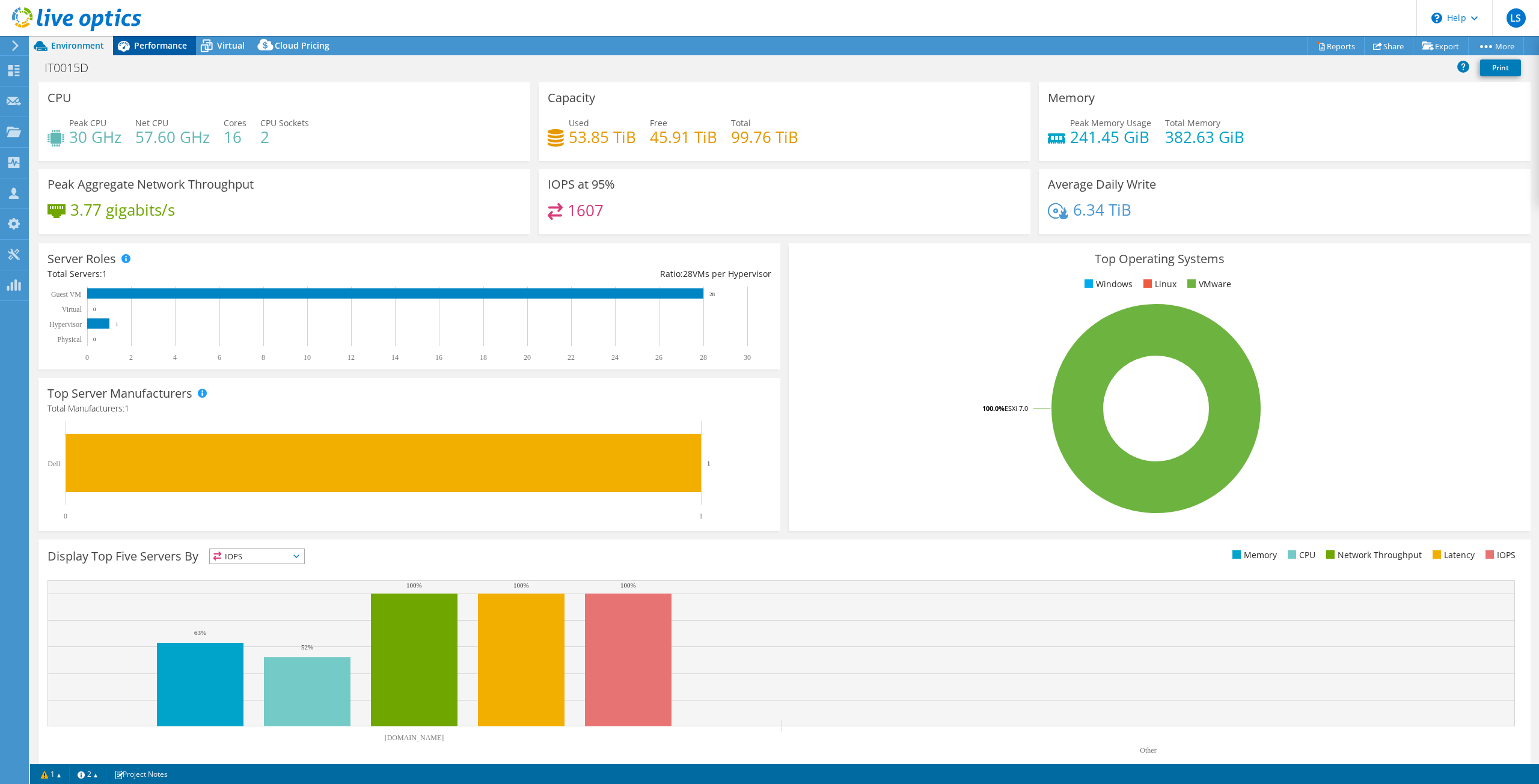
click at [159, 48] on span "Performance" at bounding box center [160, 45] width 53 height 11
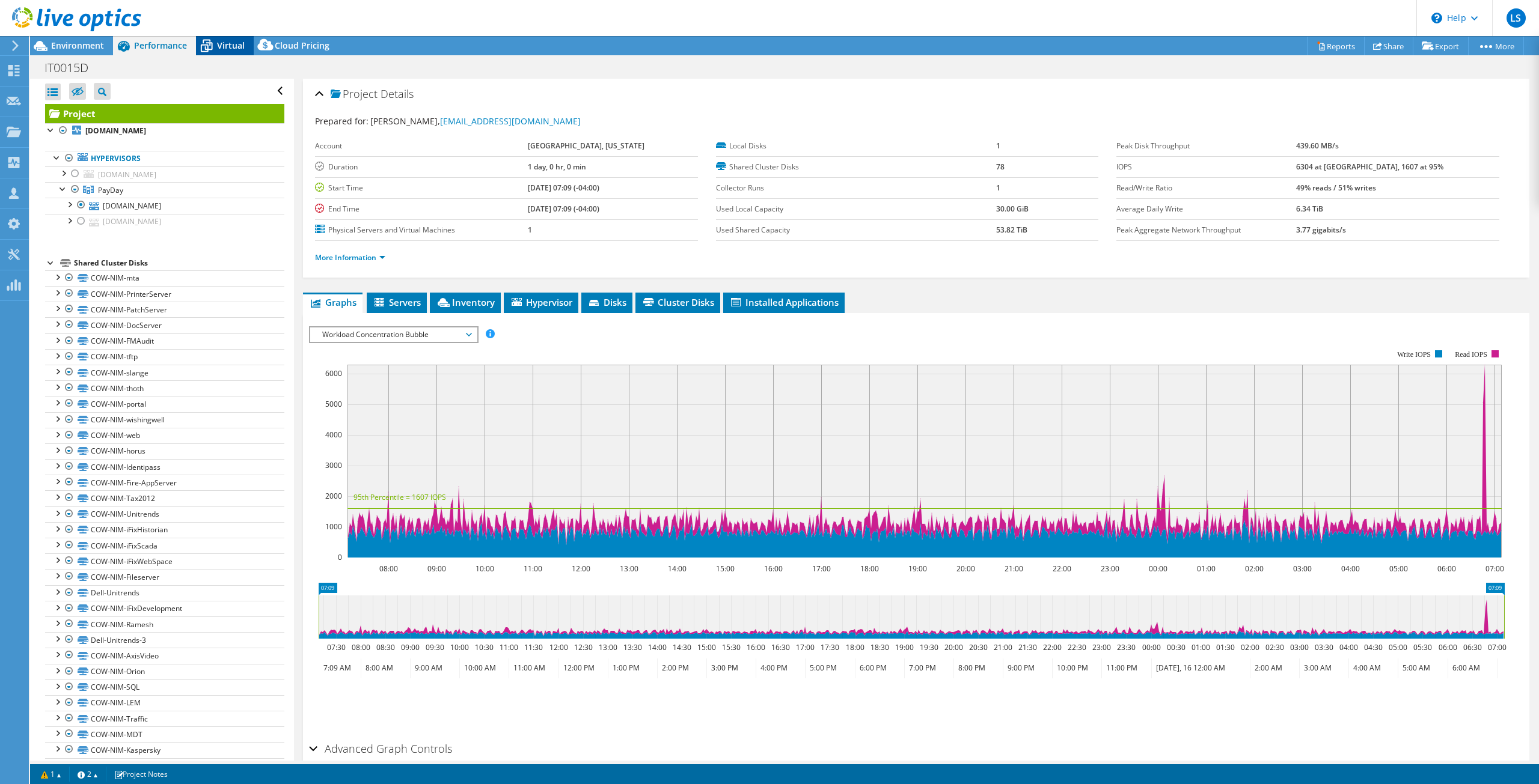
click at [223, 44] on span "Virtual" at bounding box center [231, 45] width 28 height 11
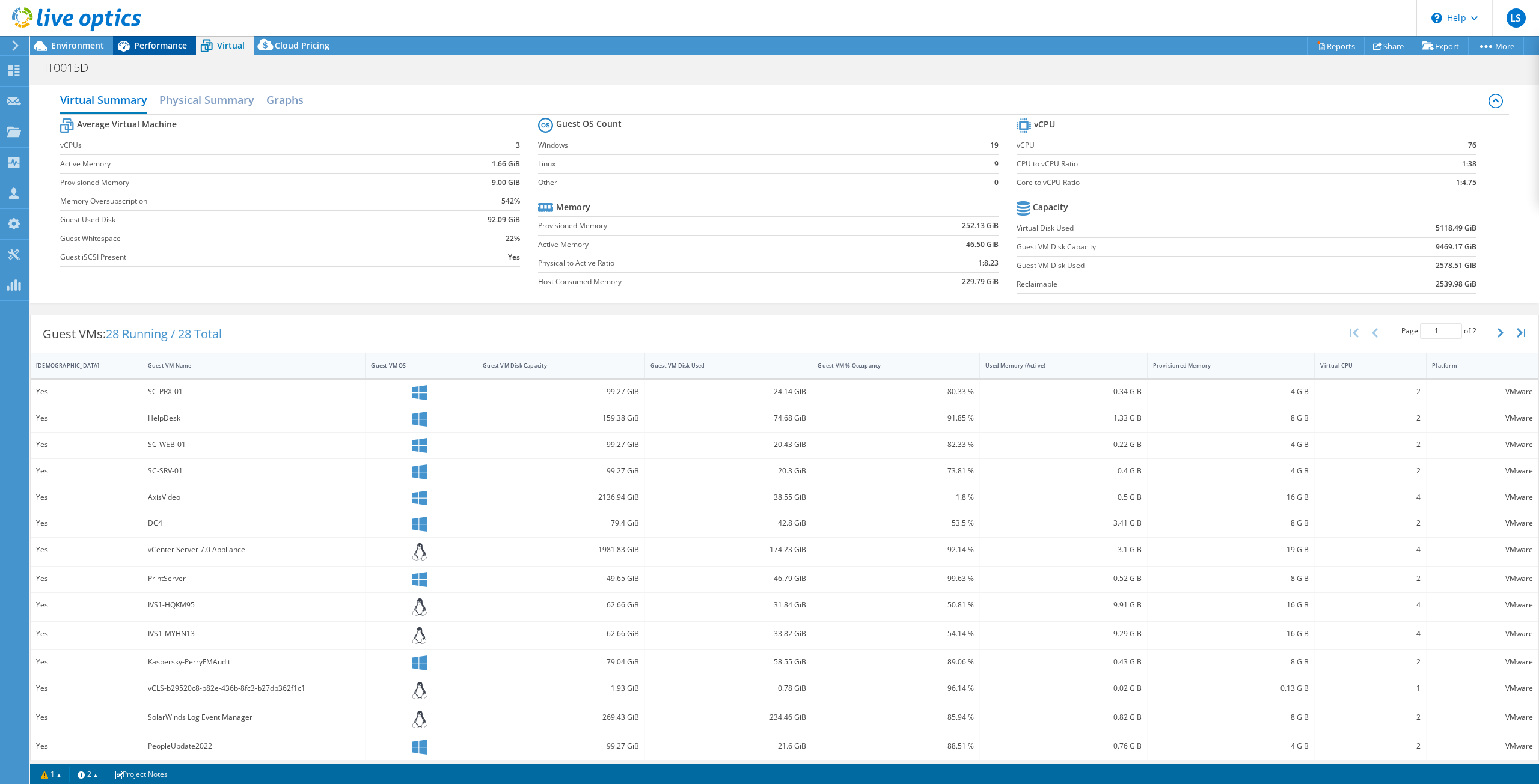
click at [155, 44] on span "Performance" at bounding box center [160, 45] width 53 height 11
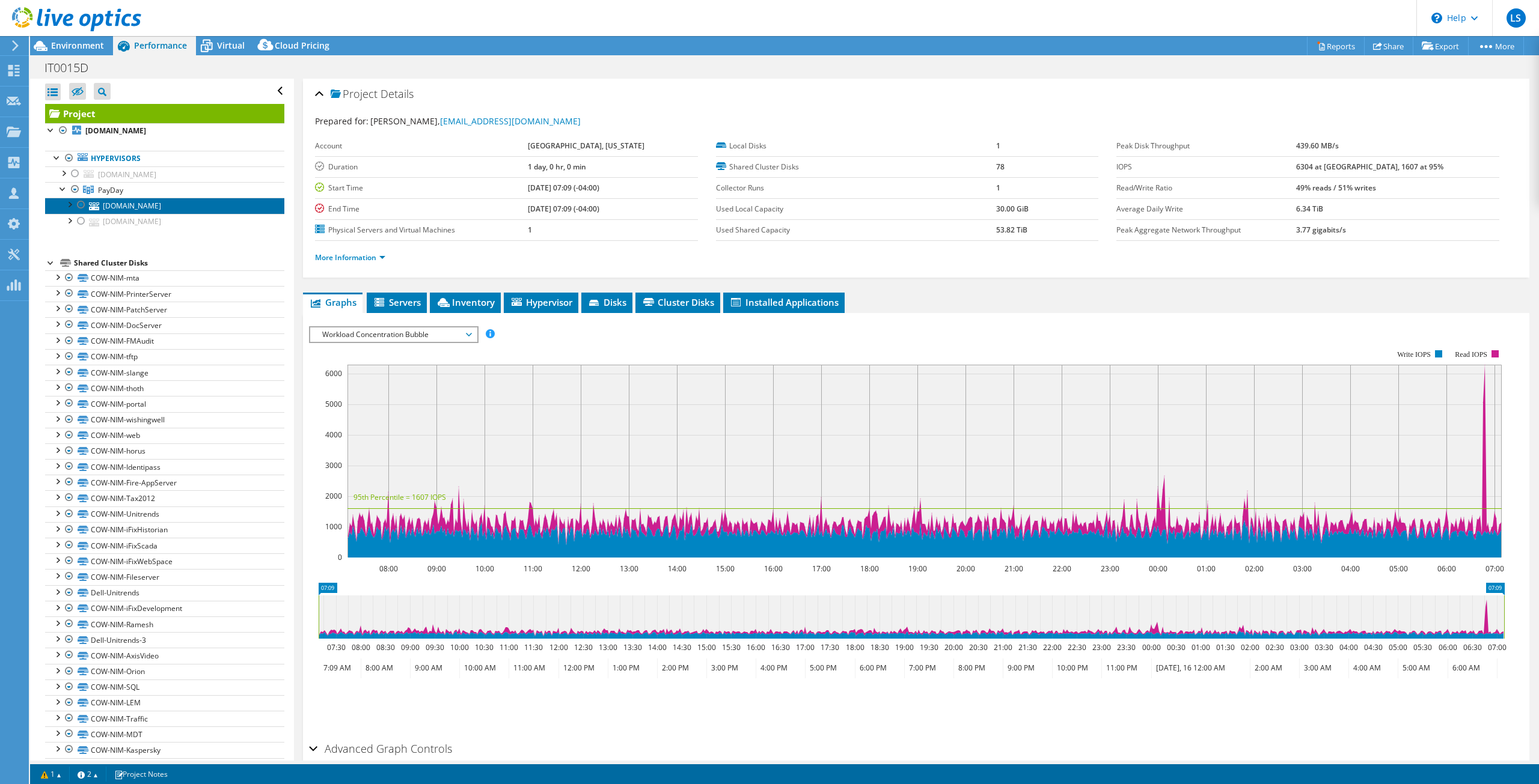
click at [137, 200] on link "[DOMAIN_NAME]" at bounding box center [164, 206] width 239 height 16
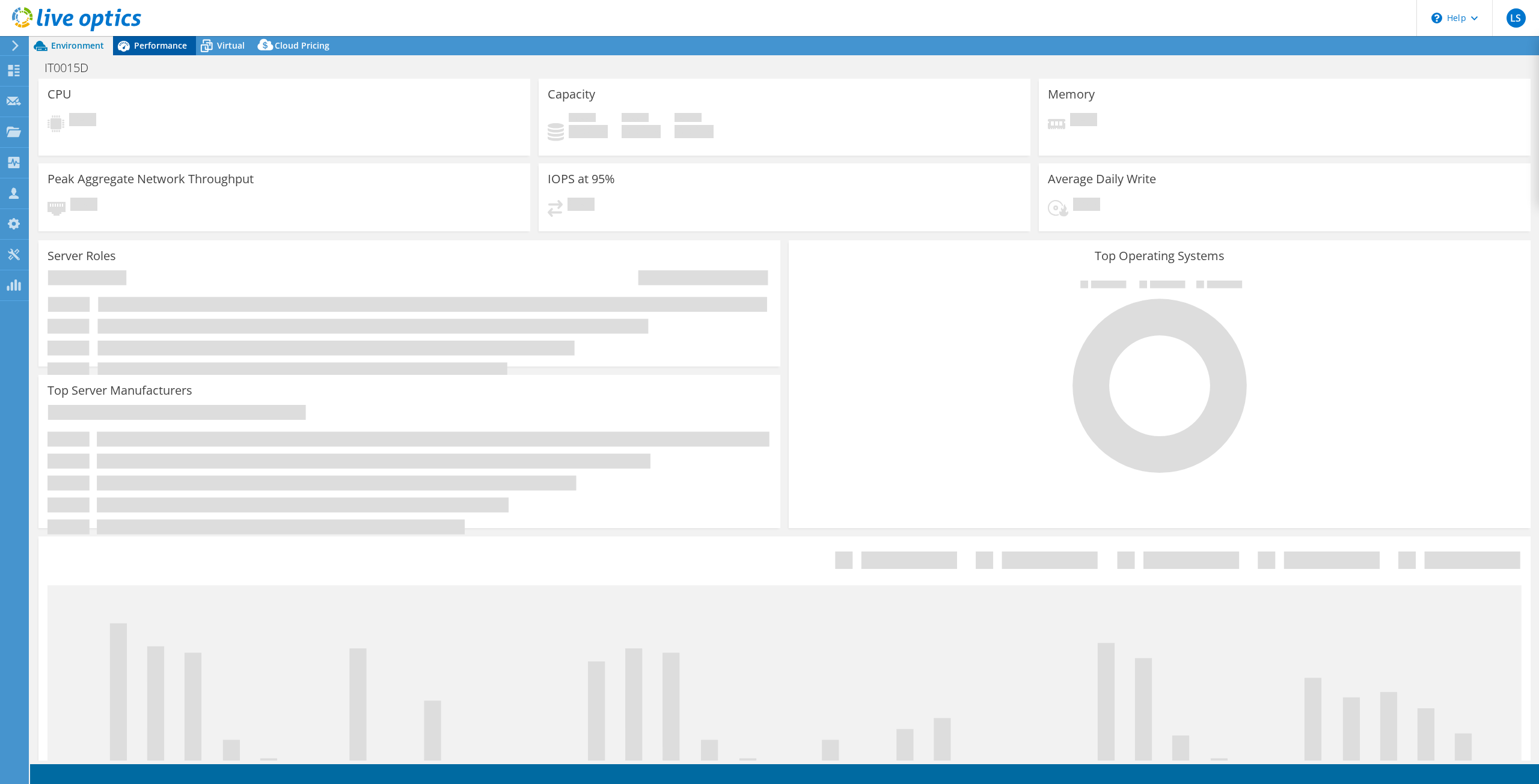
select select
click at [160, 48] on span "Performance" at bounding box center [160, 45] width 53 height 11
select select "USD"
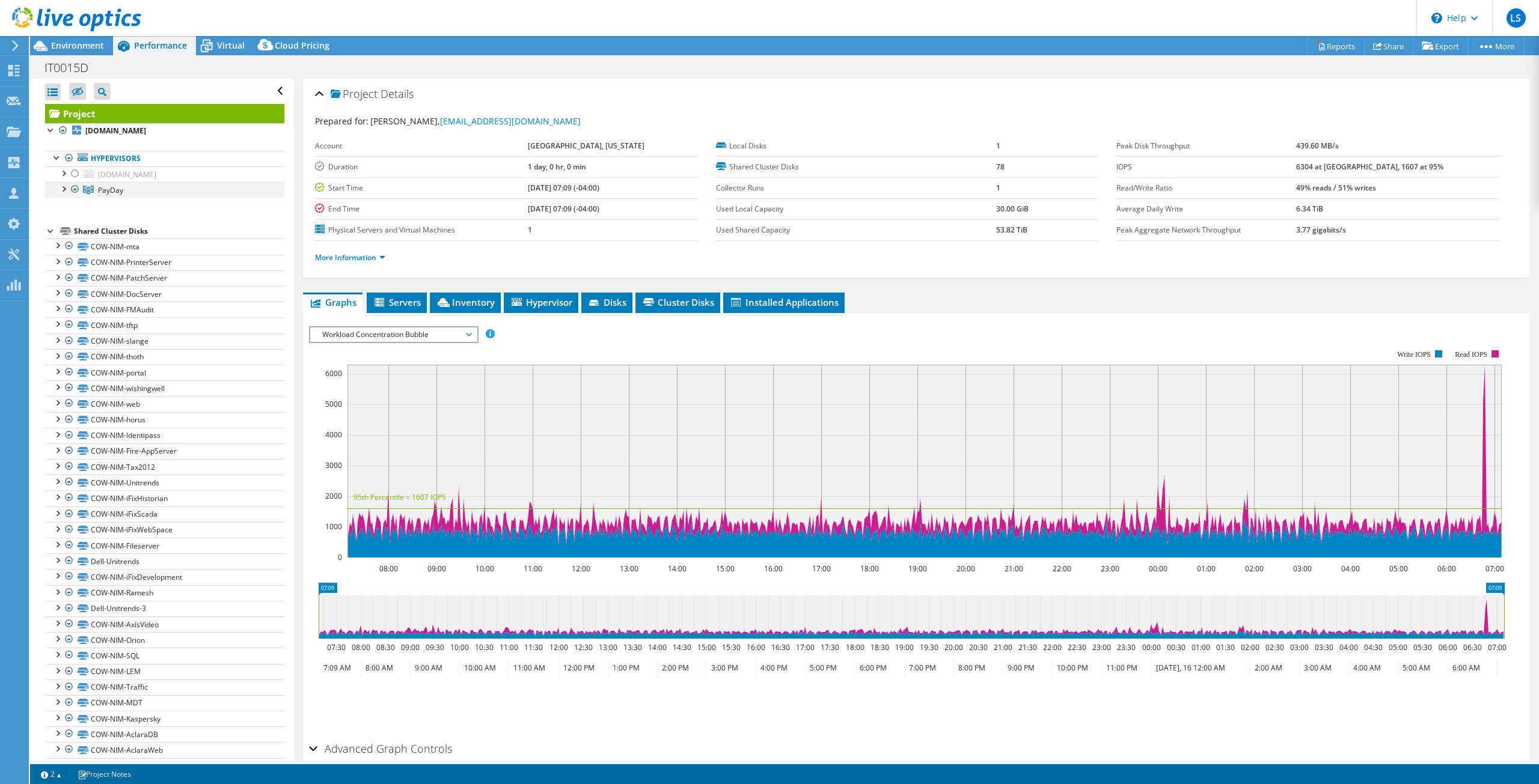
click at [64, 189] on div at bounding box center [63, 188] width 12 height 12
click at [82, 222] on div at bounding box center [82, 221] width 12 height 15
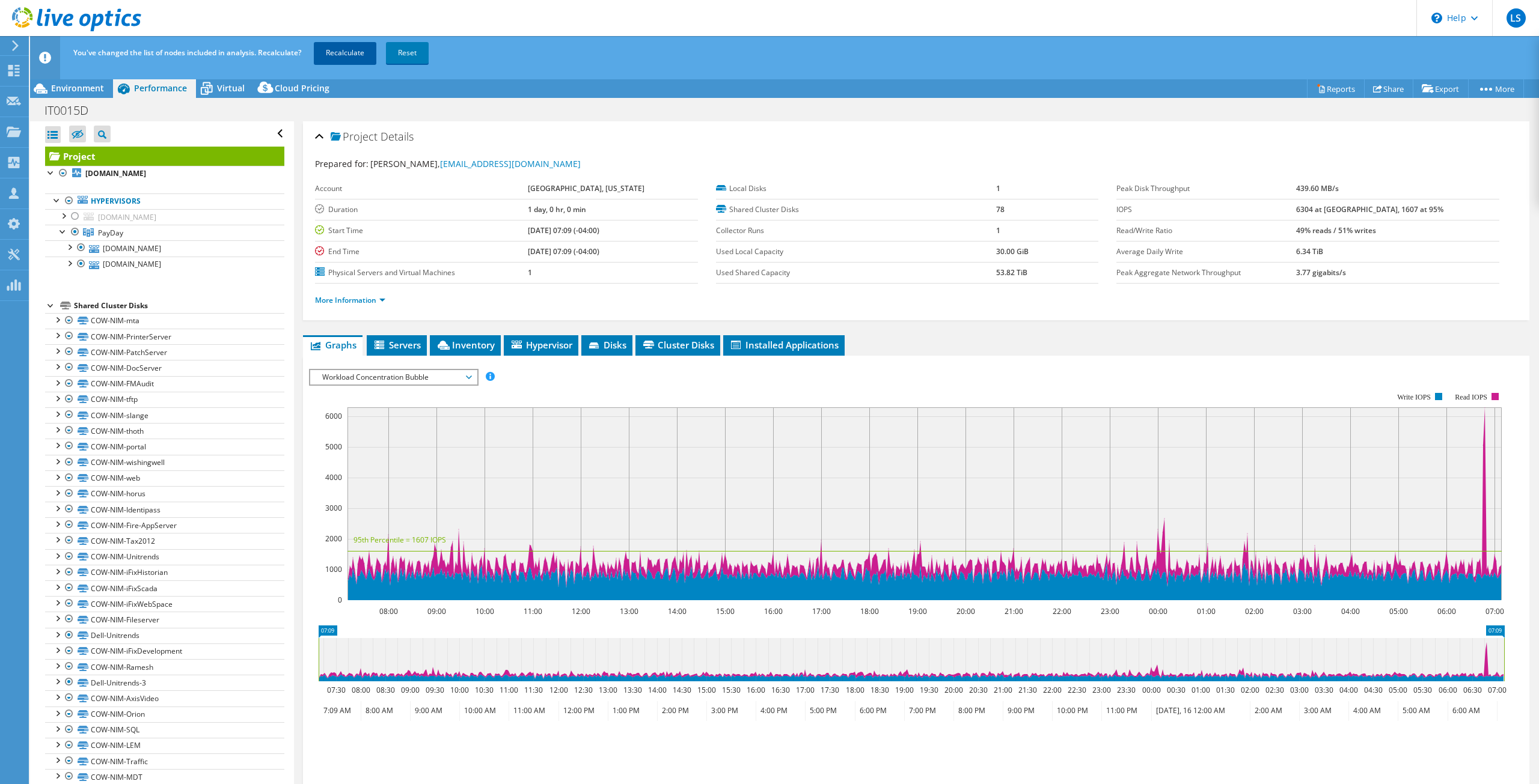
click at [342, 49] on link "Recalculate" at bounding box center [345, 52] width 63 height 22
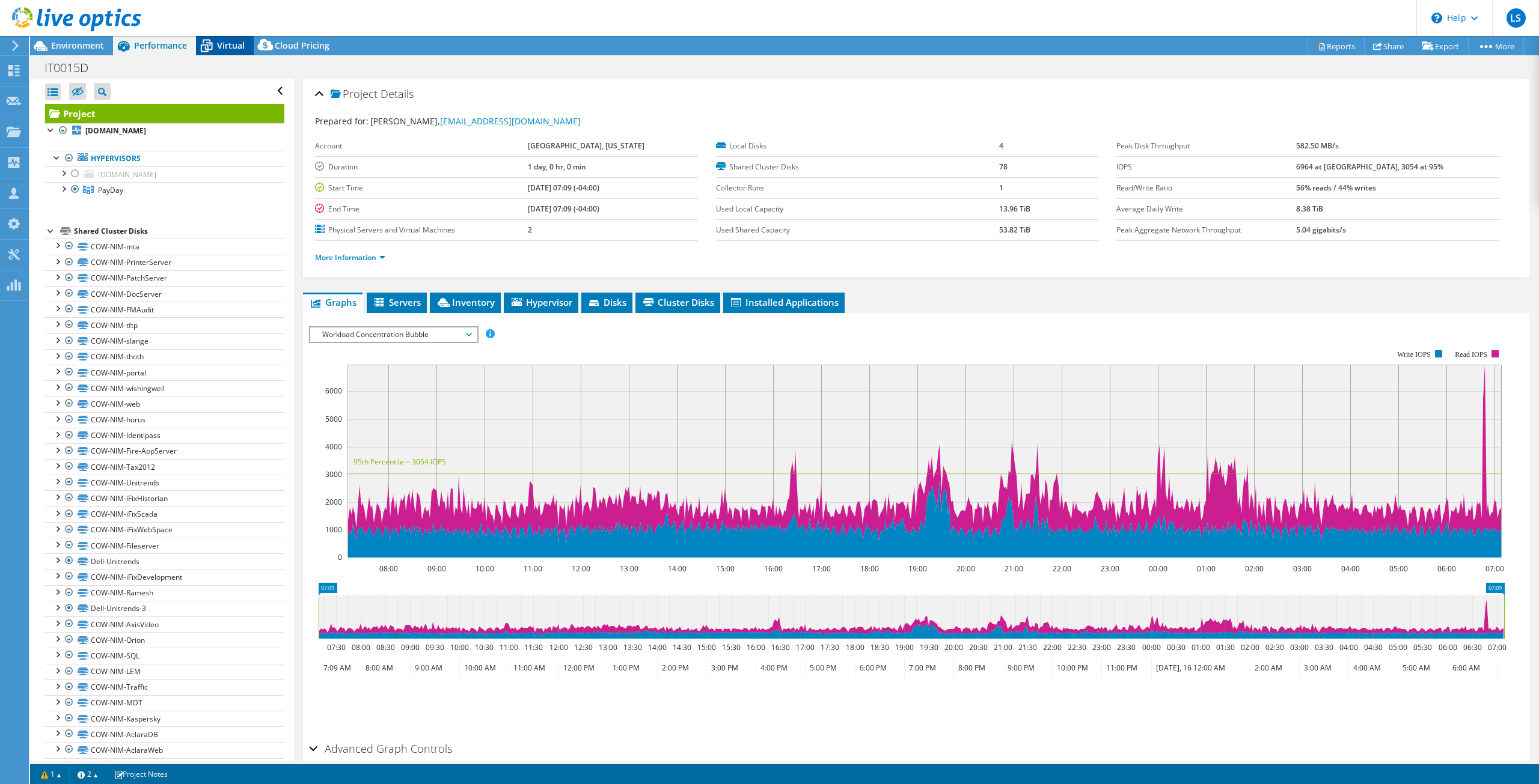
click at [235, 53] on div "Virtual" at bounding box center [225, 46] width 57 height 19
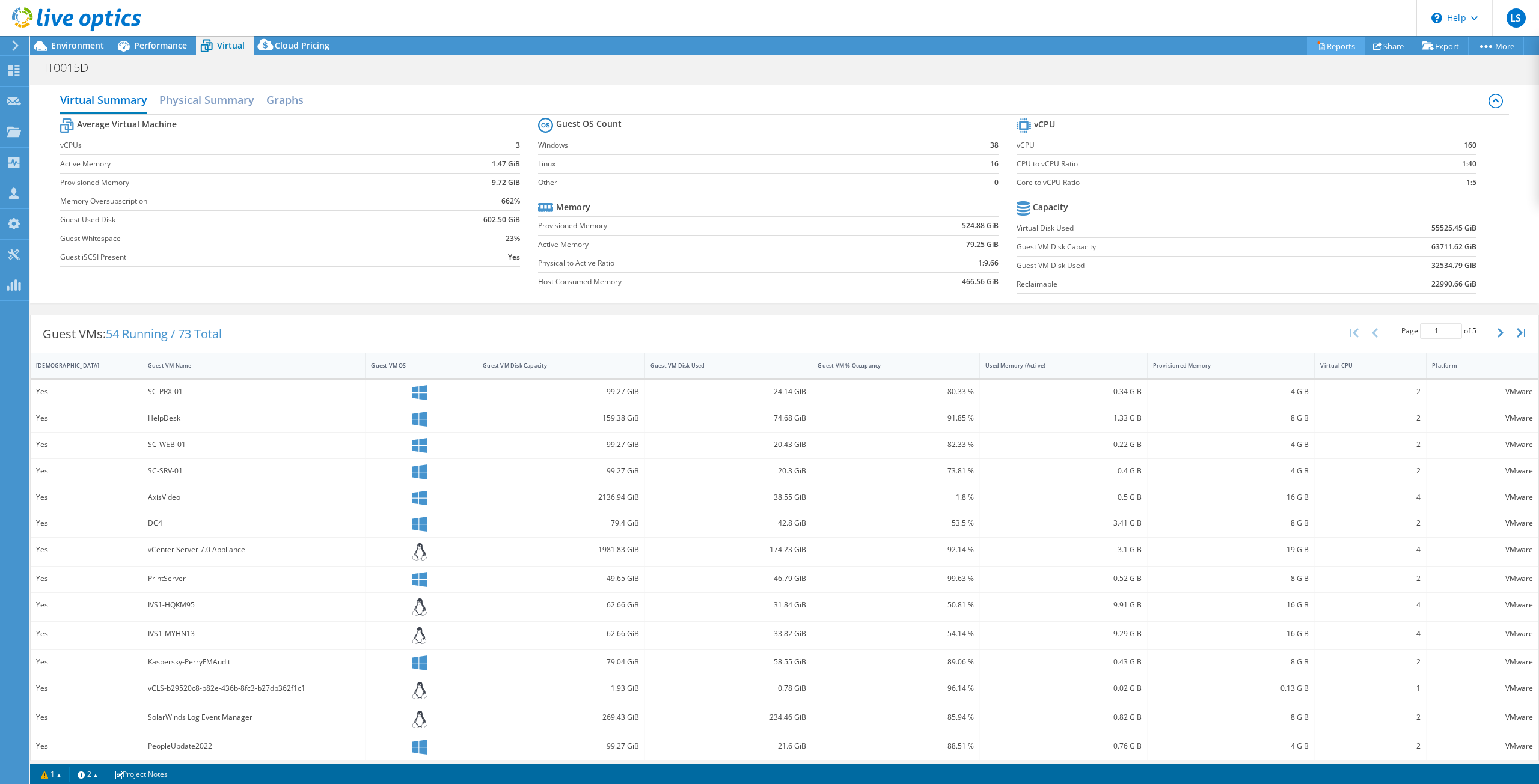
click at [1326, 49] on link "Reports" at bounding box center [1335, 45] width 57 height 18
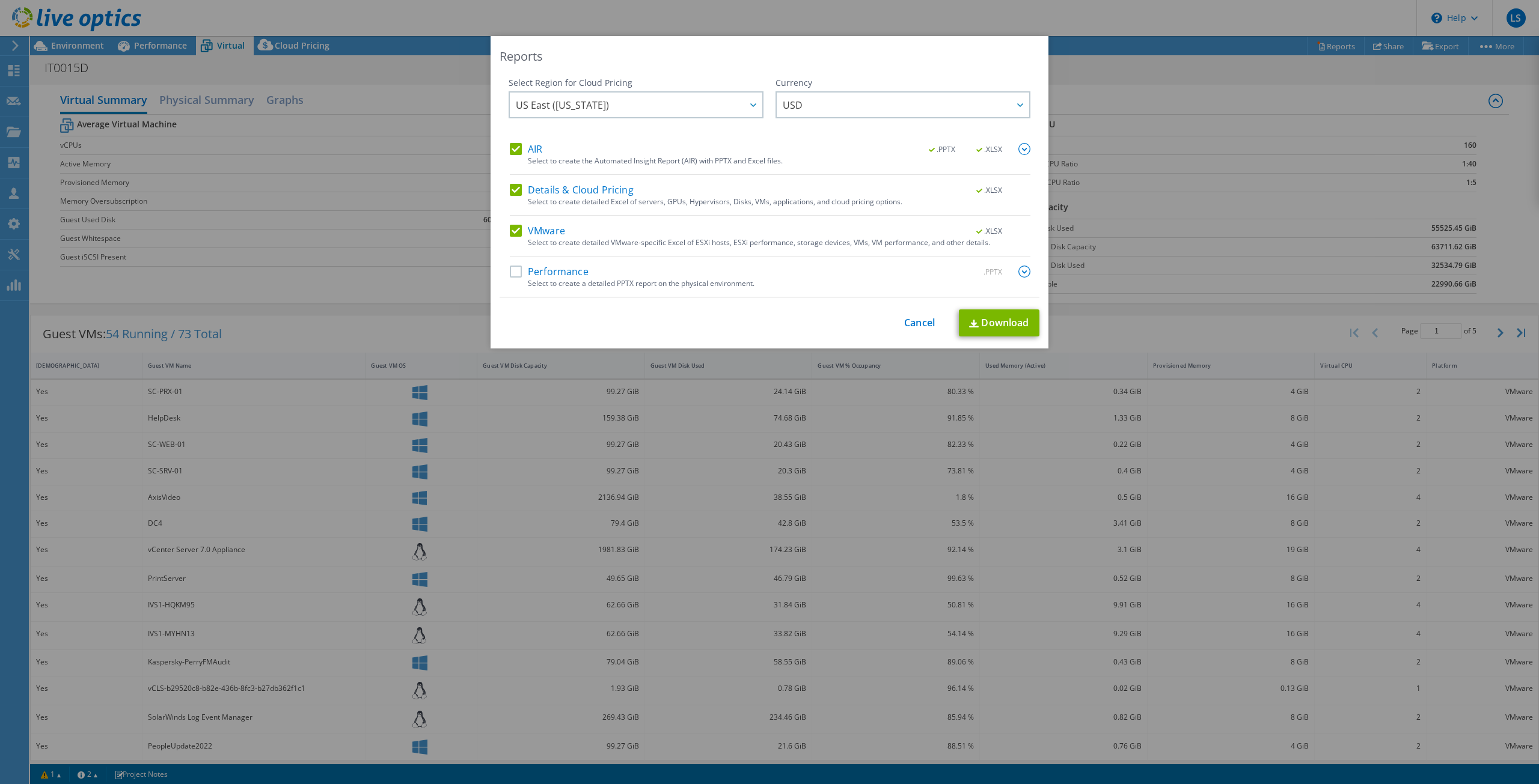
click at [510, 186] on label "Details & Cloud Pricing" at bounding box center [571, 190] width 124 height 12
click at [0, 0] on input "Details & Cloud Pricing" at bounding box center [0, 0] width 0 height 0
click at [510, 148] on label "AIR" at bounding box center [525, 149] width 32 height 12
click at [0, 0] on input "AIR" at bounding box center [0, 0] width 0 height 0
click at [1007, 326] on link "Download" at bounding box center [999, 322] width 81 height 27
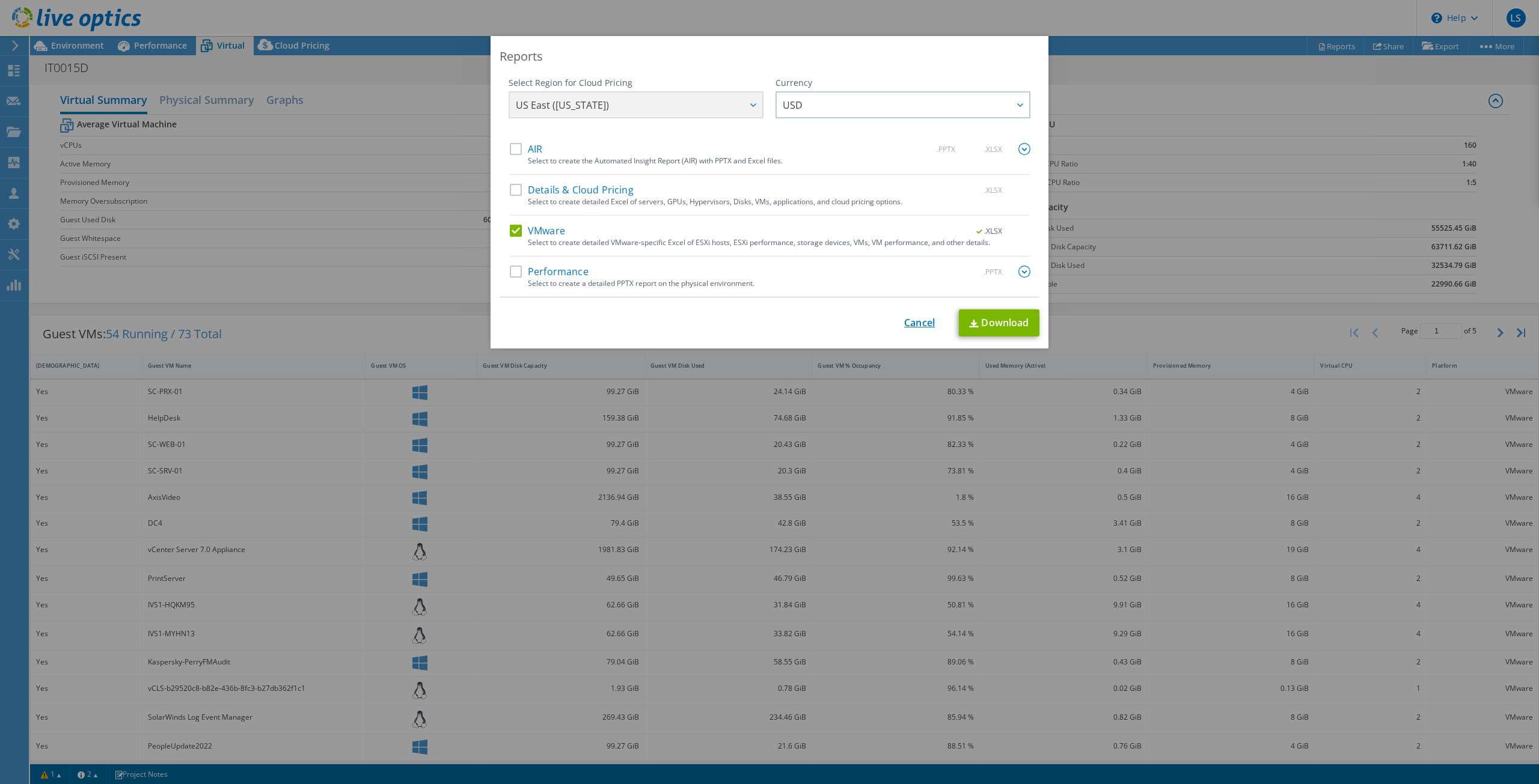
click at [907, 325] on link "Cancel" at bounding box center [919, 322] width 30 height 11
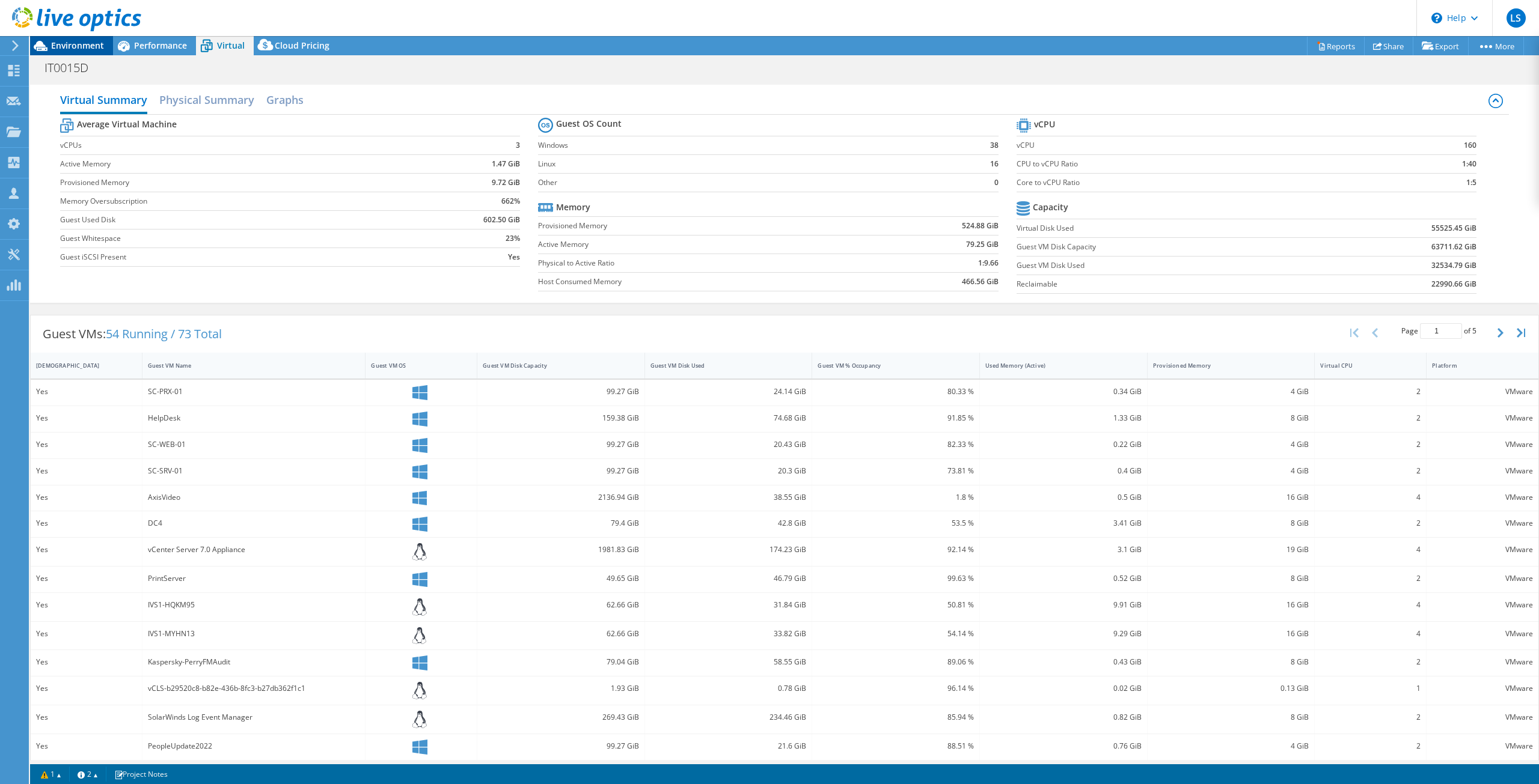
click at [83, 48] on span "Environment" at bounding box center [77, 45] width 53 height 11
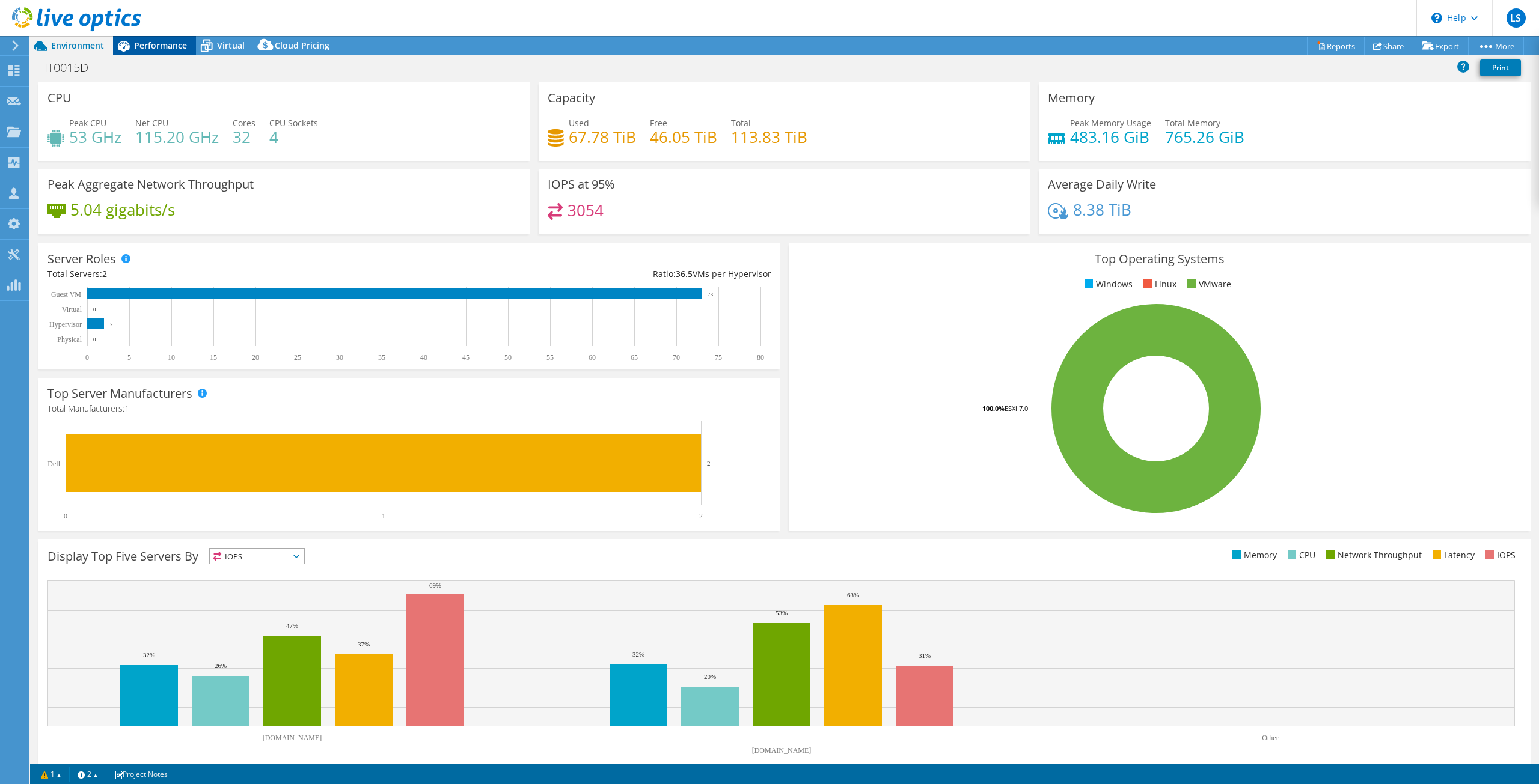
click at [155, 49] on span "Performance" at bounding box center [160, 45] width 53 height 11
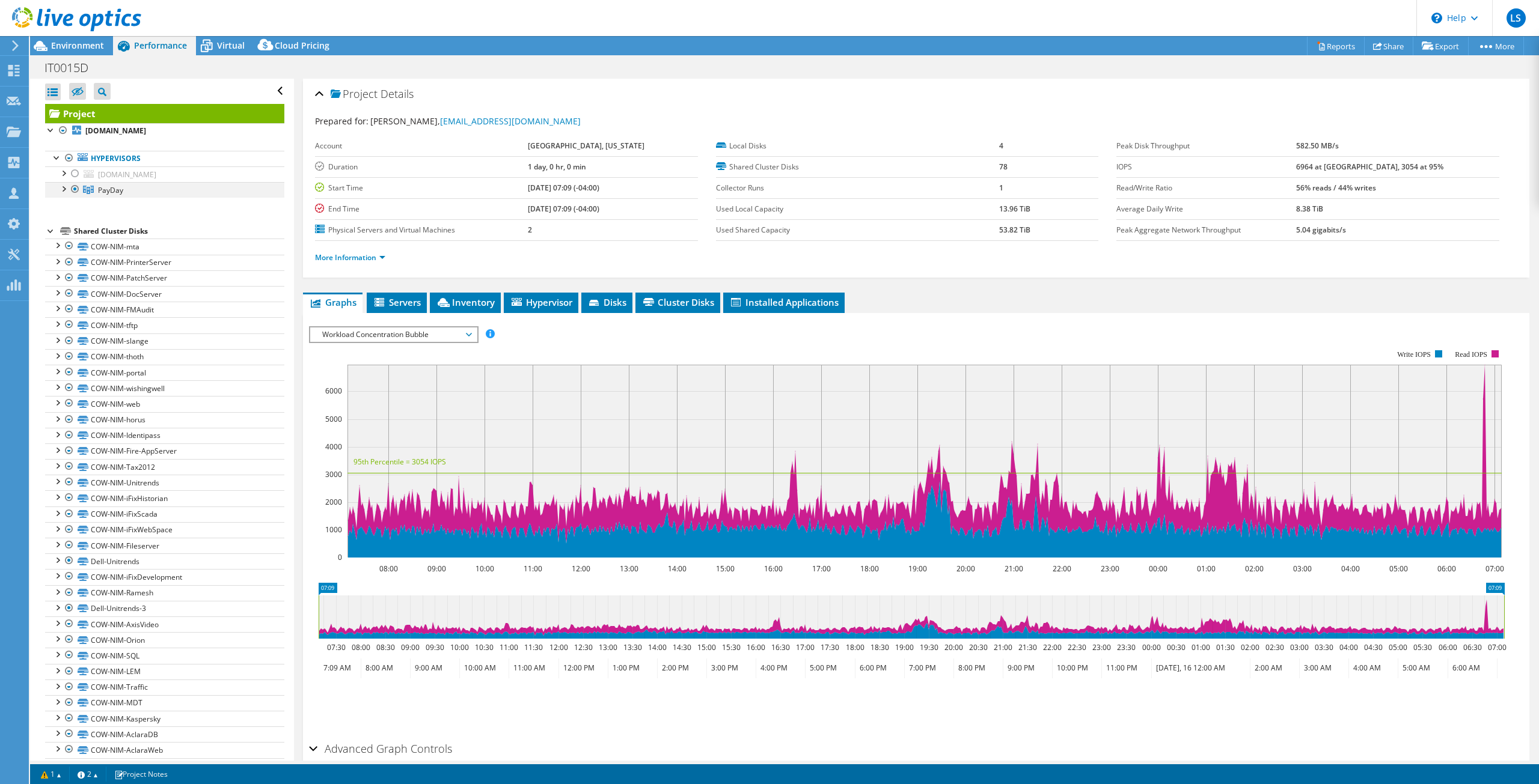
click at [62, 188] on div at bounding box center [63, 188] width 12 height 12
click at [122, 206] on link "[DOMAIN_NAME]" at bounding box center [164, 206] width 239 height 16
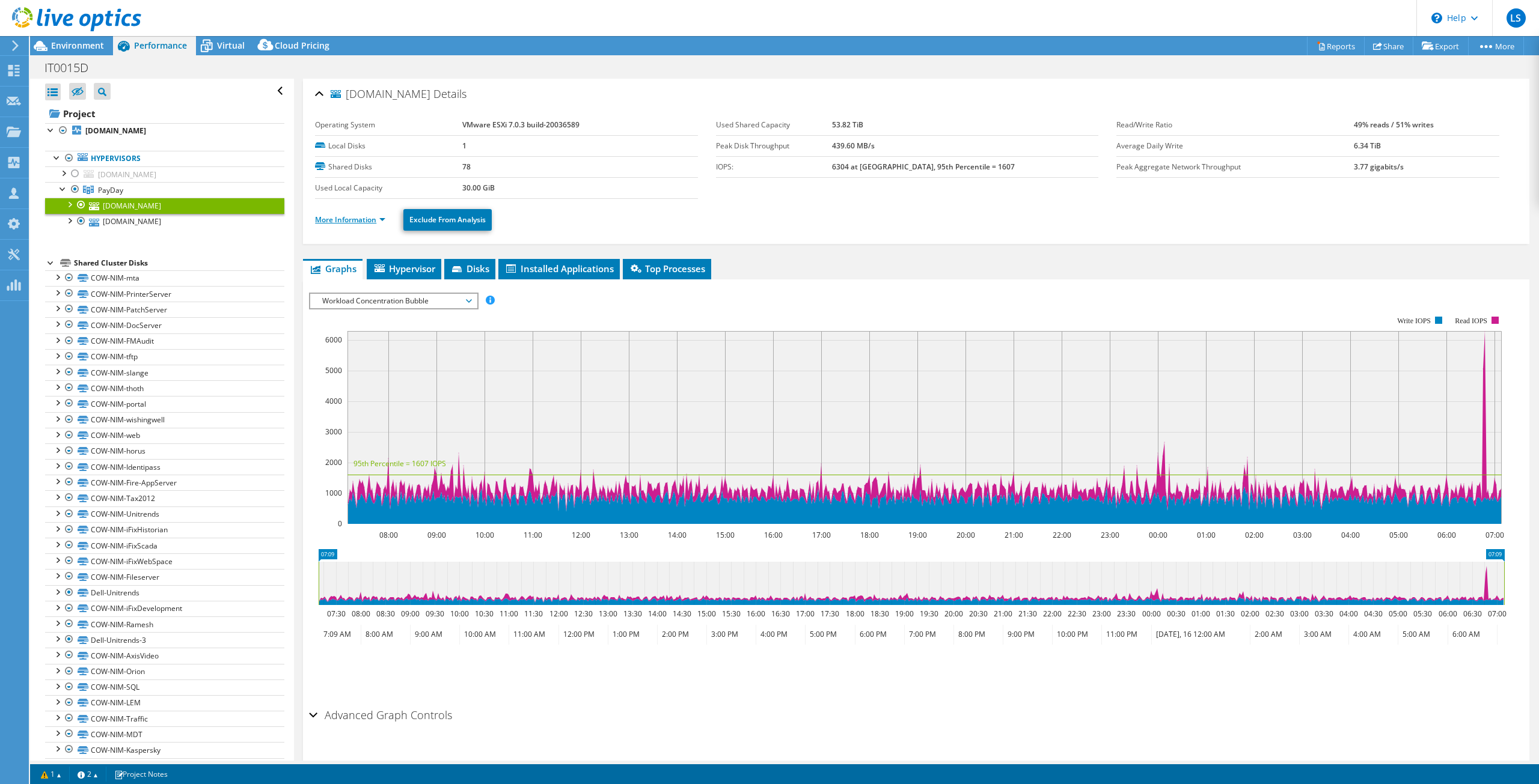
click at [384, 220] on link "More Information" at bounding box center [350, 220] width 70 height 10
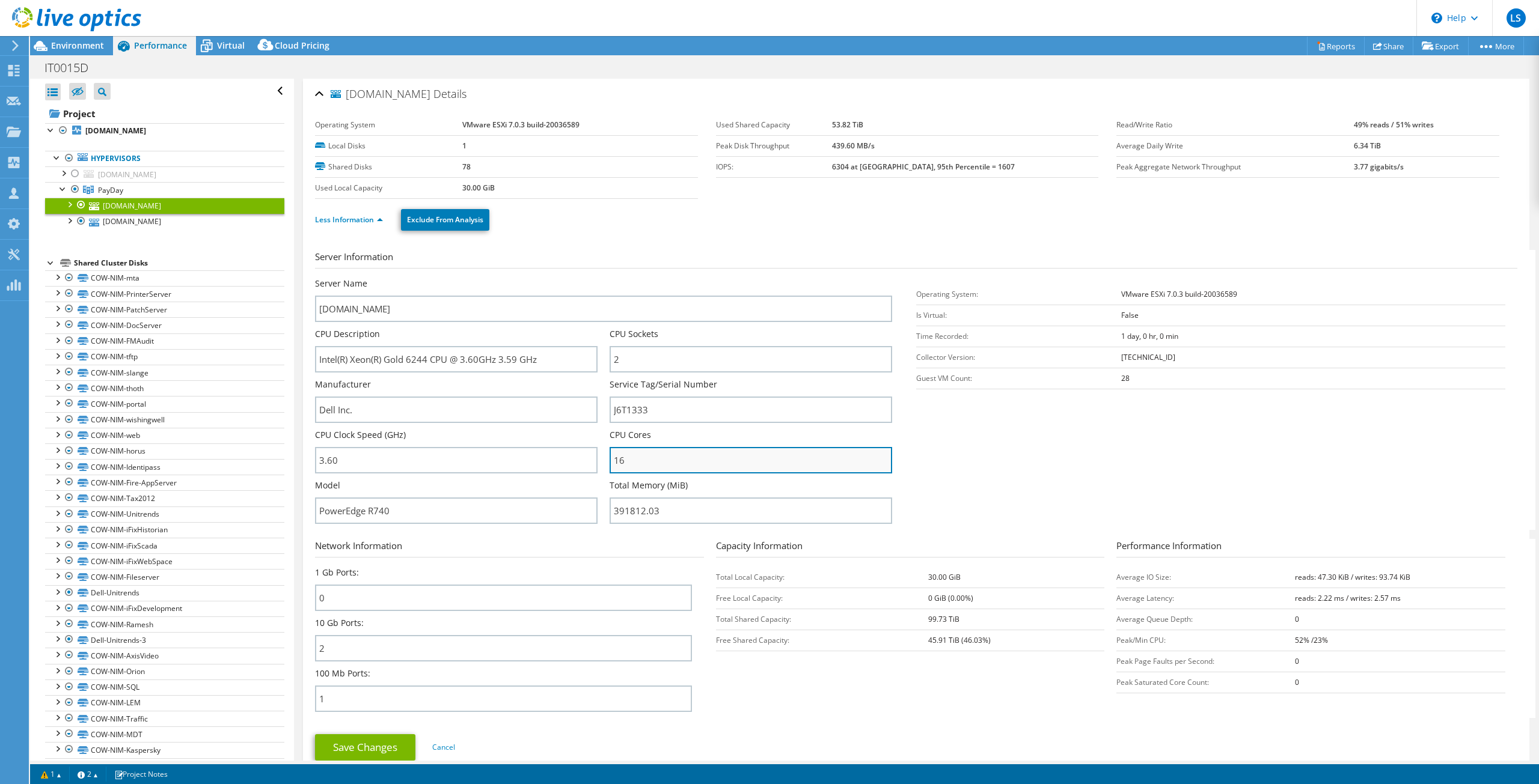
drag, startPoint x: 641, startPoint y: 463, endPoint x: 623, endPoint y: 464, distance: 18.0
click at [623, 464] on input "16" at bounding box center [750, 460] width 282 height 26
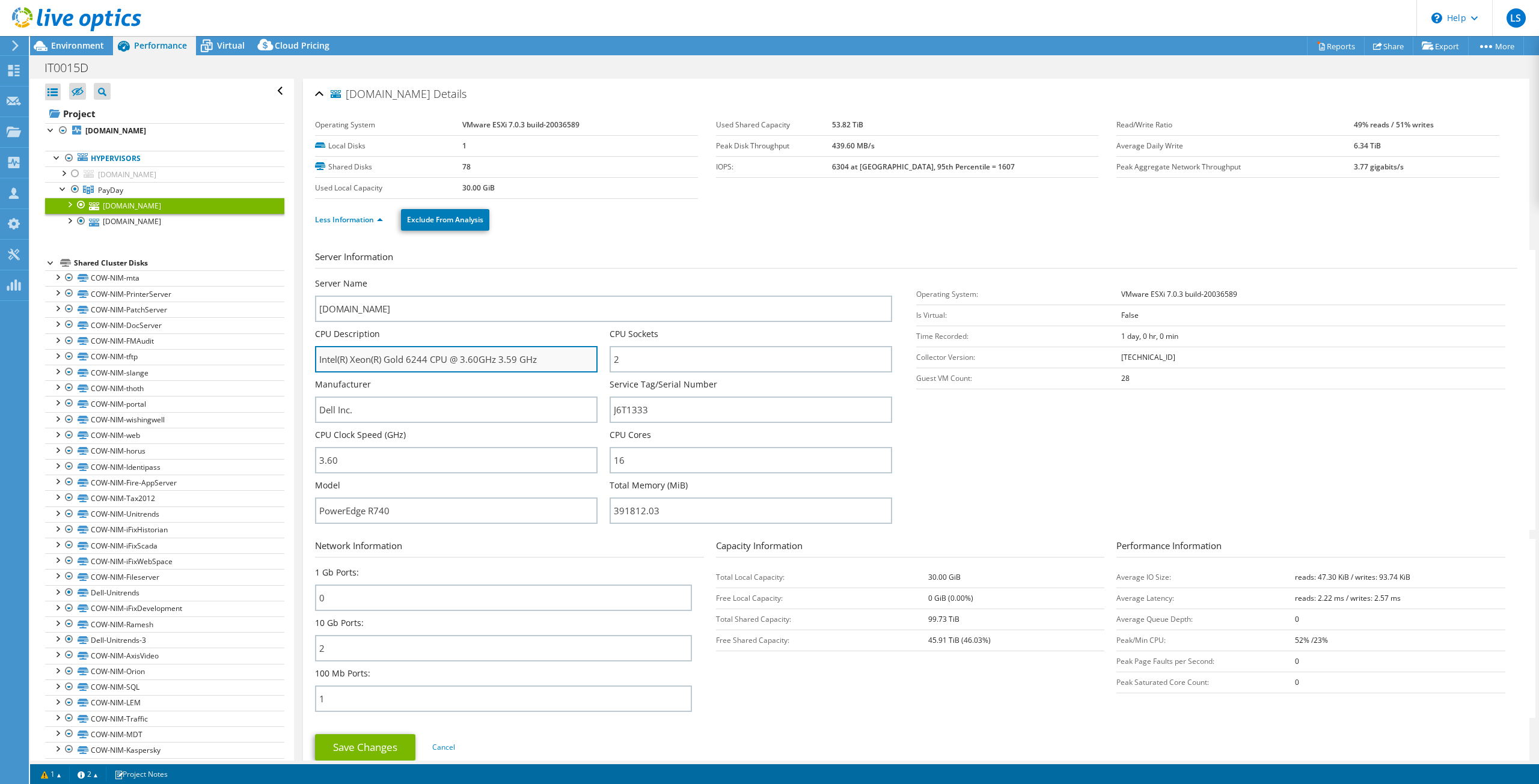
drag, startPoint x: 541, startPoint y: 360, endPoint x: 321, endPoint y: 365, distance: 220.1
click at [321, 365] on input "Intel(R) Xeon(R) Gold 6244 CPU @ 3.60GHz 3.59 GHz" at bounding box center [456, 359] width 282 height 26
click at [535, 352] on input "Intel(R) Xeon(R) Gold 6244 CPU @ 3.60GHz 3.59 GHz" at bounding box center [456, 359] width 282 height 26
drag, startPoint x: 555, startPoint y: 362, endPoint x: 317, endPoint y: 356, distance: 238.1
click at [317, 356] on input "Intel(R) Xeon(R) Gold 6244 CPU @ 3.60GHz 3.59 GHz" at bounding box center [456, 359] width 282 height 26
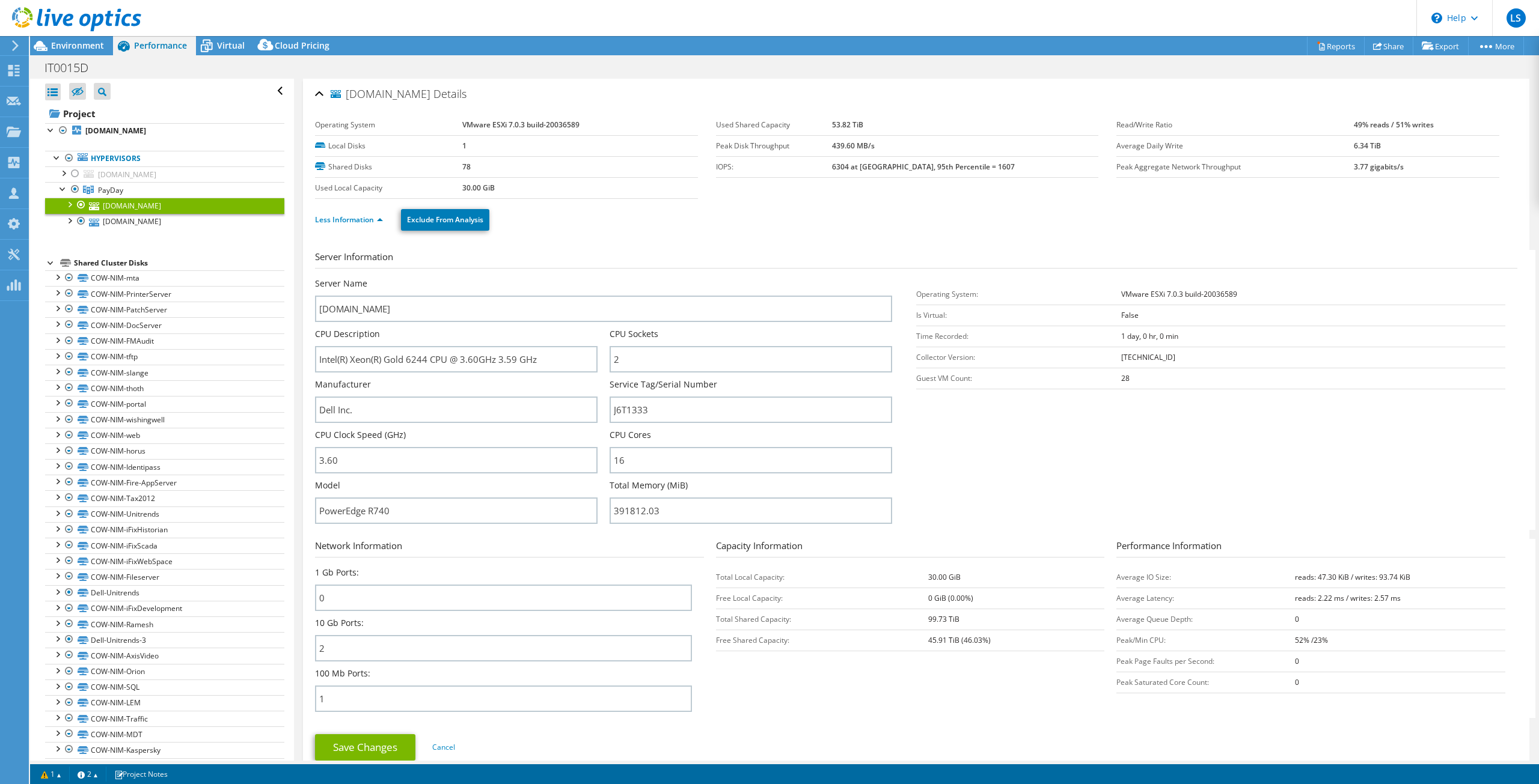
click at [899, 385] on div "Service Tag/Serial Number J6T1333" at bounding box center [756, 400] width 294 height 44
click at [236, 49] on span "Virtual" at bounding box center [231, 45] width 28 height 11
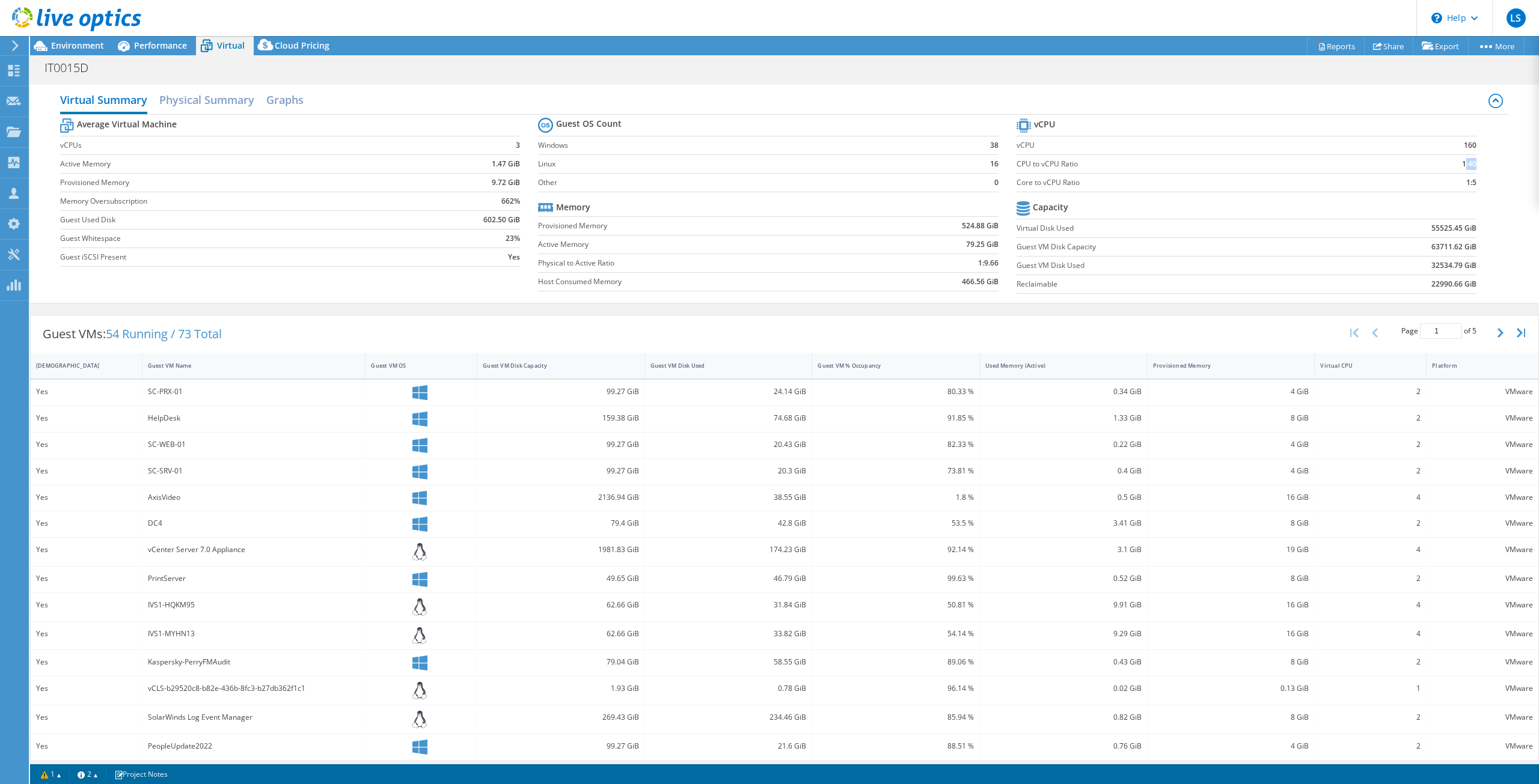
drag, startPoint x: 1456, startPoint y: 161, endPoint x: 1467, endPoint y: 161, distance: 11.0
click at [1467, 161] on b "1:40" at bounding box center [1469, 164] width 15 height 12
click at [1462, 163] on b "1:40" at bounding box center [1469, 164] width 15 height 12
drag, startPoint x: 1470, startPoint y: 180, endPoint x: 1476, endPoint y: 180, distance: 6.0
click at [1476, 180] on section "vCPU vCPU 160 CPU to vCPU Ratio 1:40 Core to vCPU Ratio 1:5 Capacity Virtual Di…" at bounding box center [1255, 208] width 478 height 184
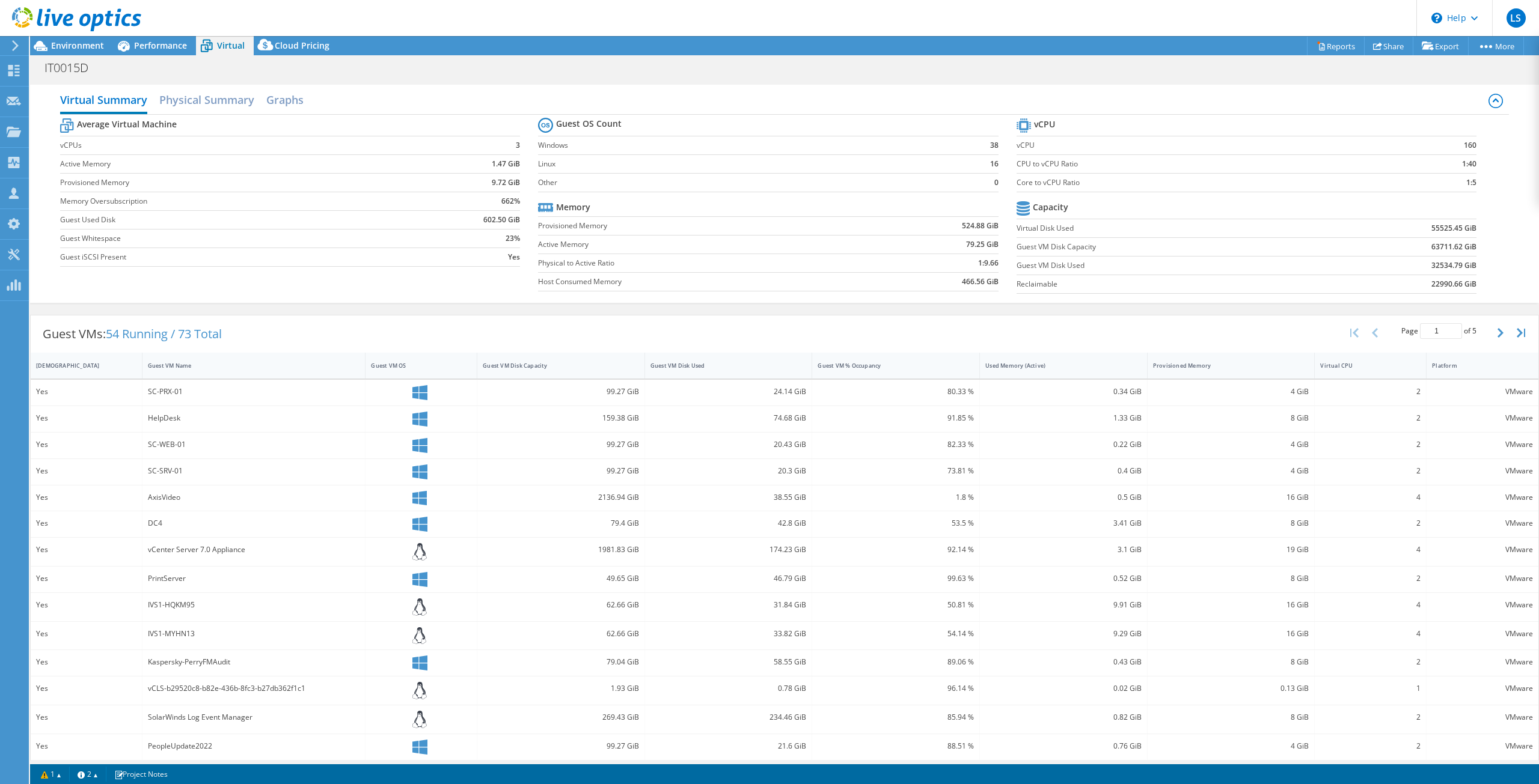
click at [1469, 202] on section "vCPU vCPU 160 CPU to vCPU Ratio 1:40 Core to vCPU Ratio 1:5 Capacity Virtual Di…" at bounding box center [1255, 208] width 478 height 184
click at [149, 45] on span "Performance" at bounding box center [160, 45] width 53 height 11
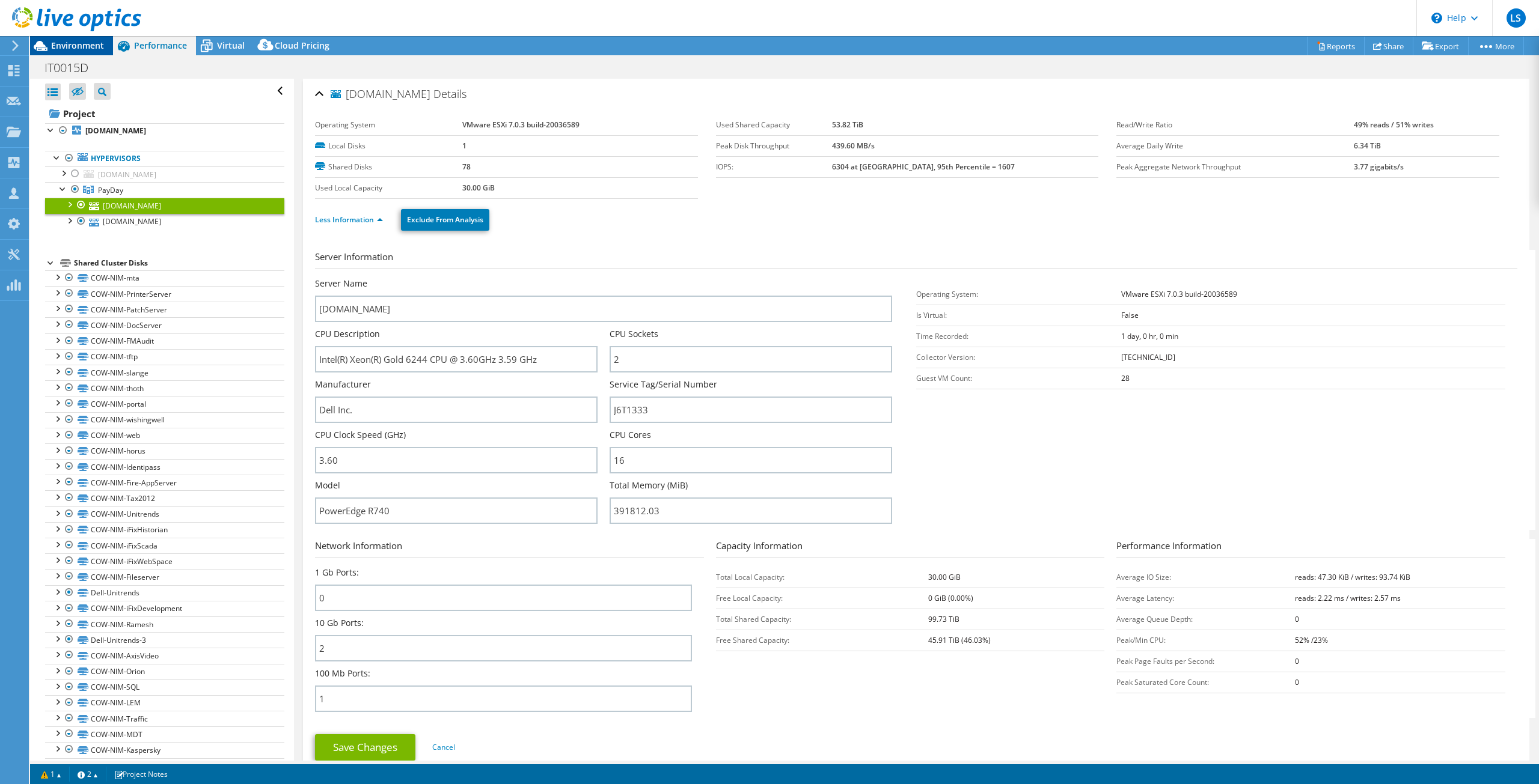
click at [96, 48] on span "Environment" at bounding box center [77, 45] width 53 height 11
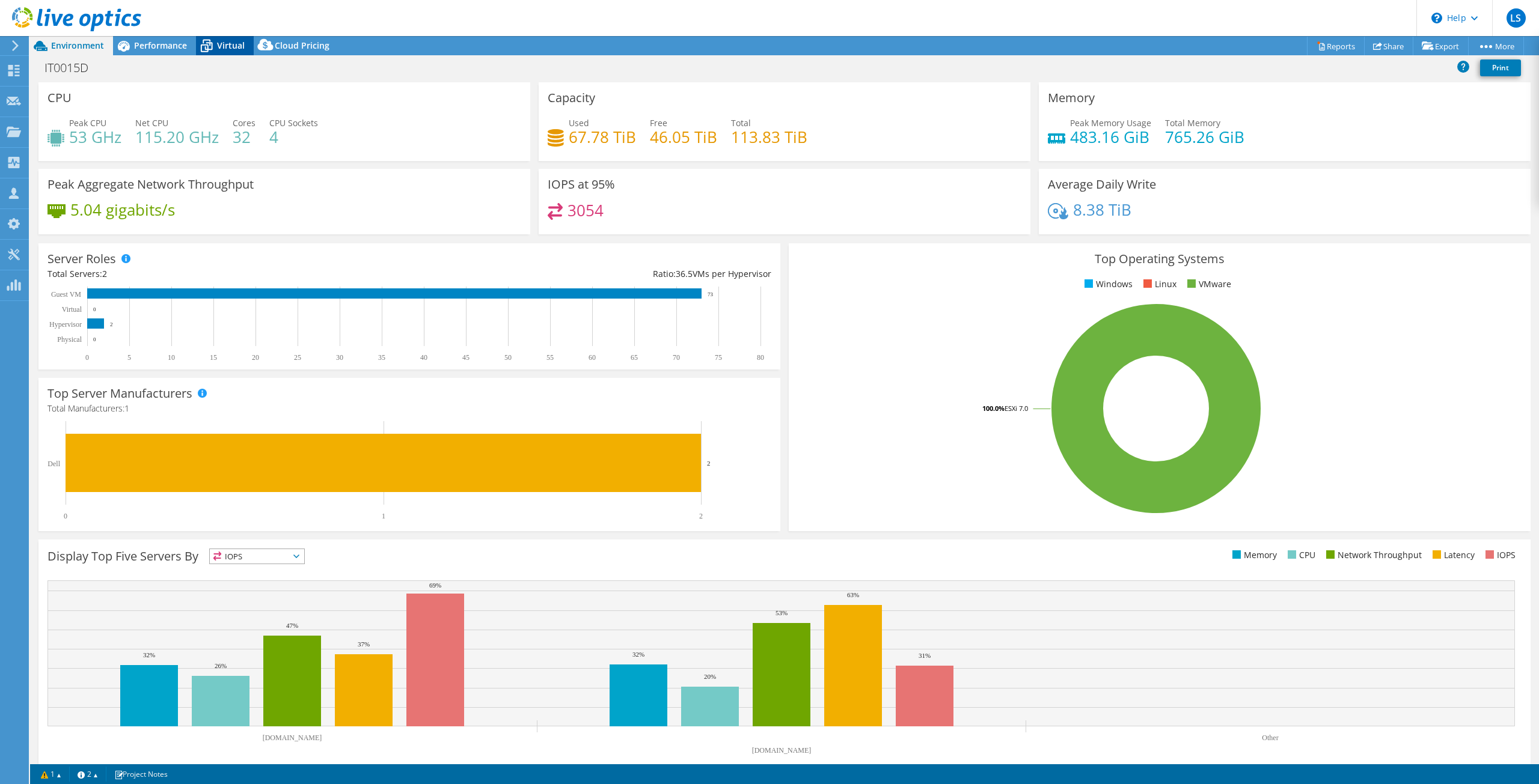
click at [215, 46] on icon at bounding box center [207, 46] width 21 height 21
